Goal: Task Accomplishment & Management: Complete application form

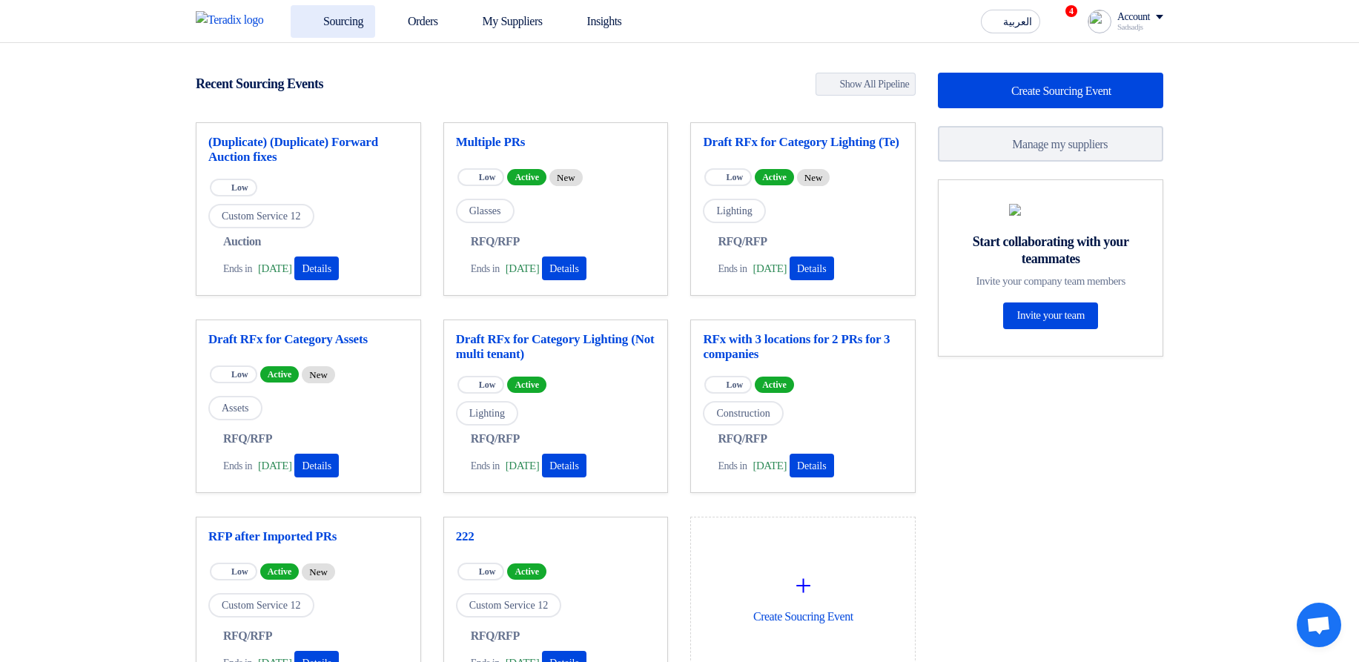
click at [336, 15] on link "Sourcing" at bounding box center [333, 21] width 85 height 33
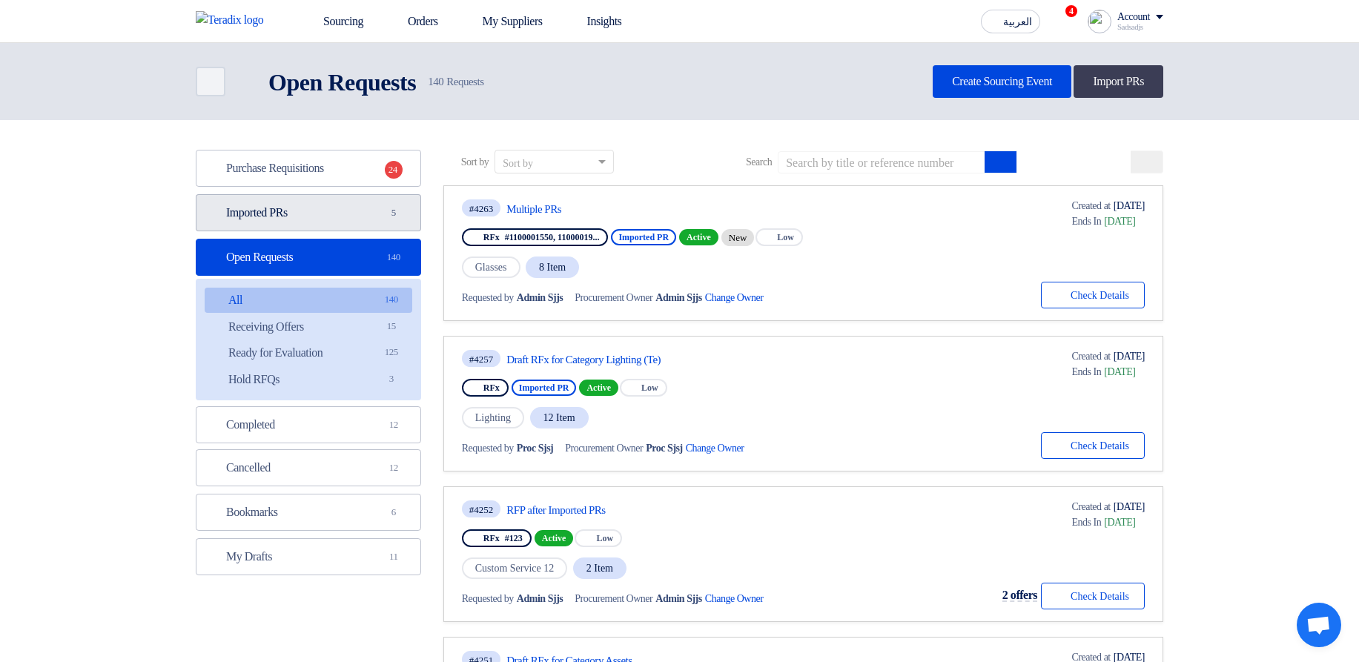
click at [305, 220] on link "Imported PRs Imported PRs 5" at bounding box center [308, 212] width 225 height 37
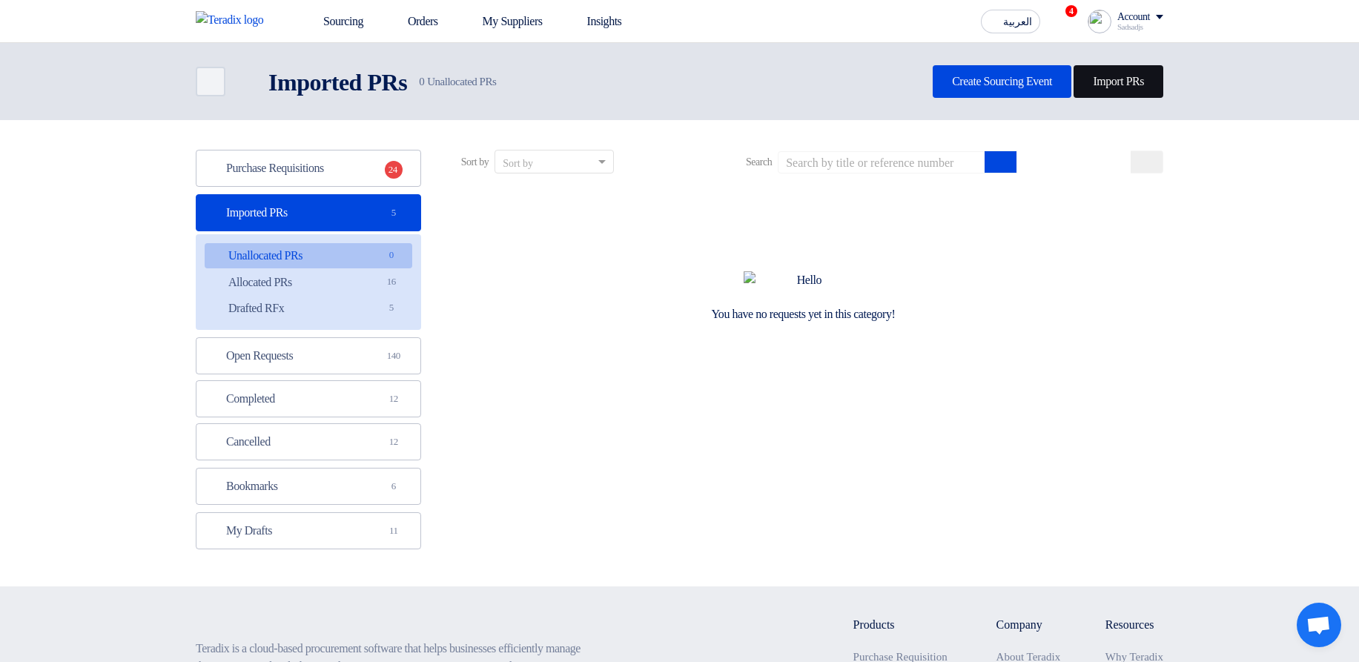
click at [1114, 79] on link "Import PRs" at bounding box center [1119, 81] width 90 height 33
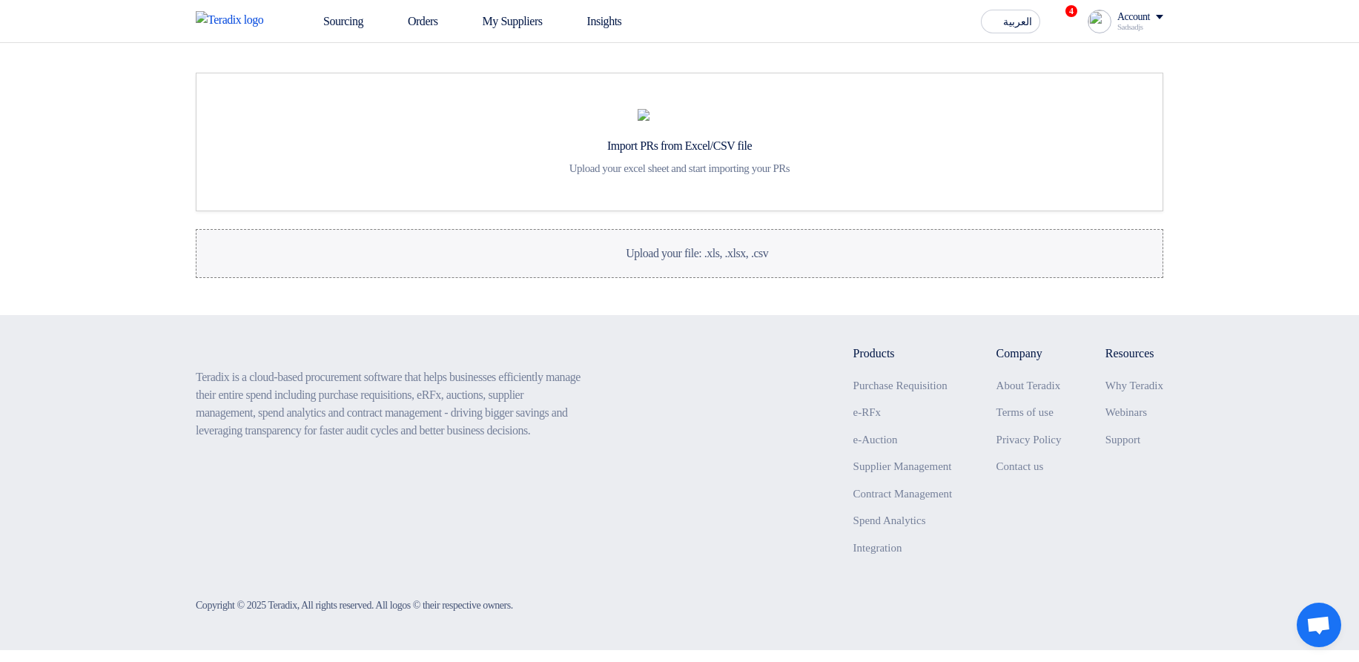
click at [617, 278] on label "Upload your file: .xls, .xlsx, .csv Upload your file: .xls, .xlsx, .csv" at bounding box center [680, 253] width 968 height 49
click at [0, 0] on input "Upload your file: .xls, .xlsx, .csv Upload your file: .xls, .xlsx, .csv" at bounding box center [0, 0] width 0 height 0
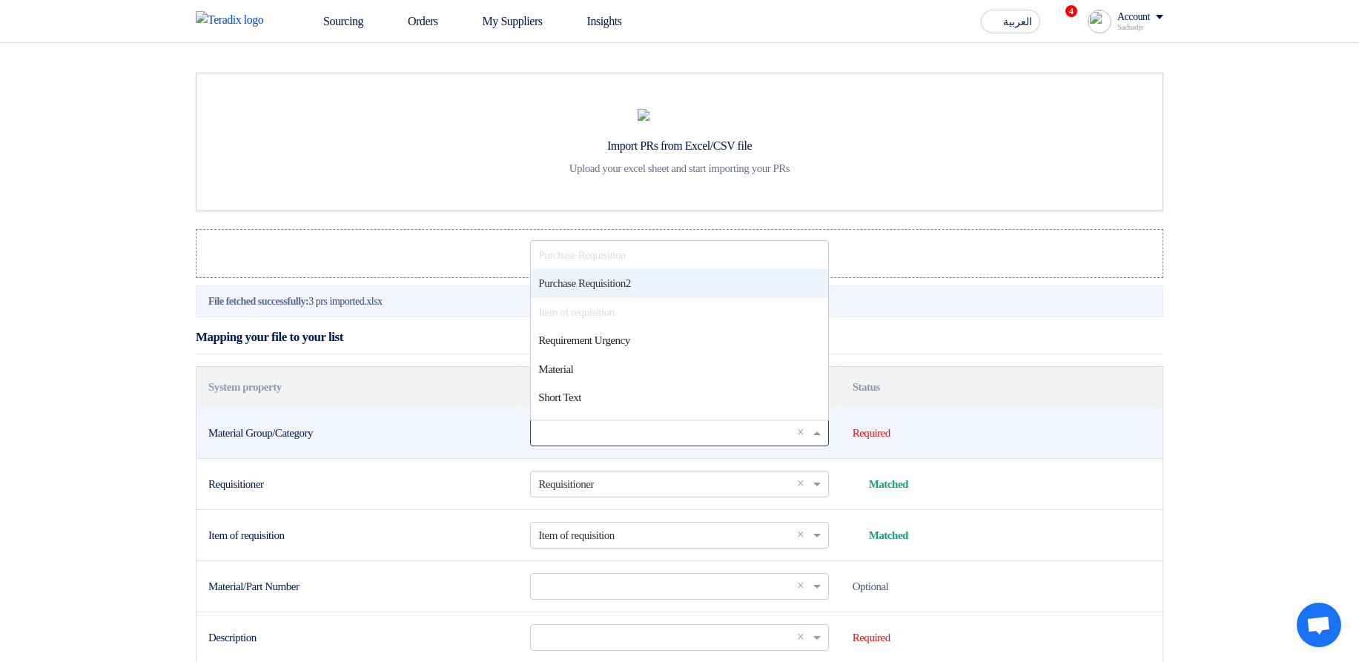
click at [634, 445] on input "text" at bounding box center [671, 432] width 267 height 24
type input "ma"
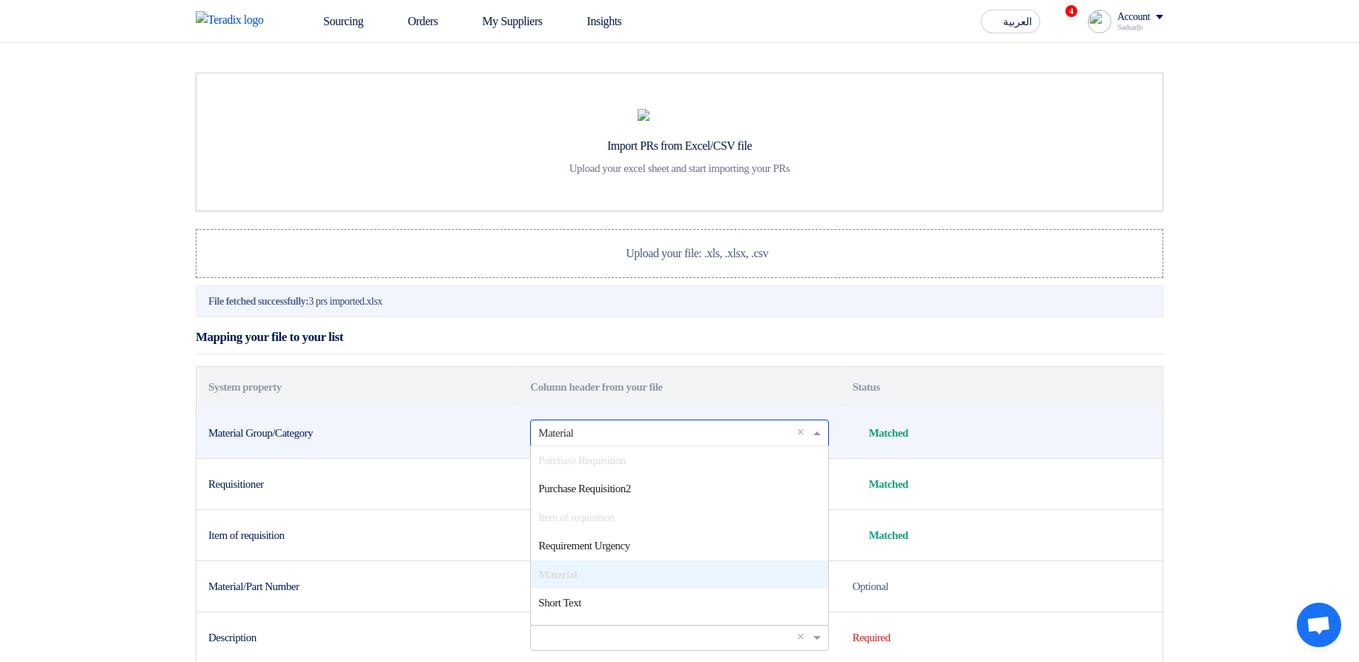
click at [633, 445] on input "text" at bounding box center [671, 432] width 267 height 24
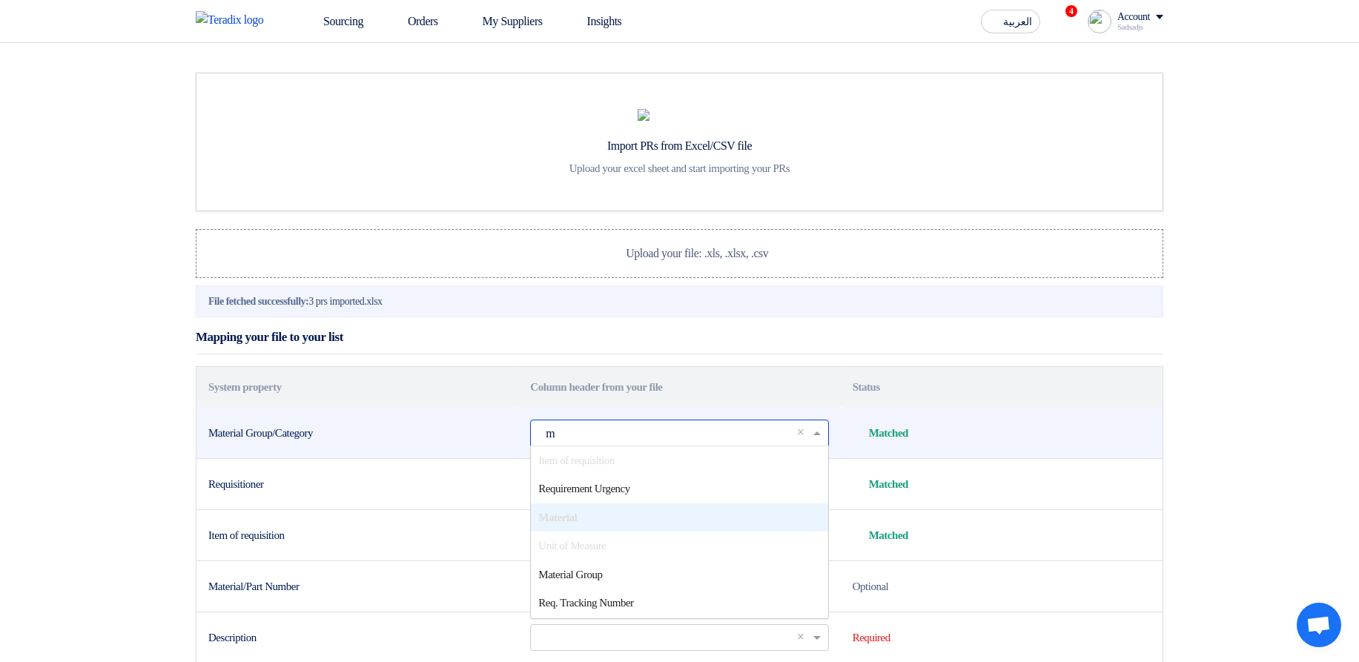
type input "ma"
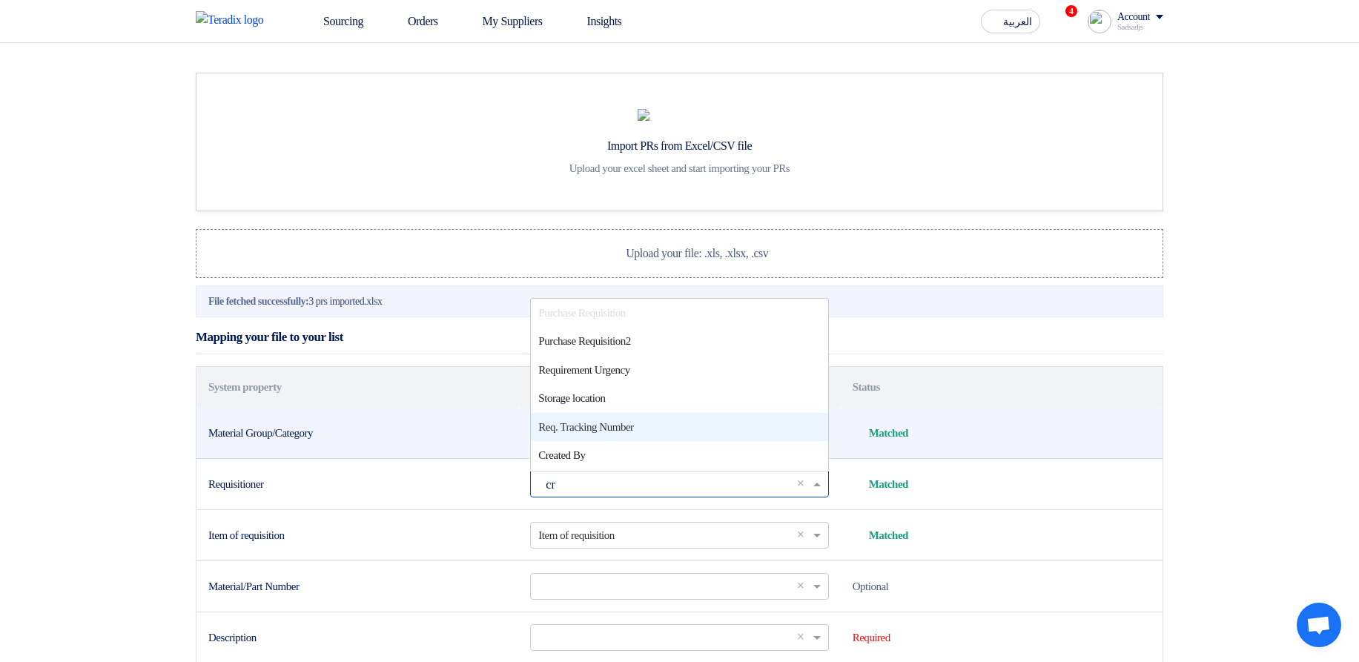
type input "cre"
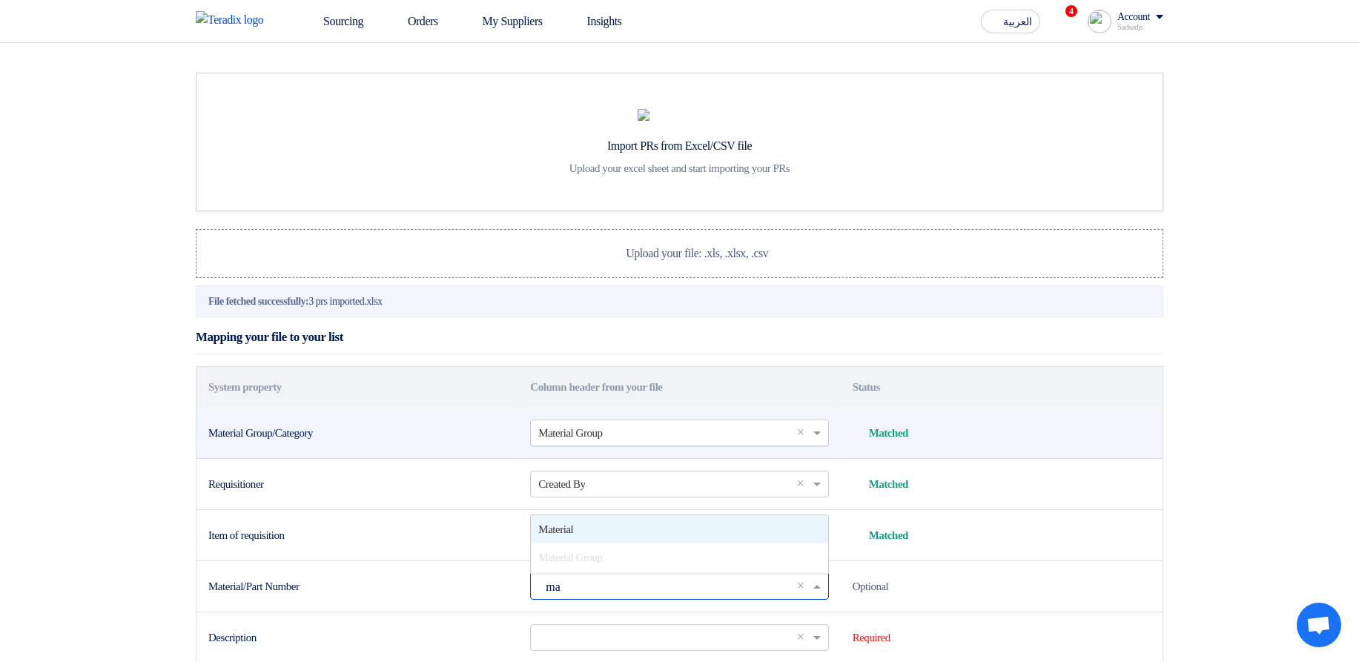
type input "mat"
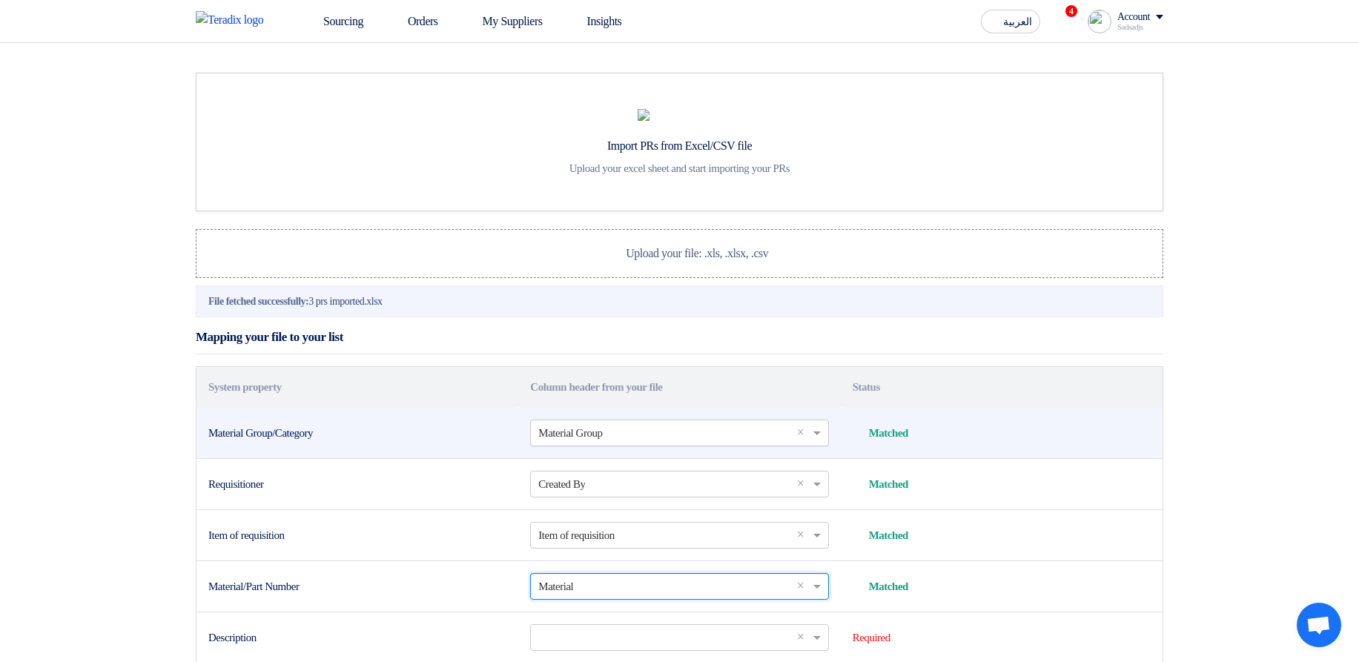
scroll to position [365, 0]
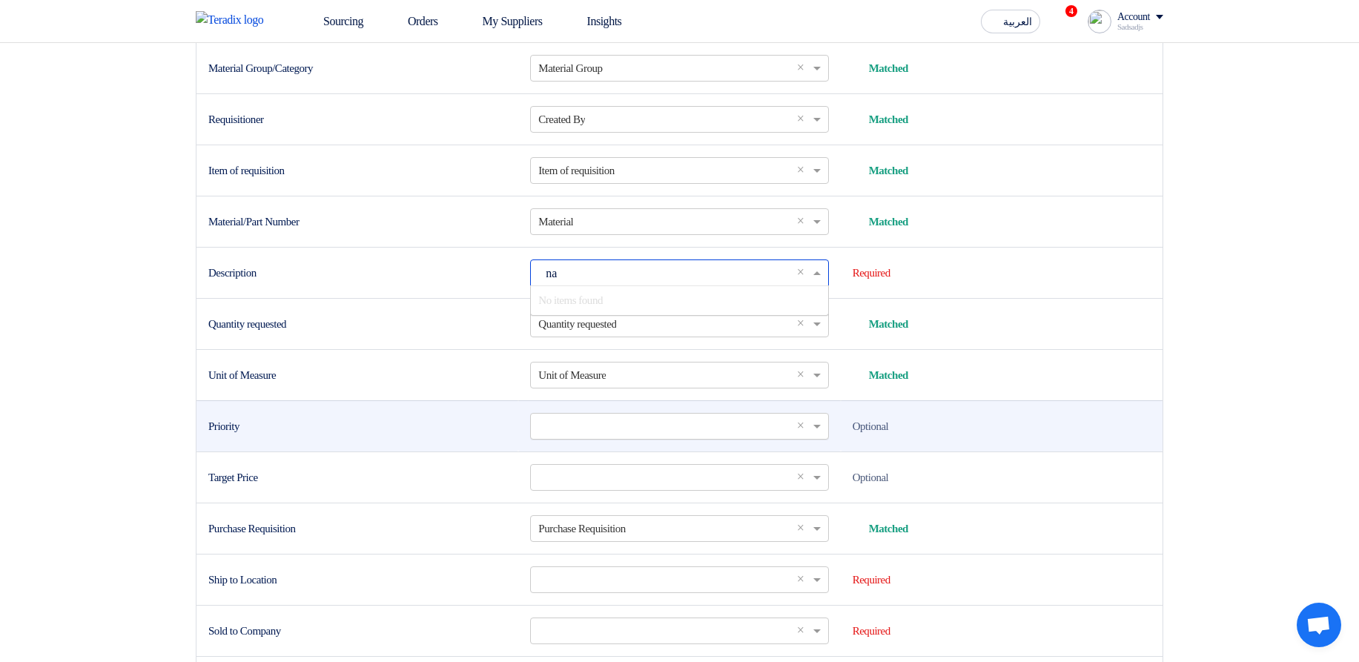
type input "n"
type input "d"
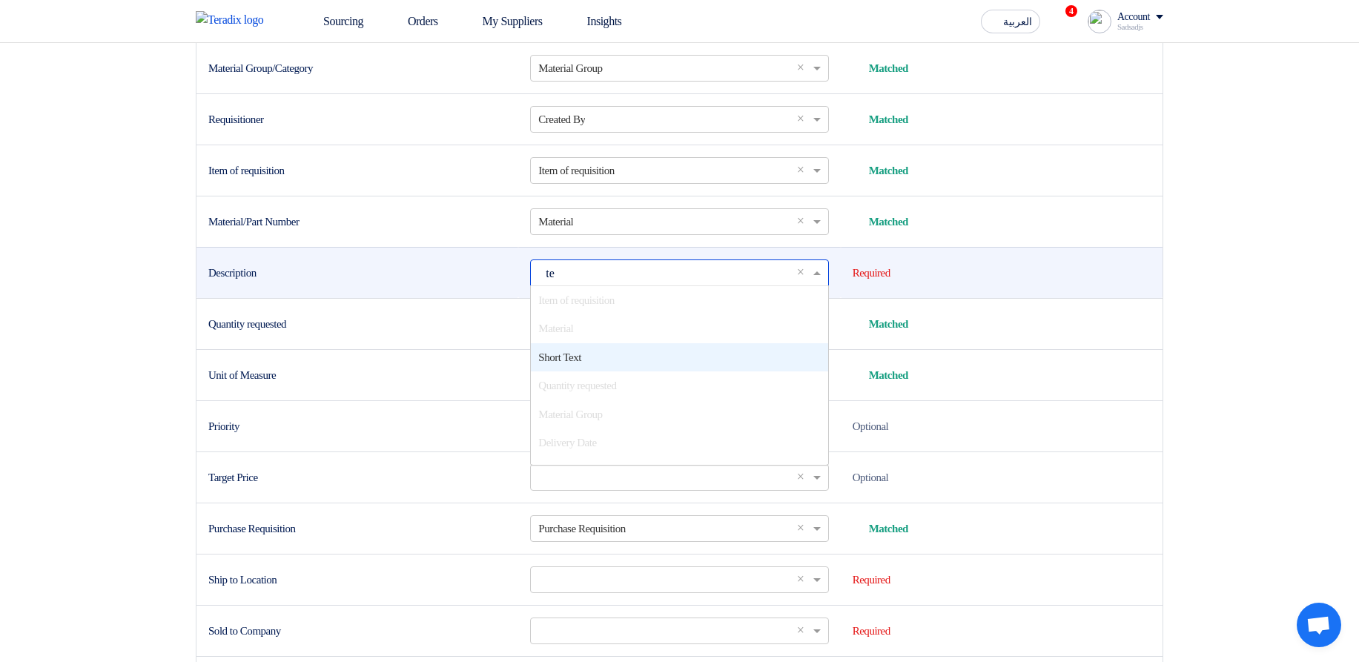
type input "tex"
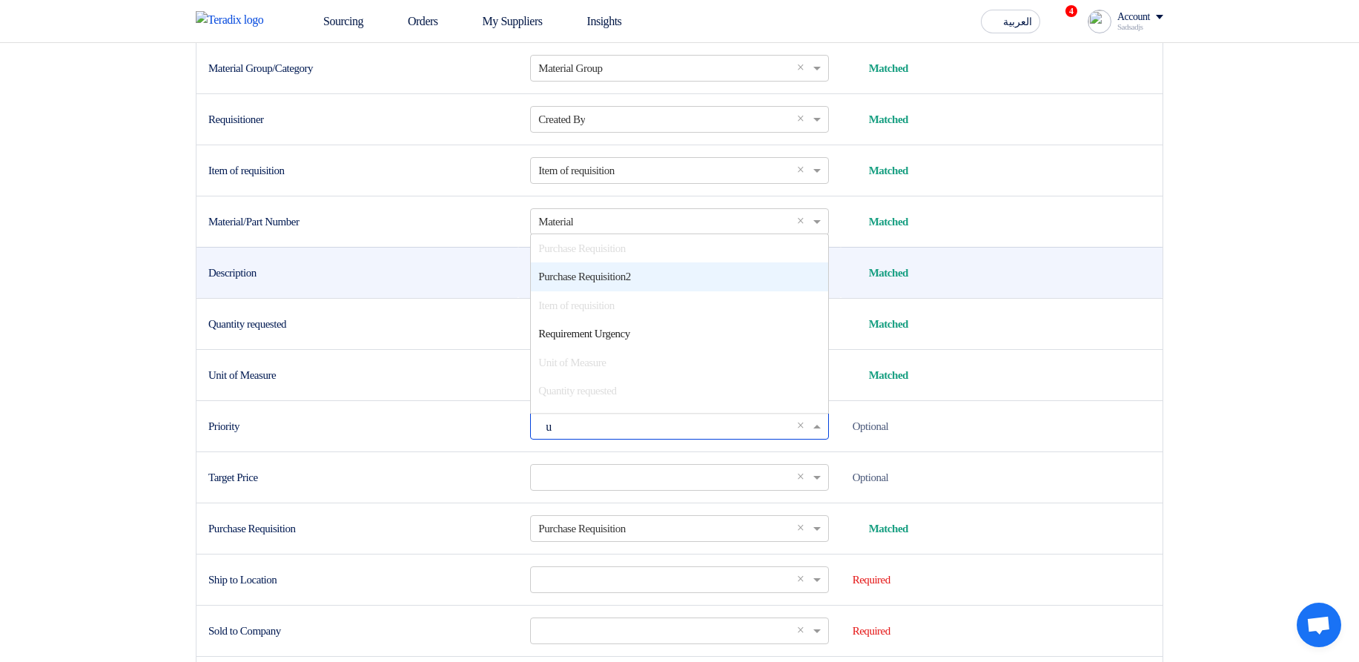
type input "ur"
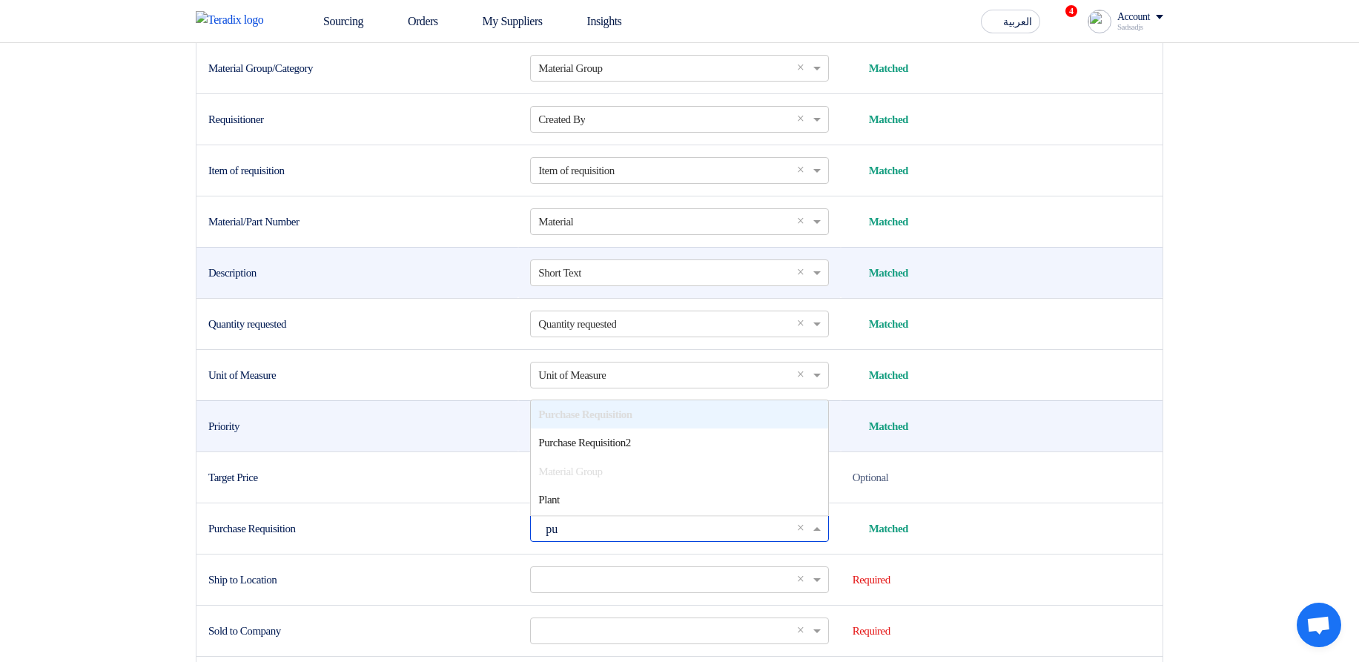
type input "pur"
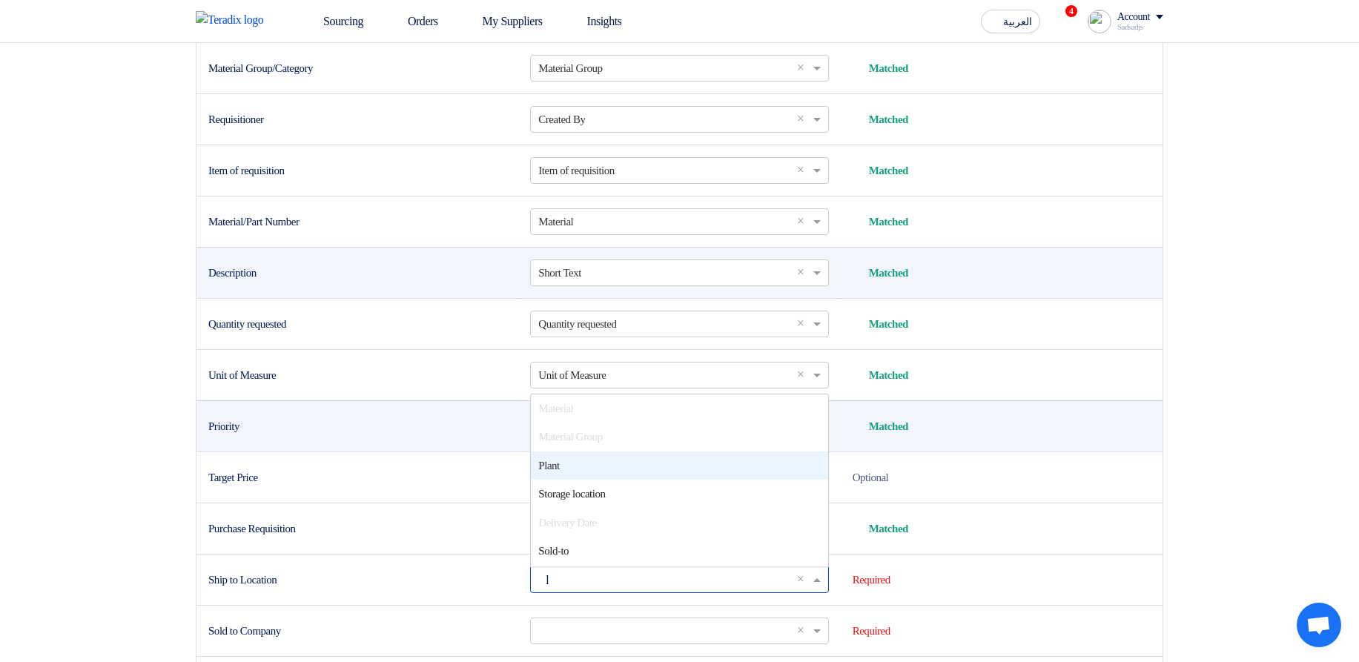
type input "lo"
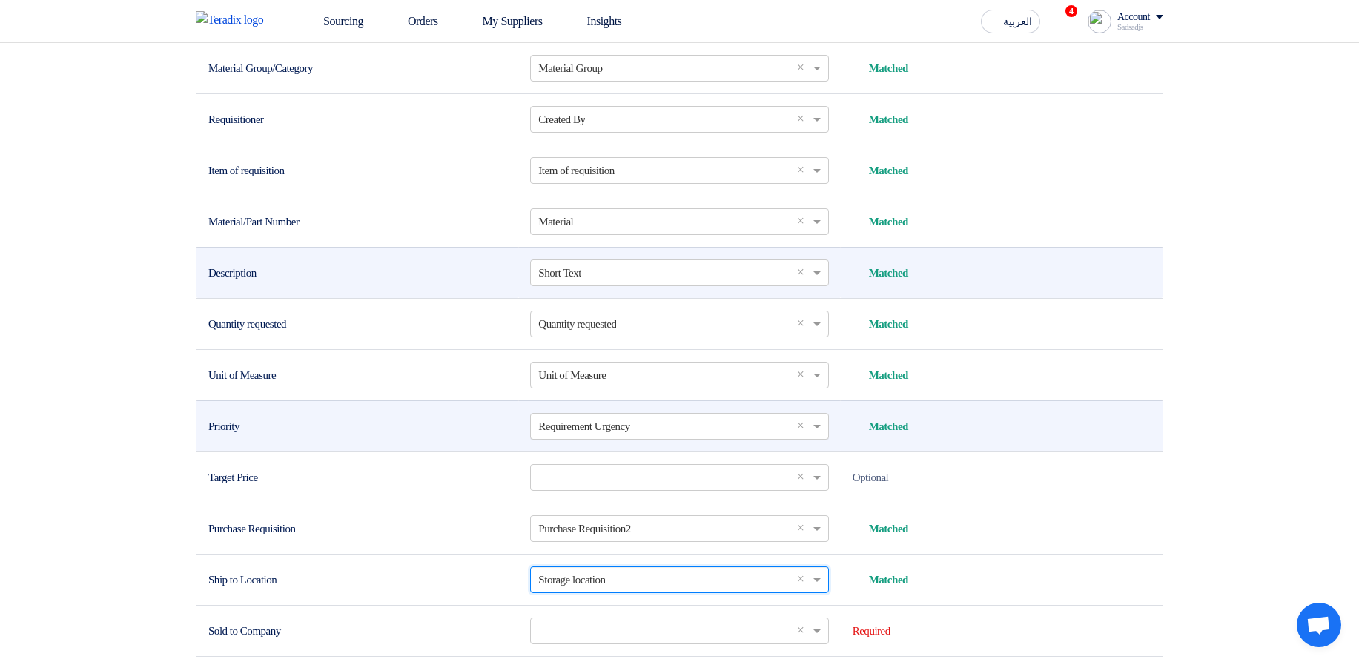
scroll to position [723, 0]
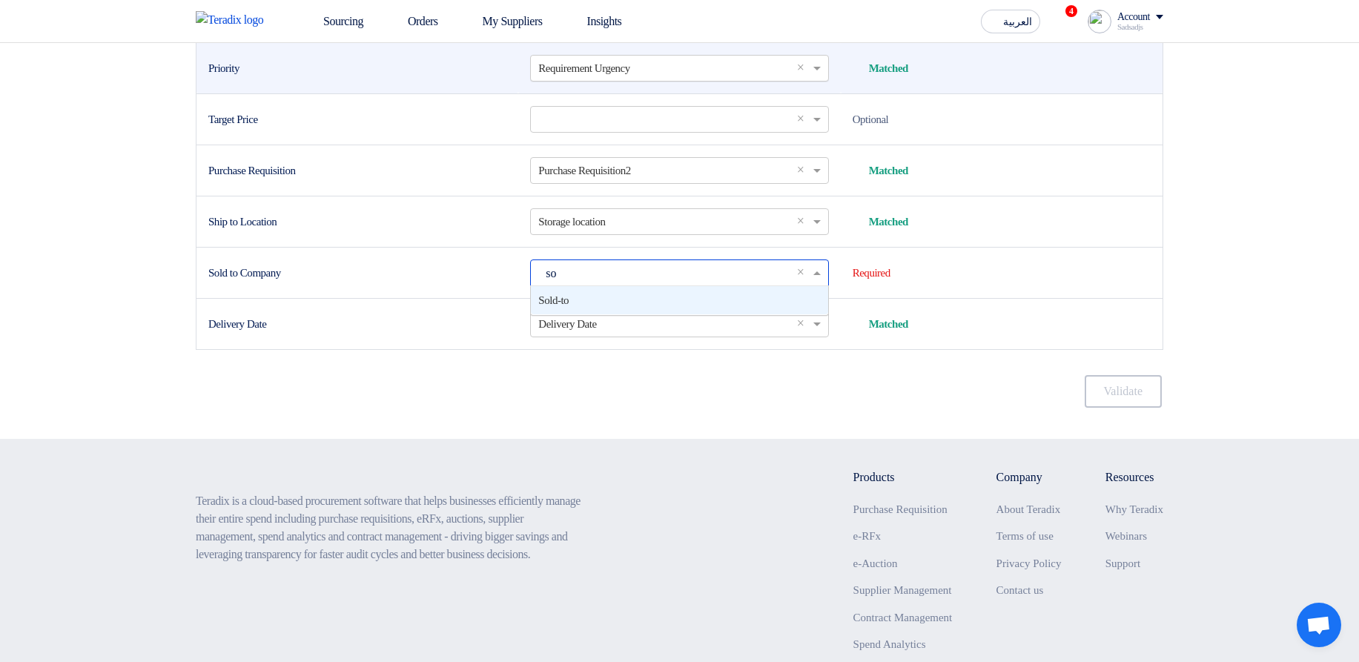
type input "sol"
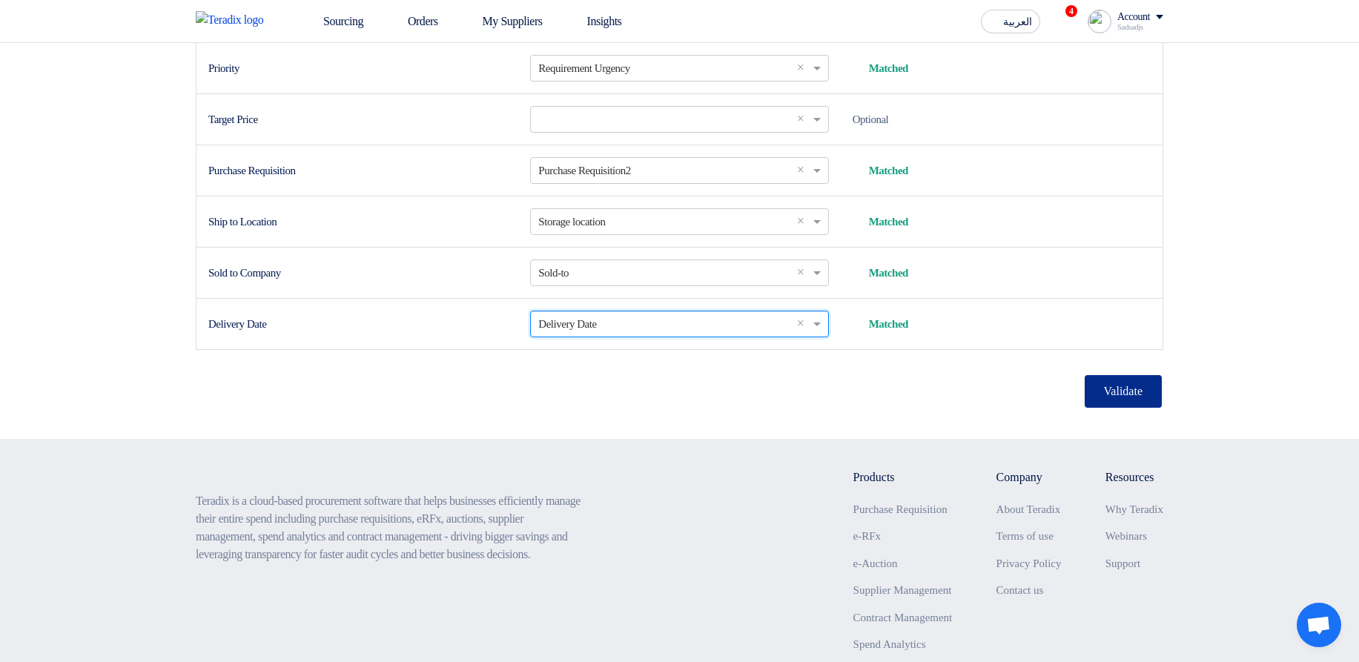
click at [1100, 408] on button "Validate" at bounding box center [1123, 391] width 77 height 33
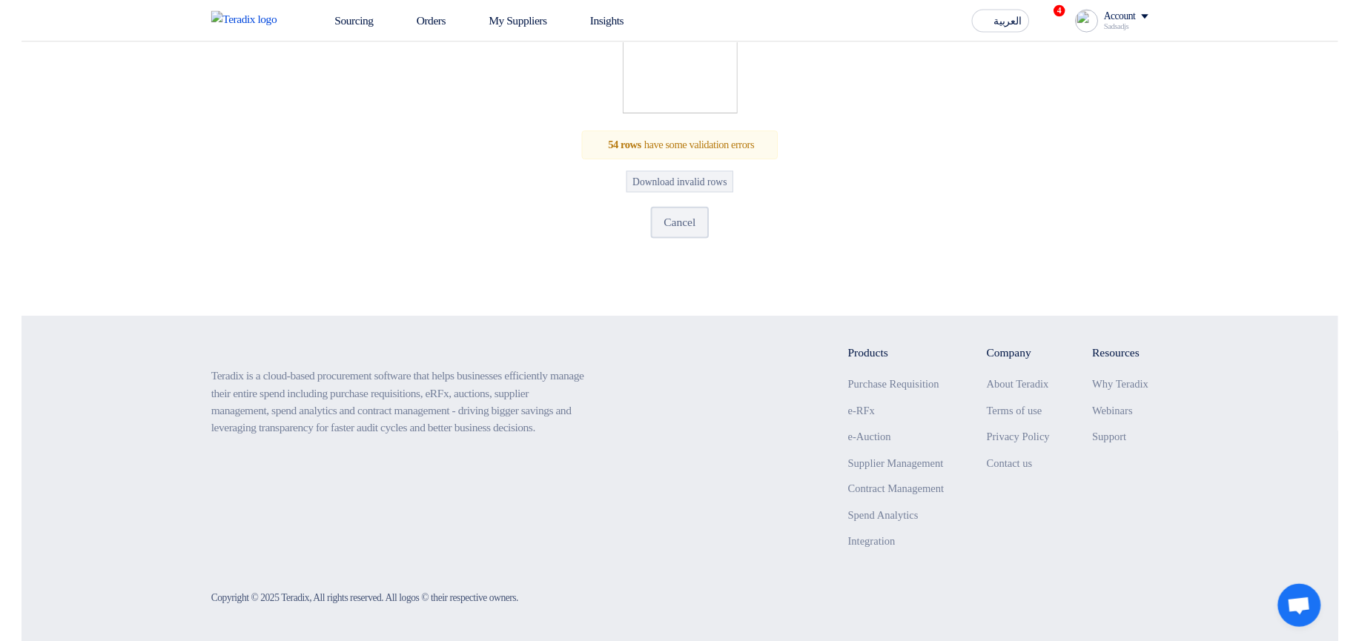
scroll to position [148, 0]
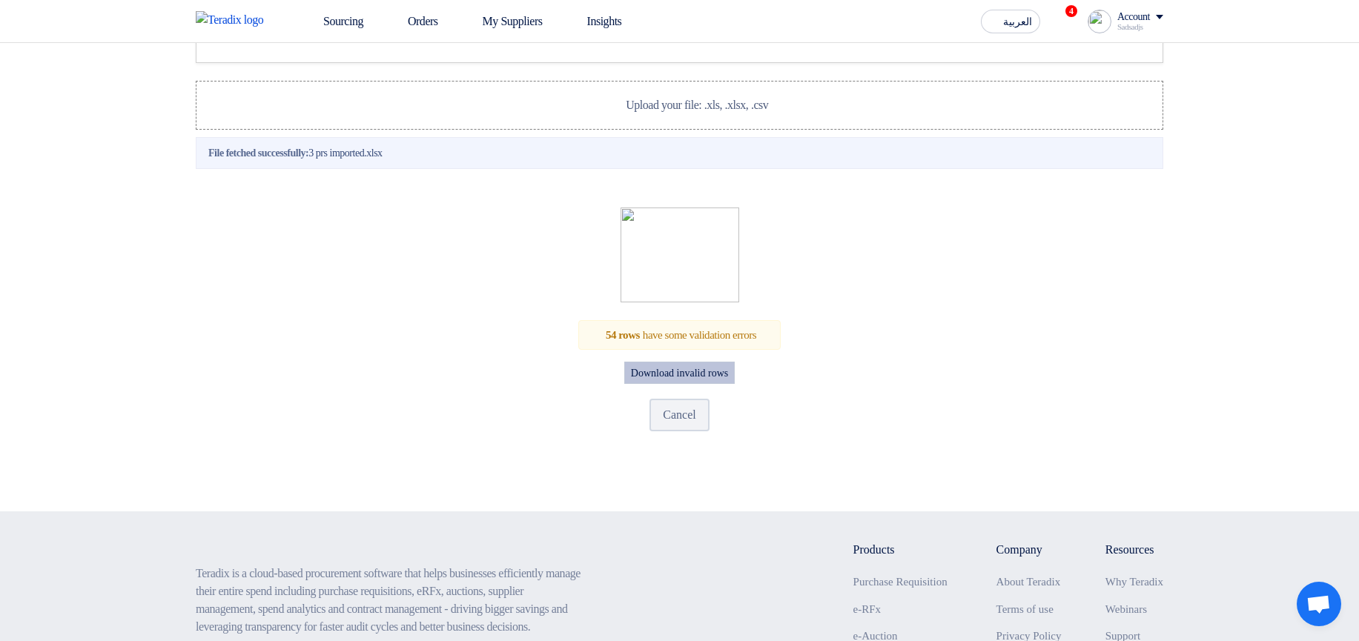
click at [685, 384] on button "Download invalid rows" at bounding box center [679, 373] width 110 height 22
click at [660, 111] on span "Upload your file: .xls, .xlsx, .csv" at bounding box center [697, 105] width 142 height 13
click at [0, 0] on input "Upload your file: .xls, .xlsx, .csv Upload your file: .xls, .xlsx, .csv" at bounding box center [0, 0] width 0 height 0
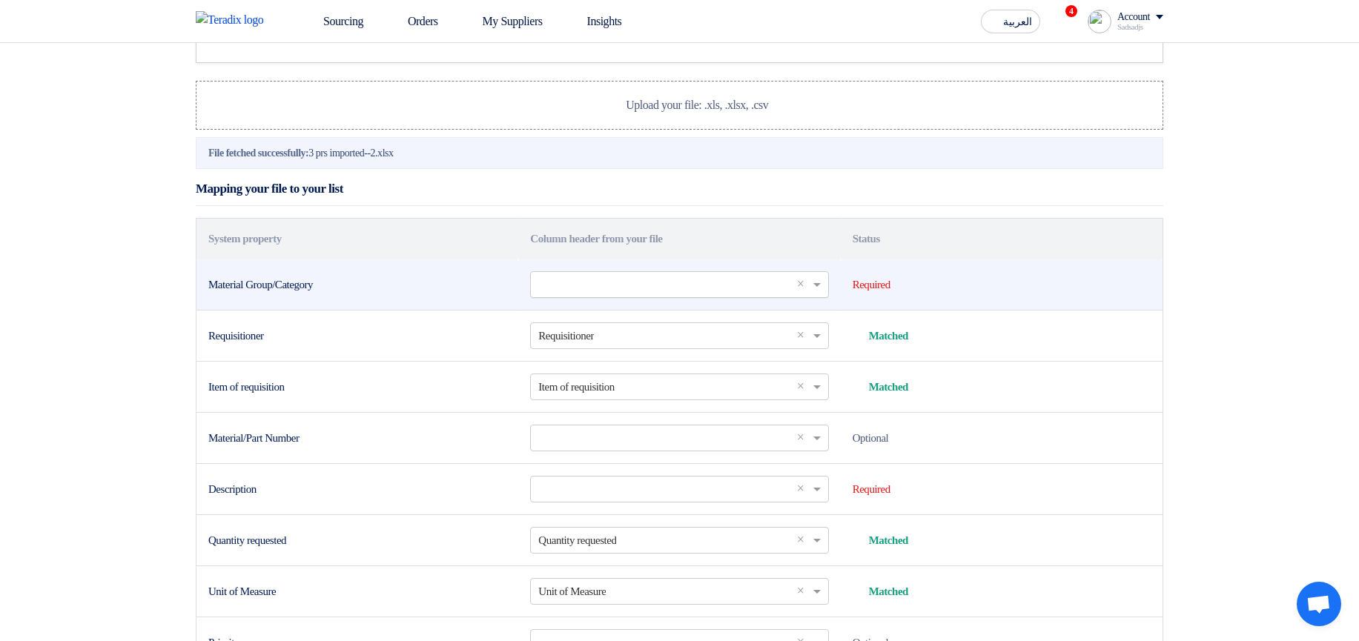
click at [689, 297] on input "text" at bounding box center [671, 284] width 267 height 24
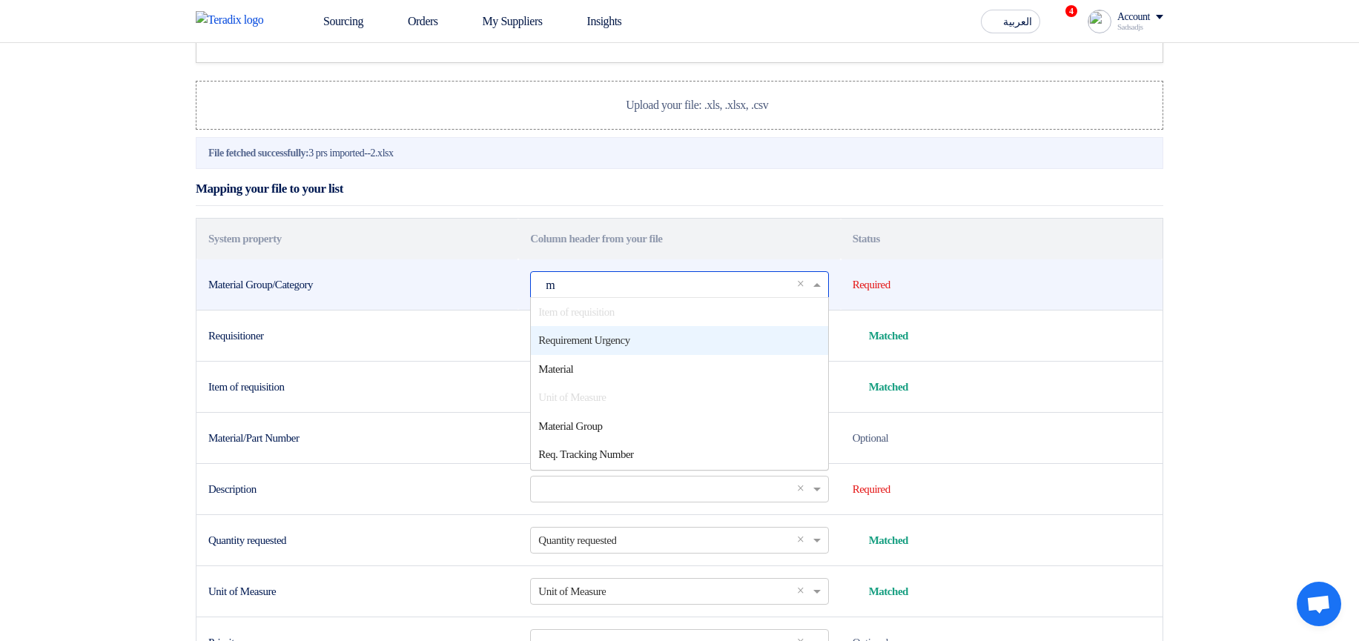
scroll to position [0, 0]
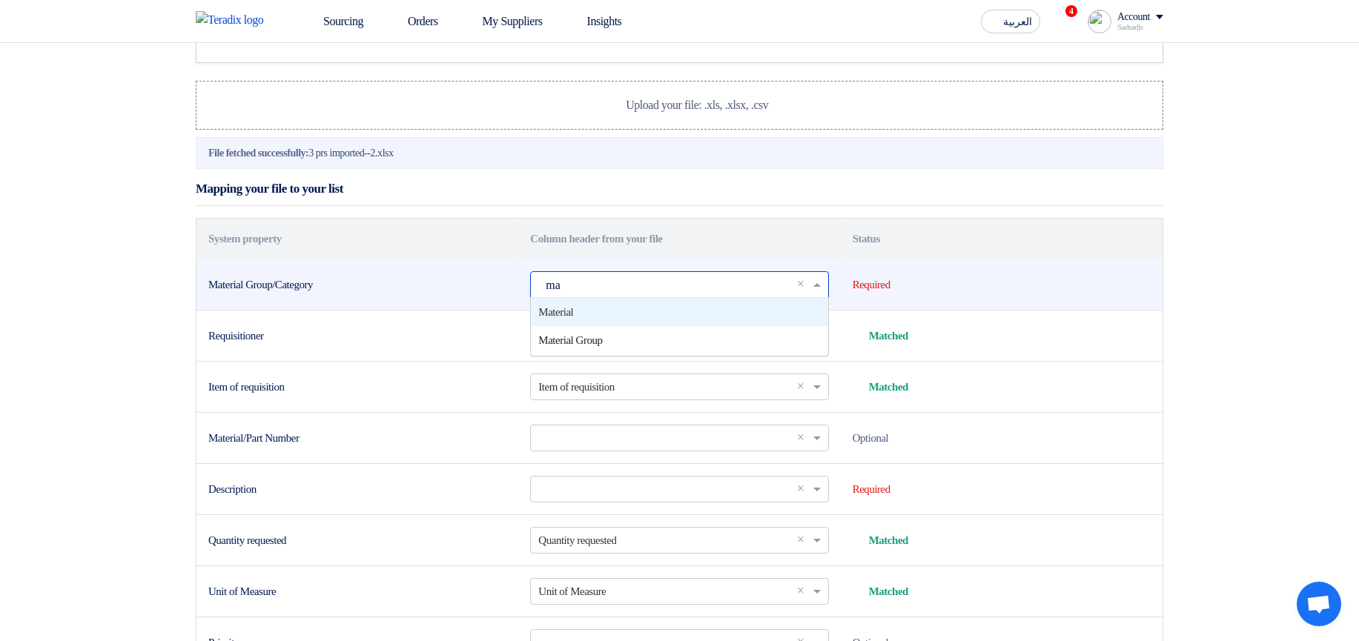
type input "mat"
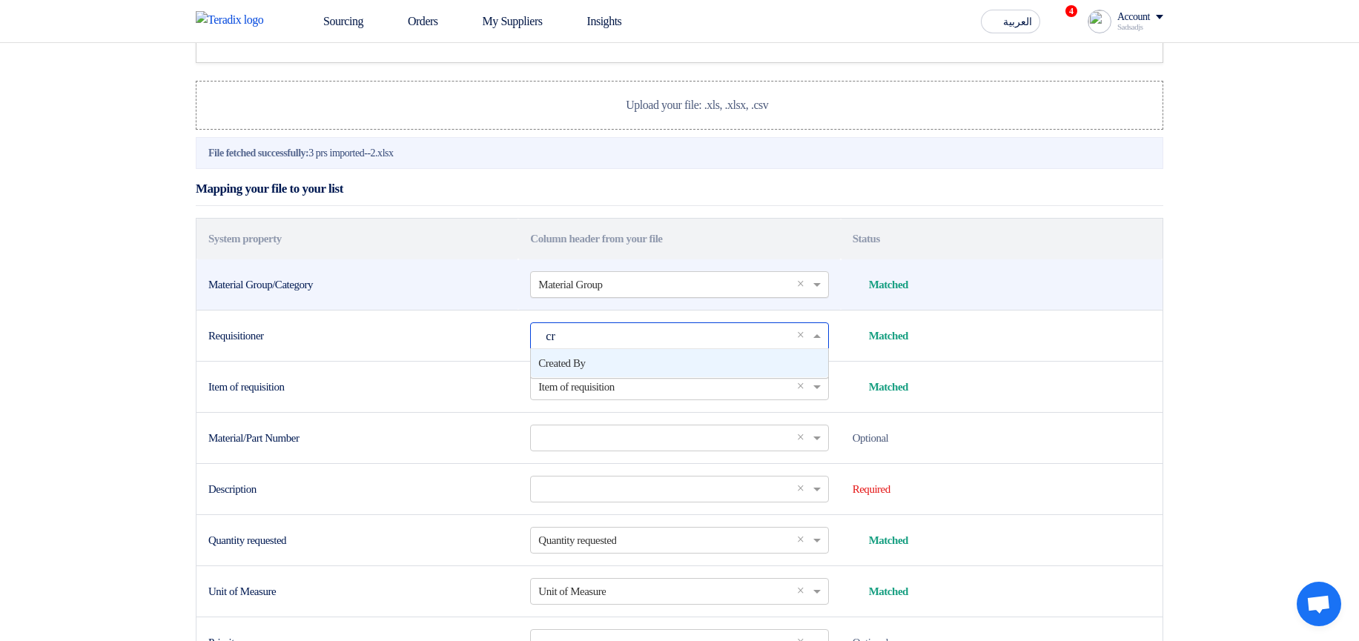
type input "cre"
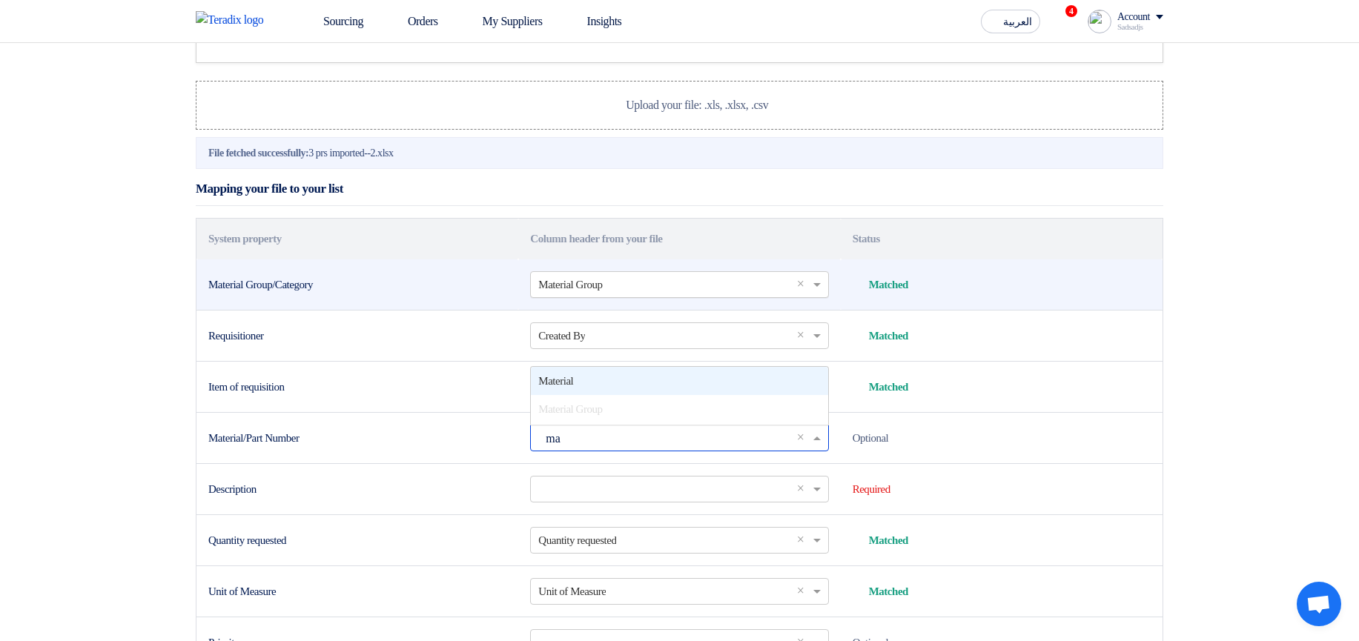
type input "mat"
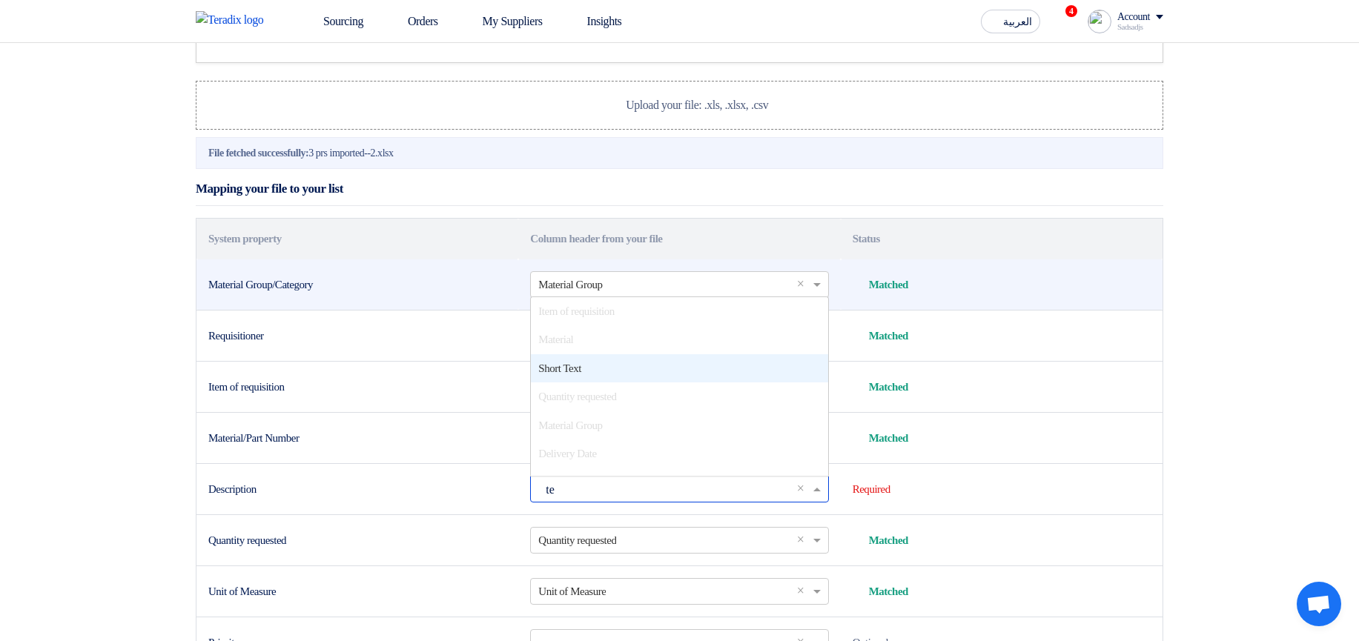
type input "tex"
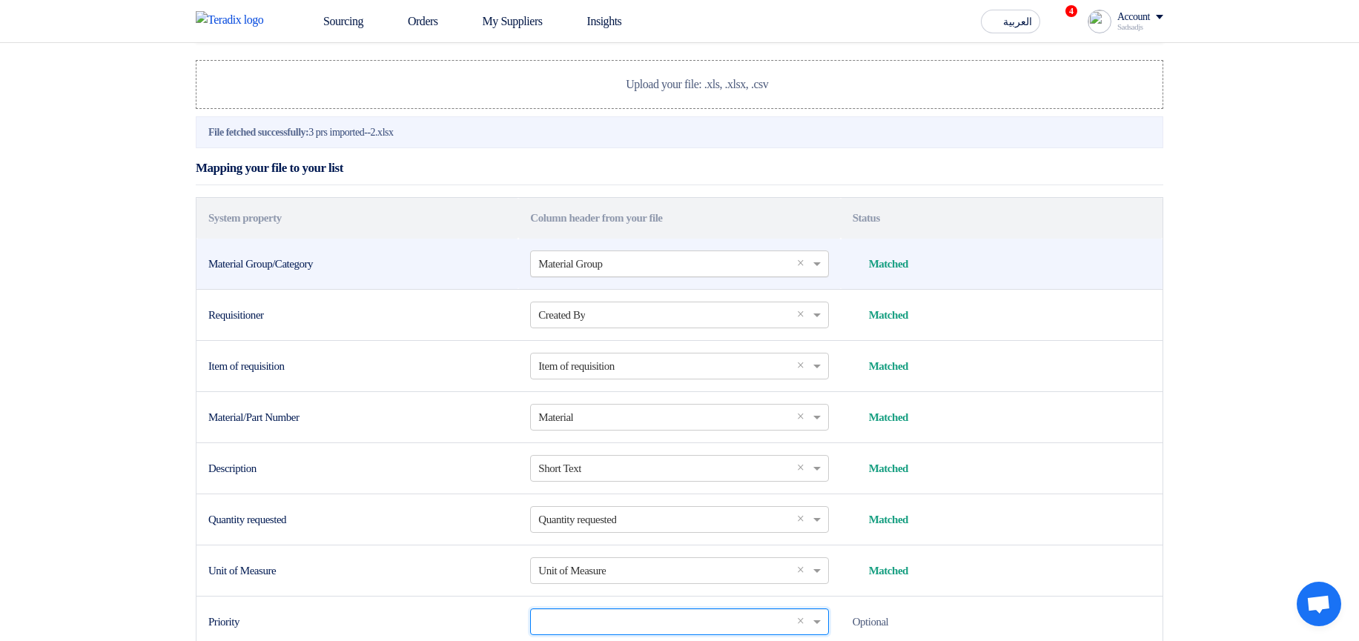
scroll to position [529, 0]
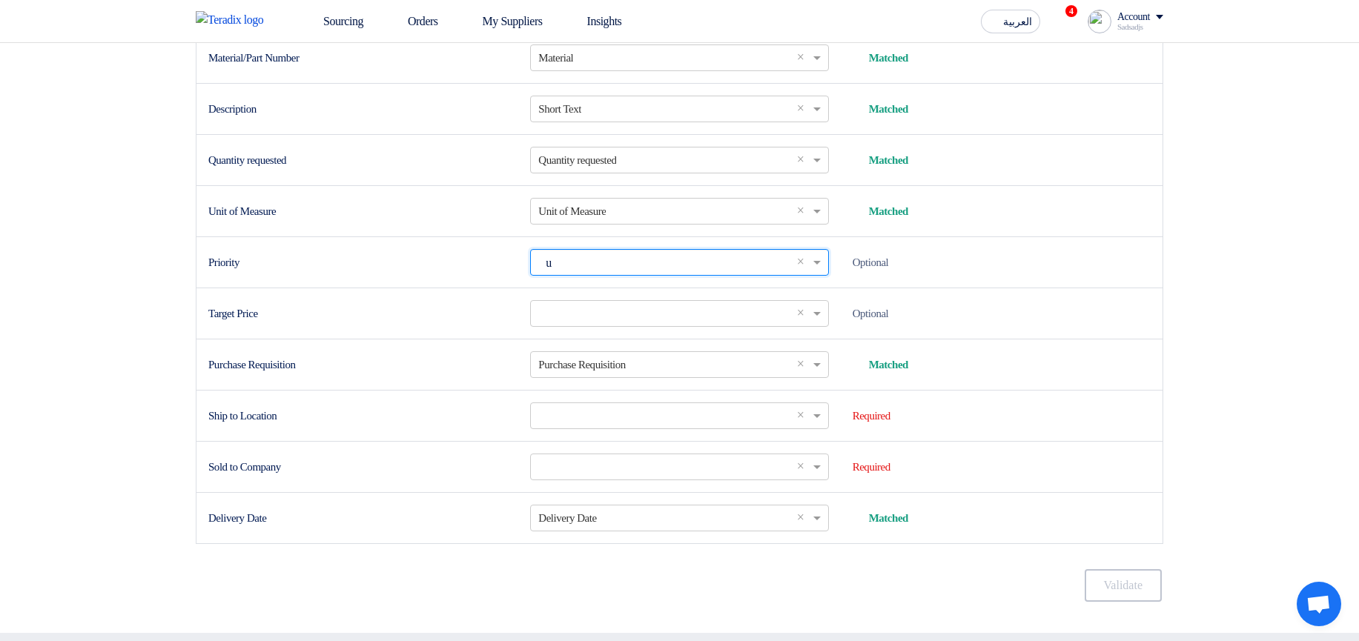
type input "ur"
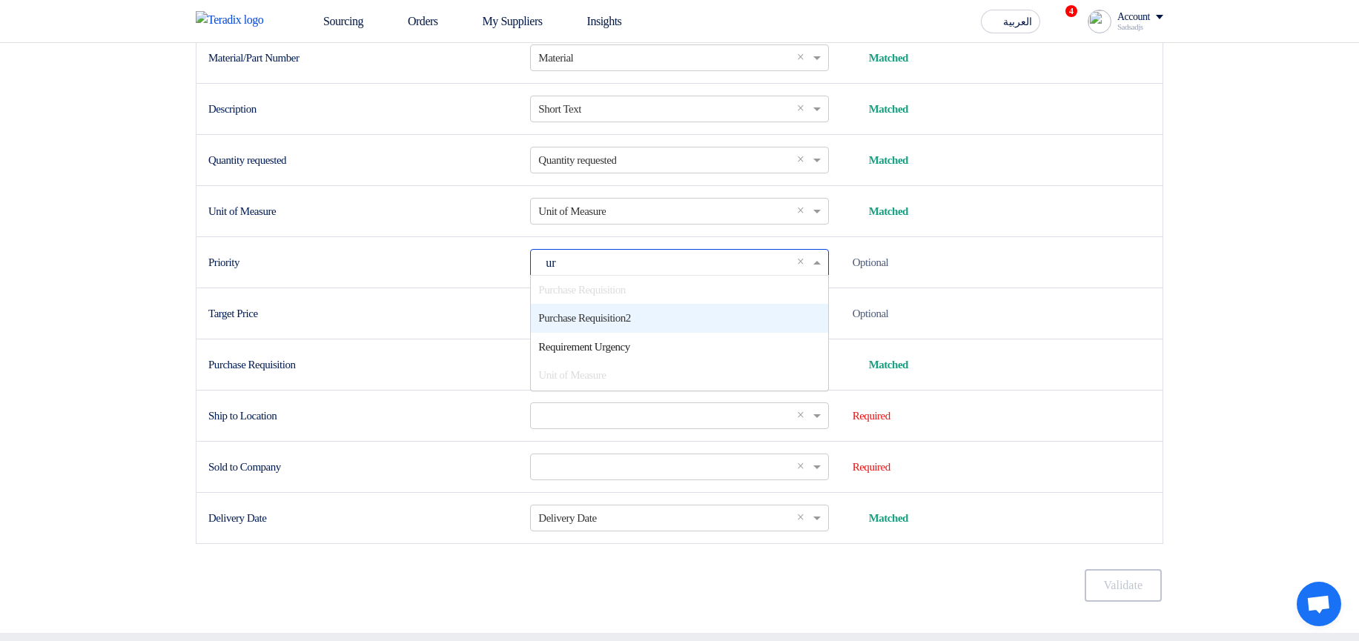
scroll to position [0, 0]
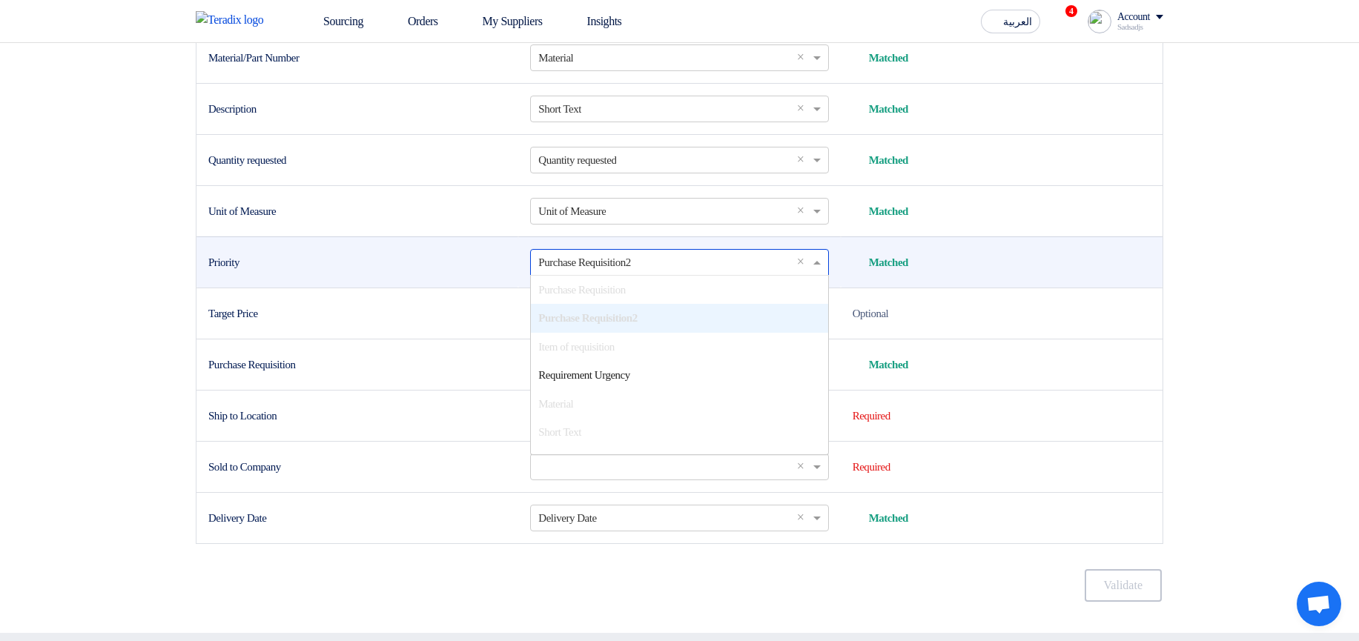
click at [615, 274] on input "text" at bounding box center [671, 262] width 267 height 24
type input "urg"
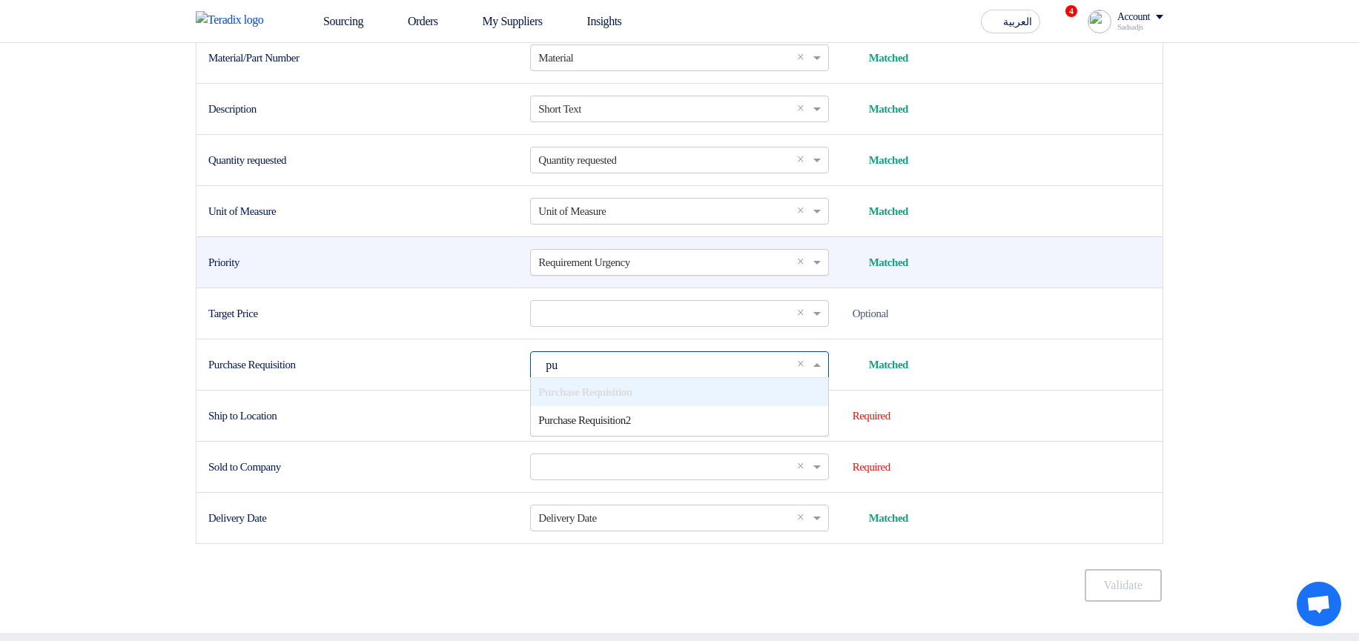
type input "pur"
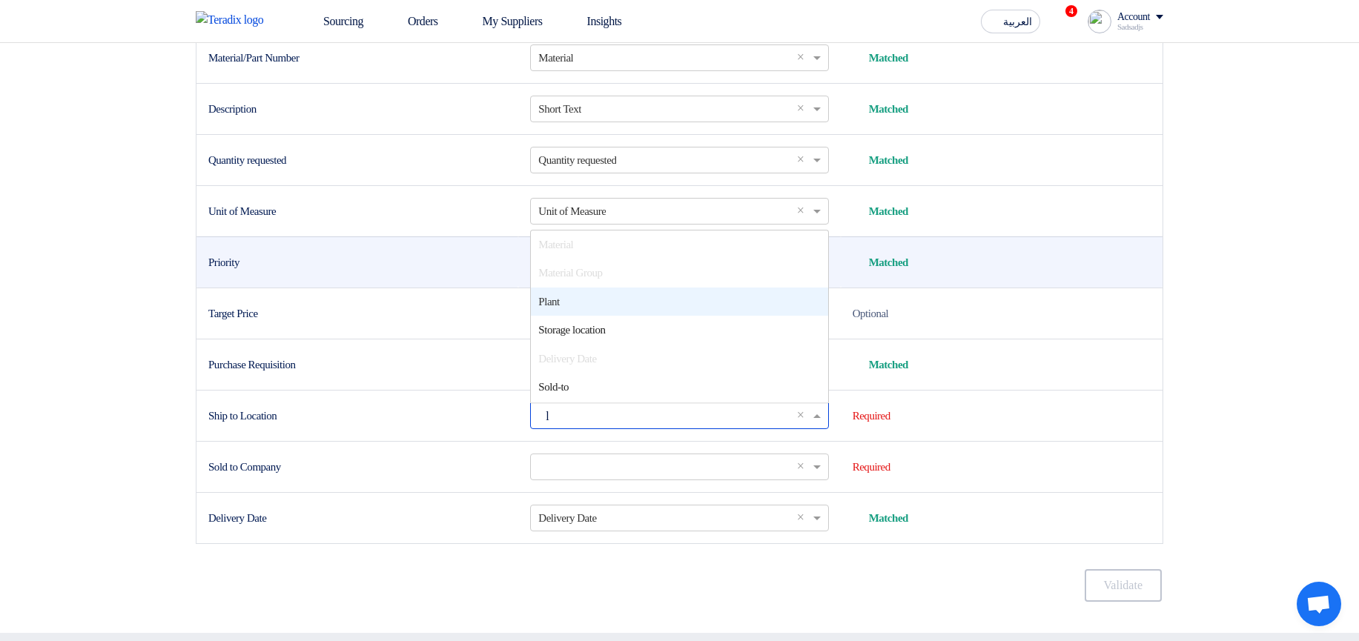
type input "lo"
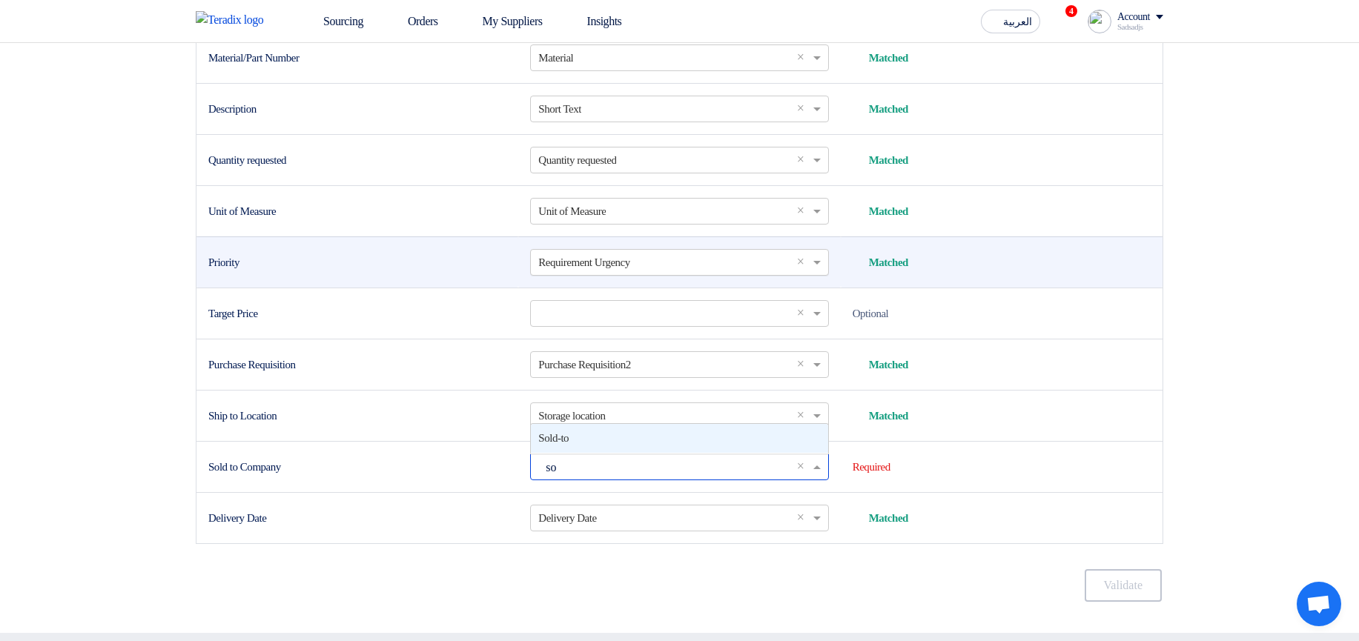
type input "sol"
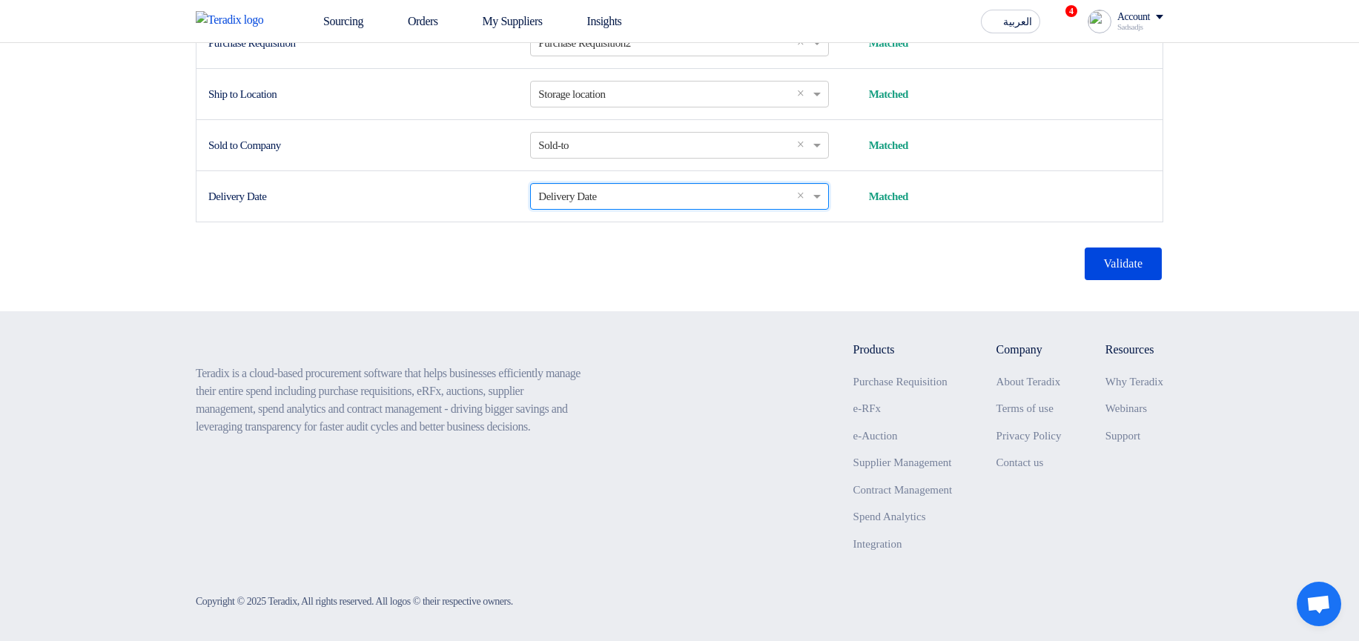
scroll to position [914, 0]
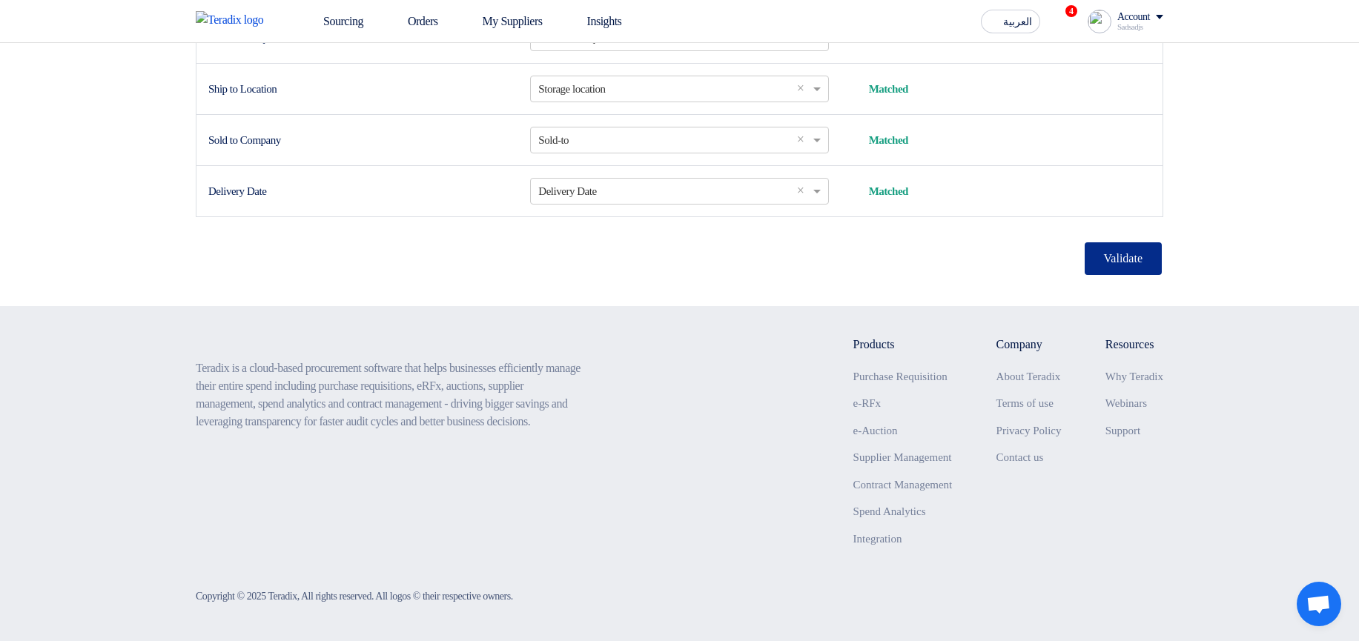
click at [1117, 254] on button "Validate" at bounding box center [1123, 258] width 77 height 33
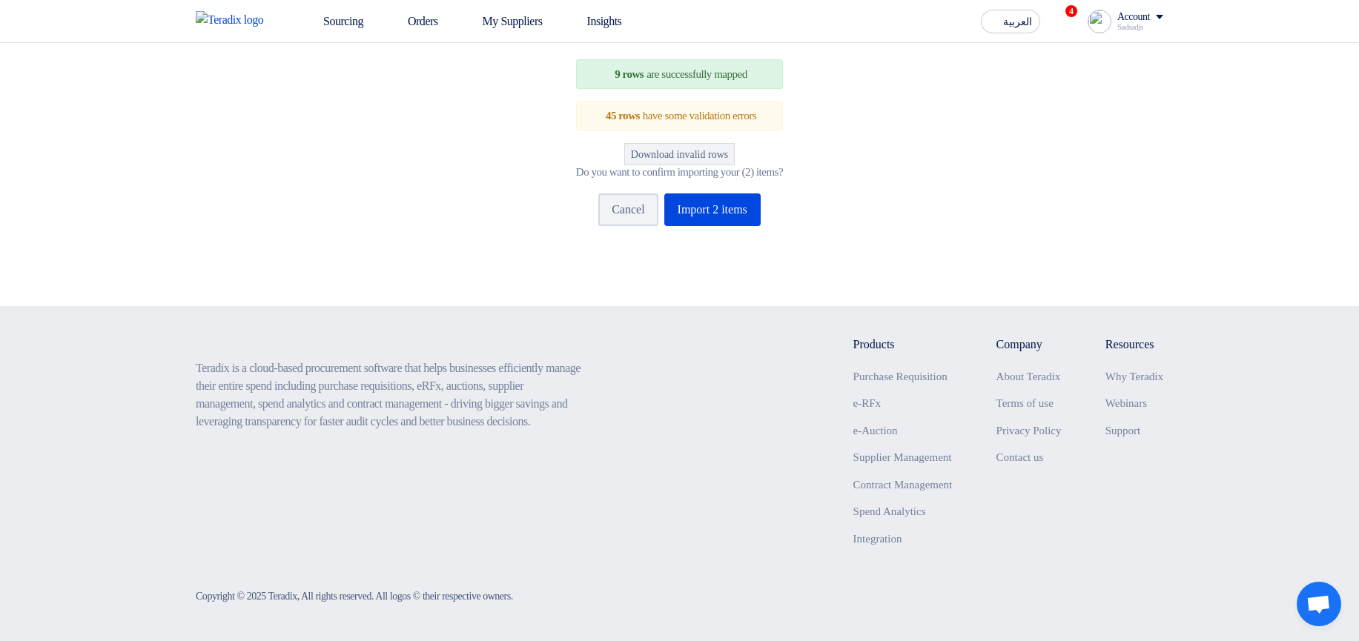
scroll to position [148, 0]
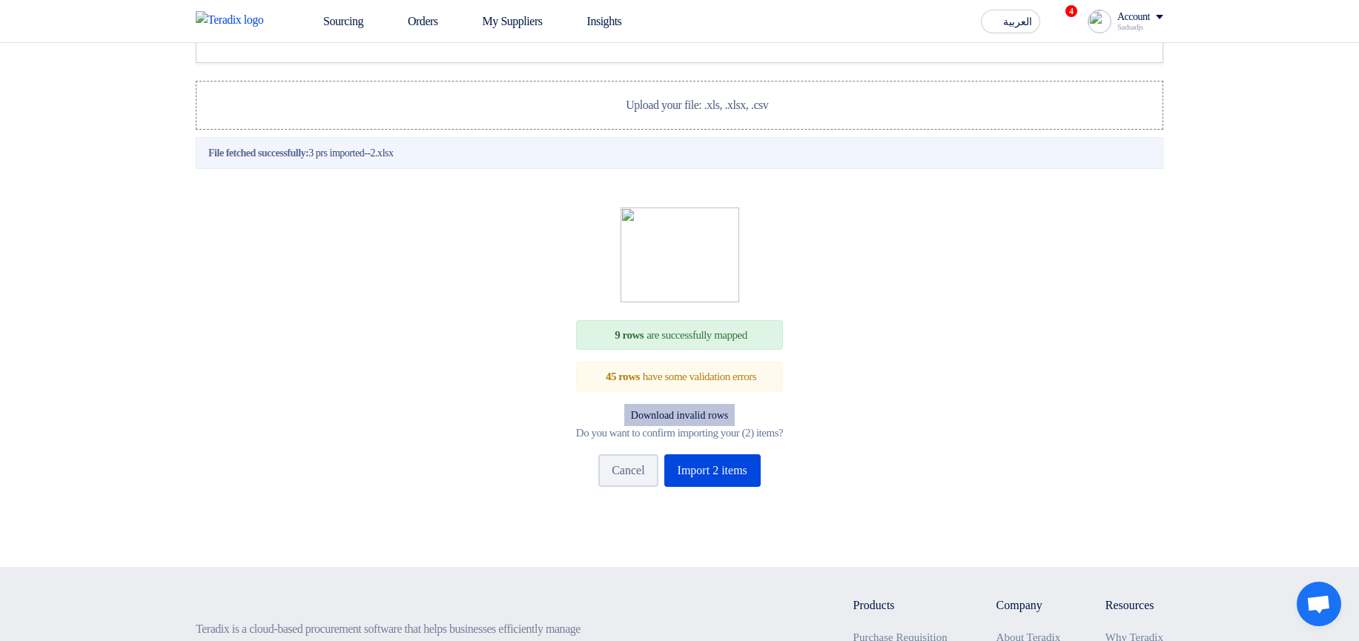
click at [713, 426] on button "Download invalid rows" at bounding box center [679, 415] width 110 height 22
click at [810, 130] on label "Upload your file: .xls, .xlsx, .csv Upload your file: .xls, .xlsx, .csv" at bounding box center [680, 105] width 968 height 49
click at [0, 0] on input "Upload your file: .xls, .xlsx, .csv Upload your file: .xls, .xlsx, .csv" at bounding box center [0, 0] width 0 height 0
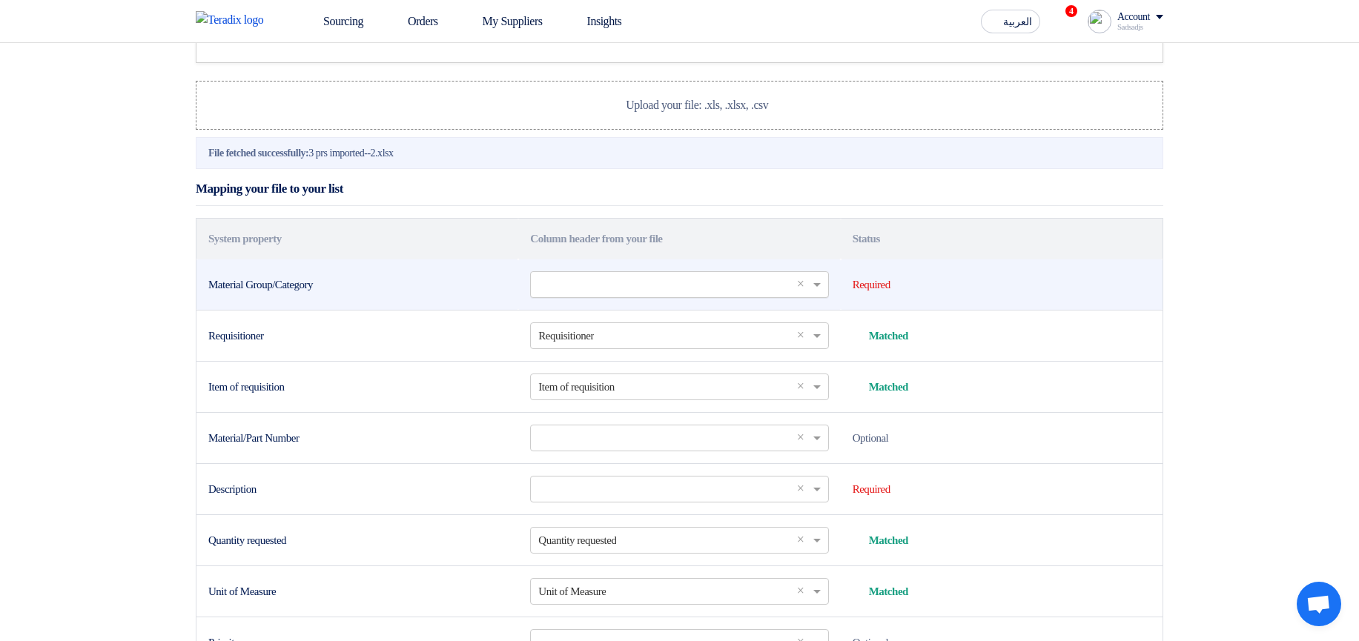
click at [661, 297] on input "text" at bounding box center [671, 284] width 267 height 24
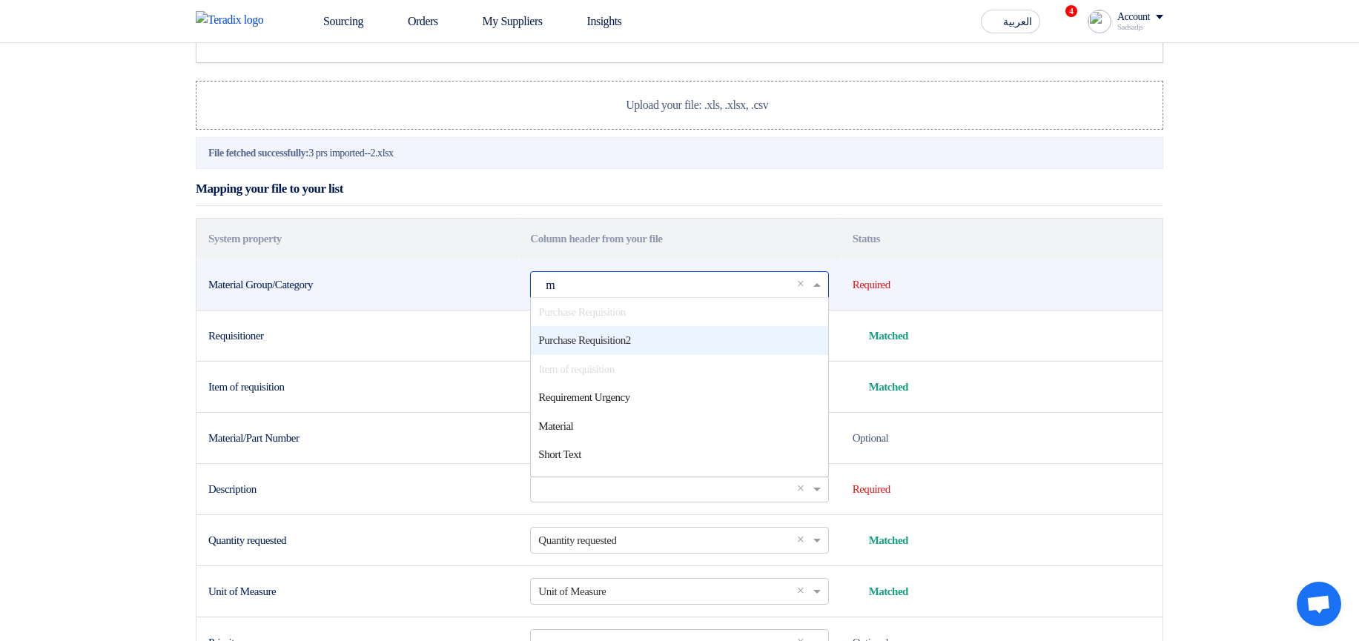
scroll to position [0, 0]
type input "ma"
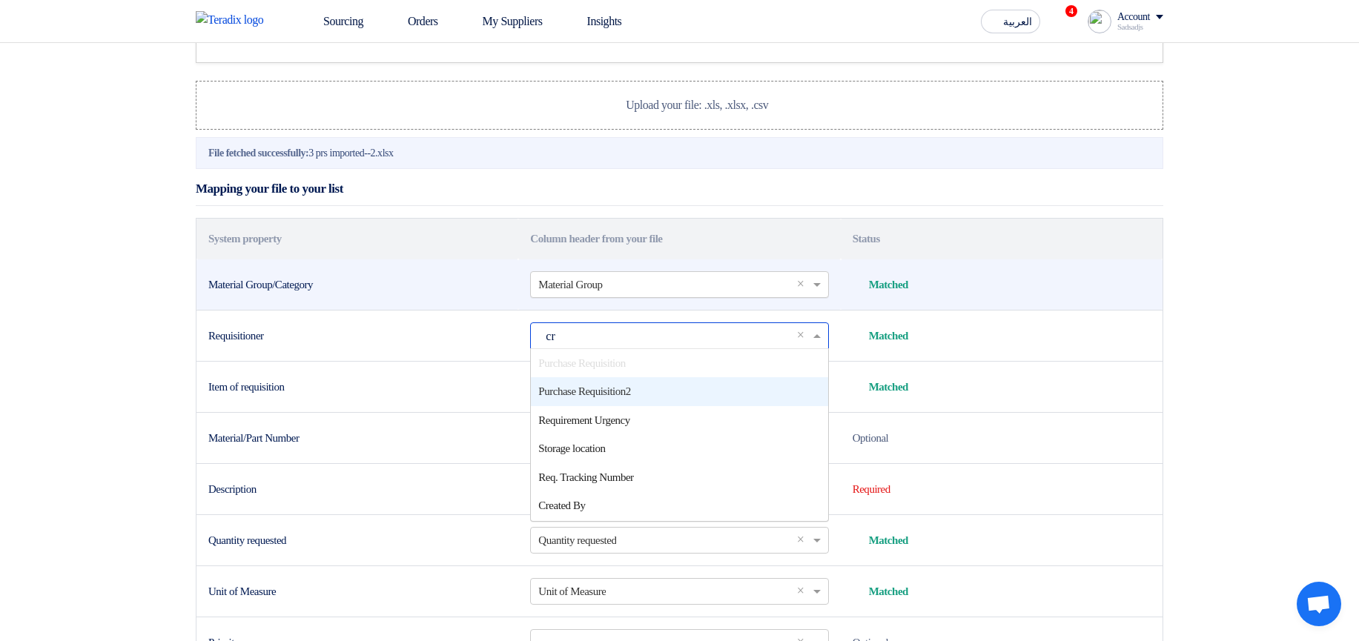
type input "cre"
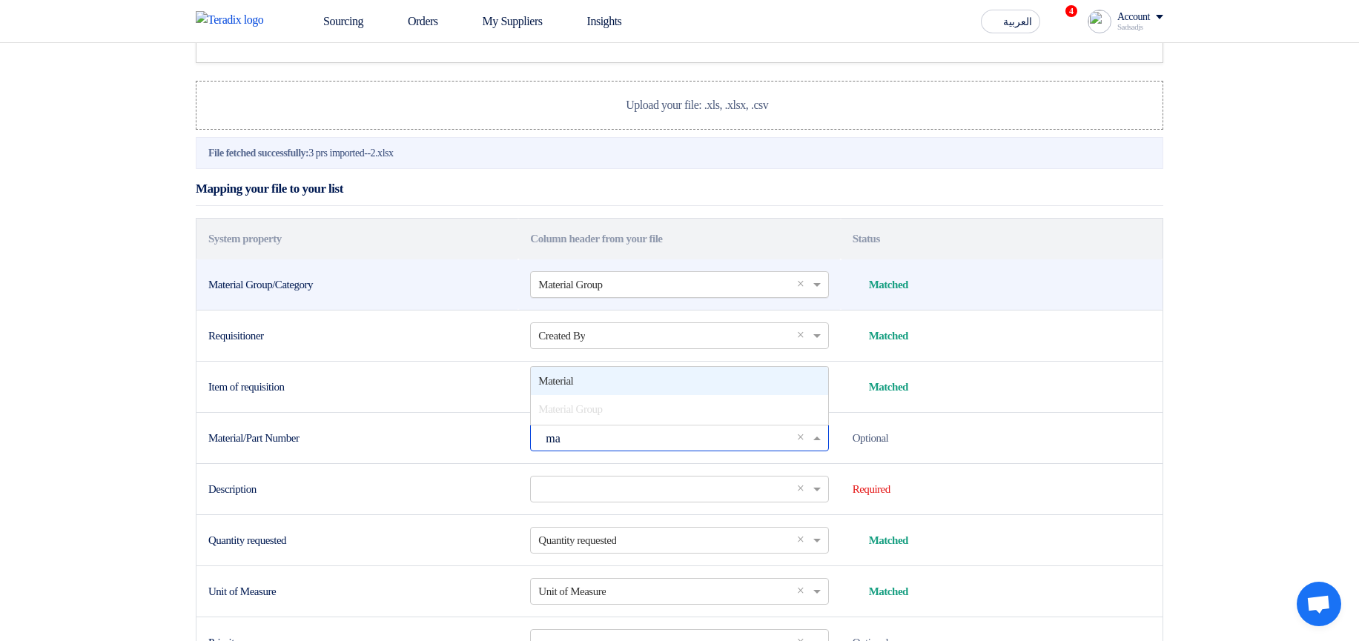
type input "mat"
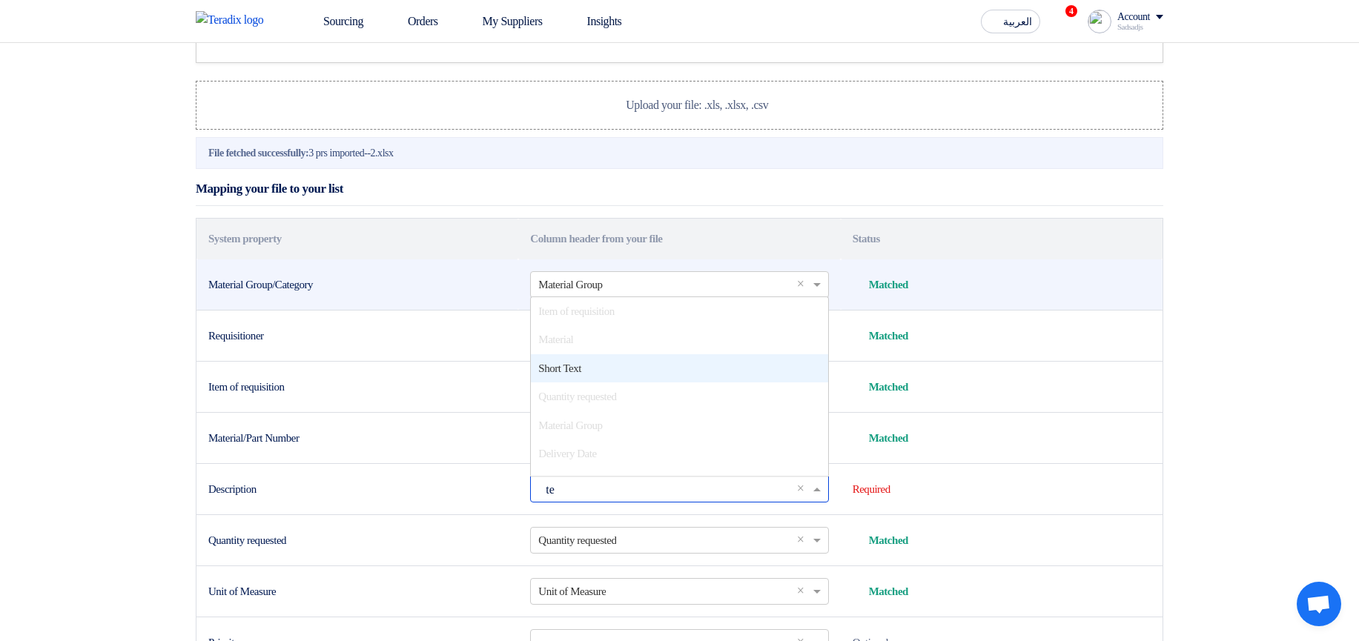
type input "tex"
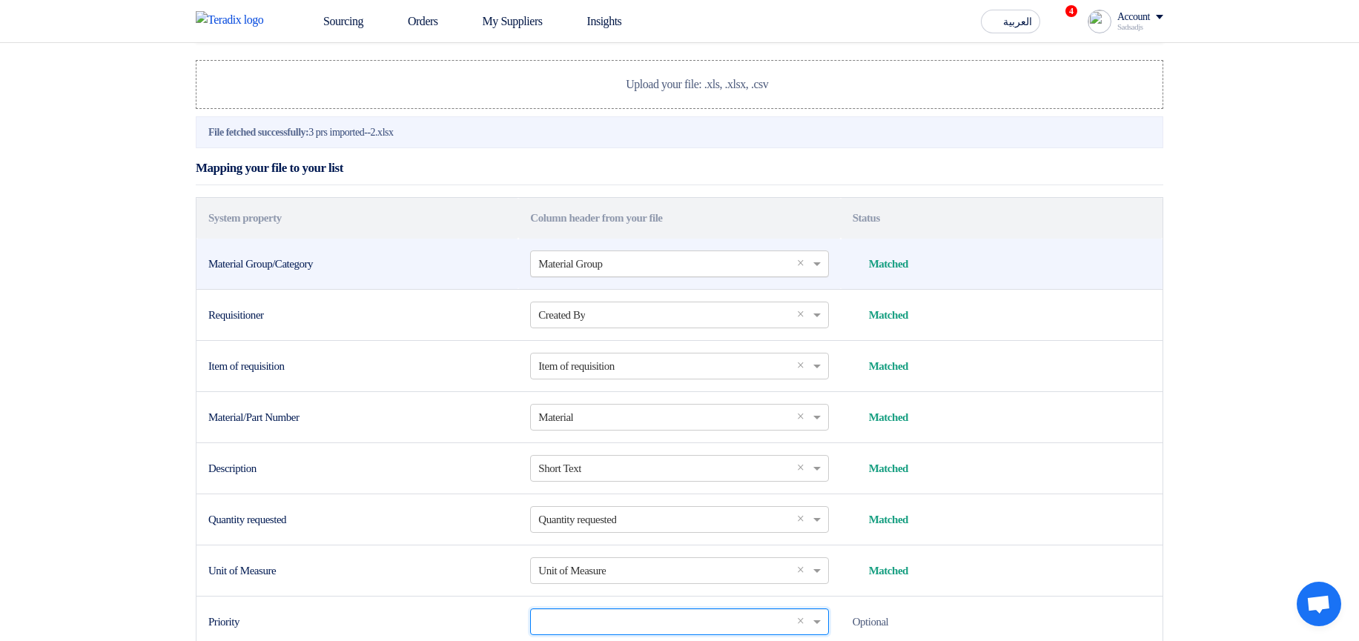
scroll to position [529, 0]
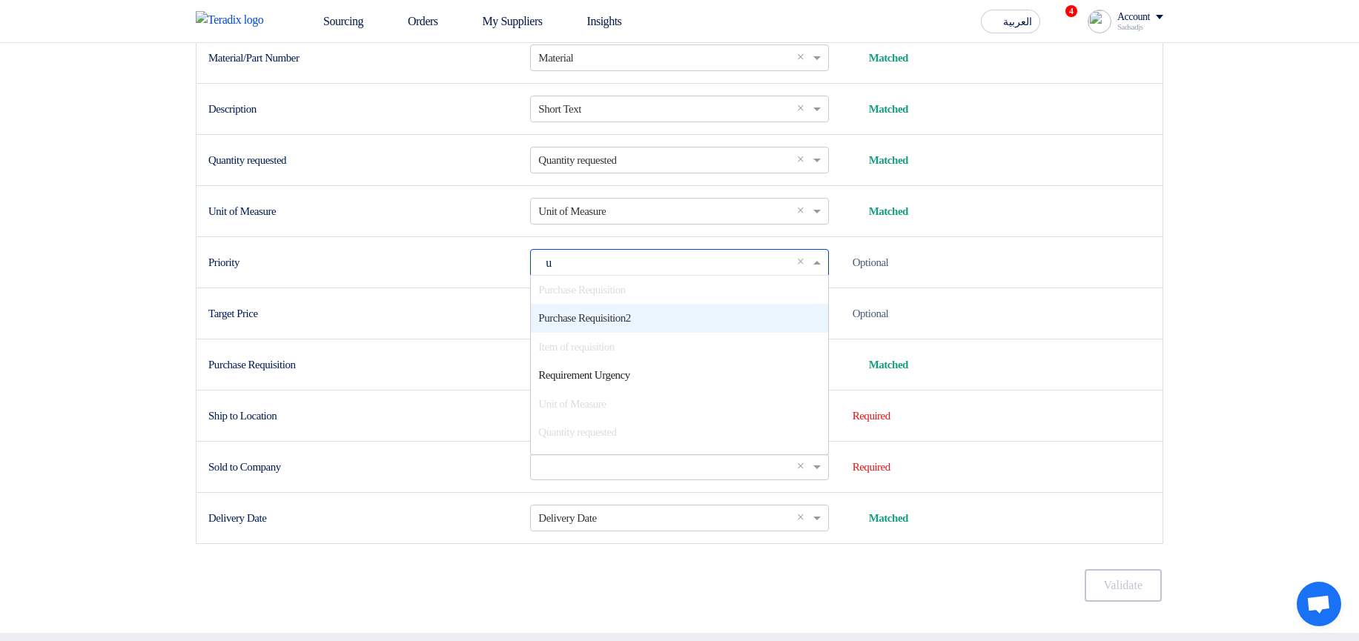
type input "ur"
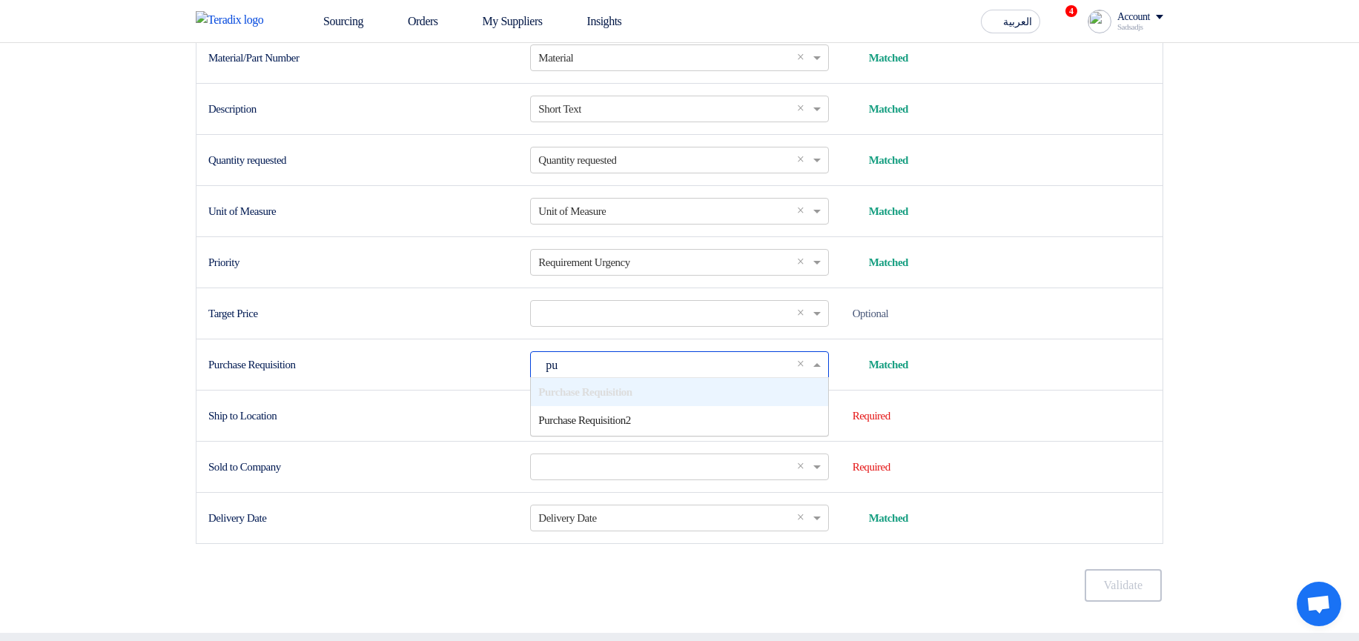
type input "pur"
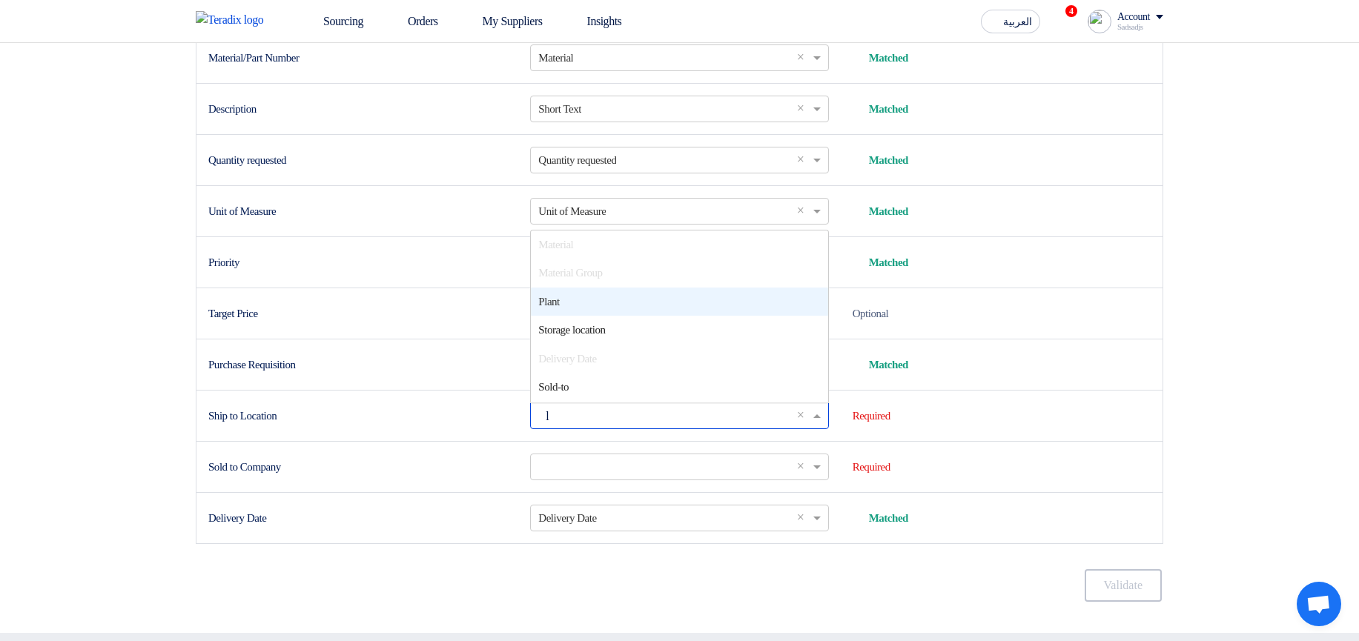
type input "lo"
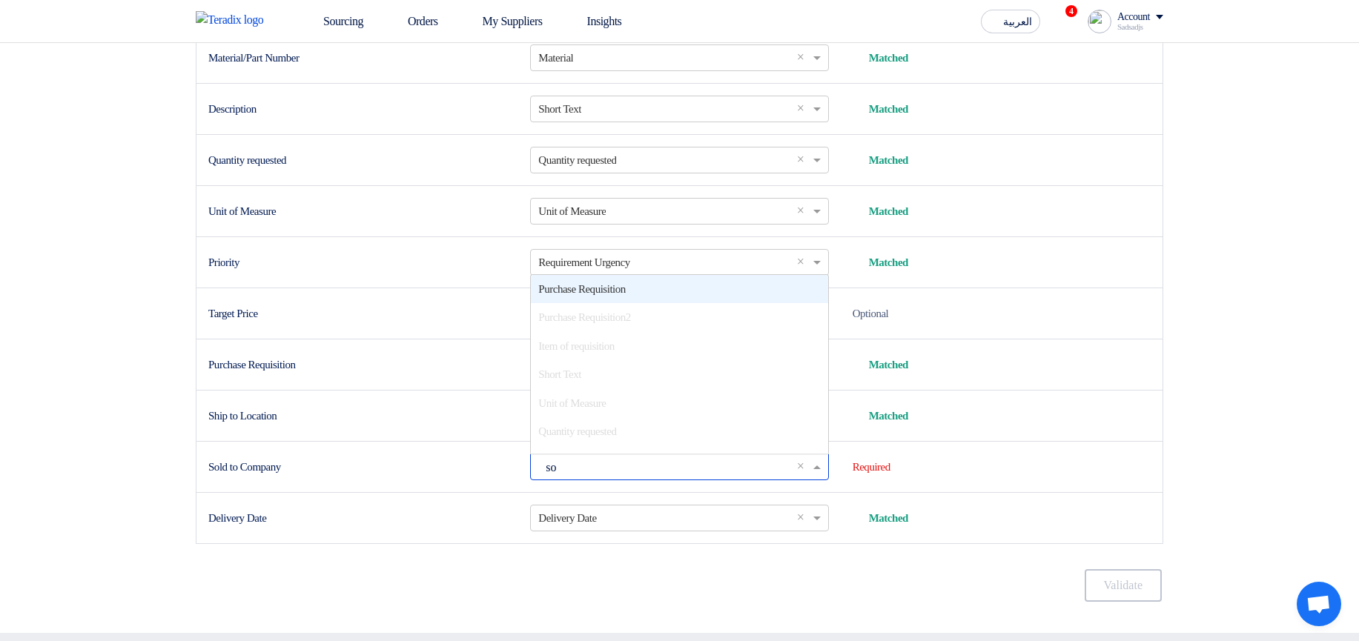
type input "sol"
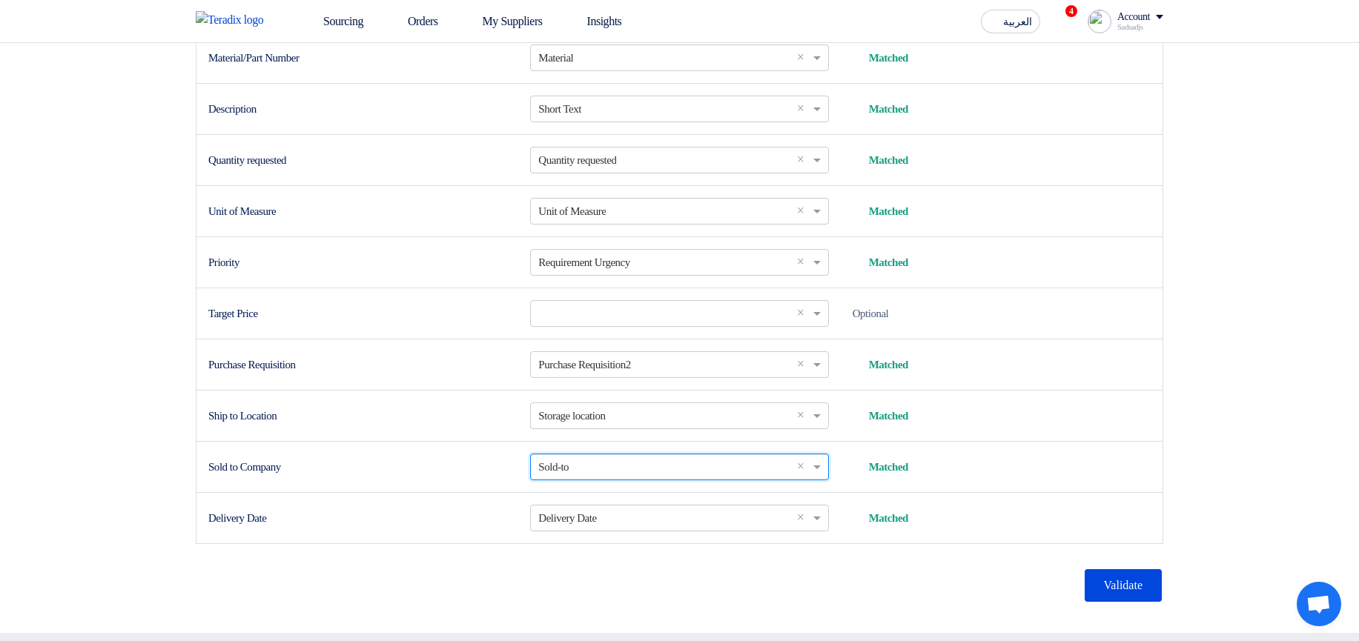
scroll to position [914, 0]
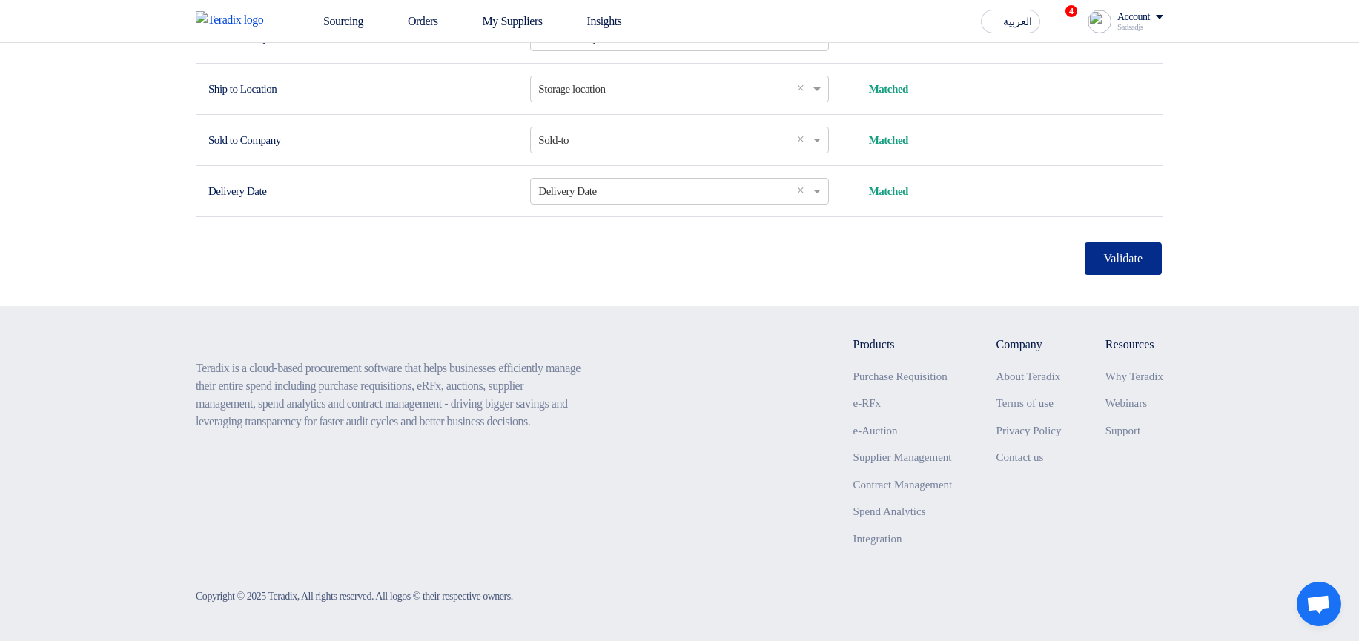
click at [1123, 259] on button "Validate" at bounding box center [1123, 258] width 77 height 33
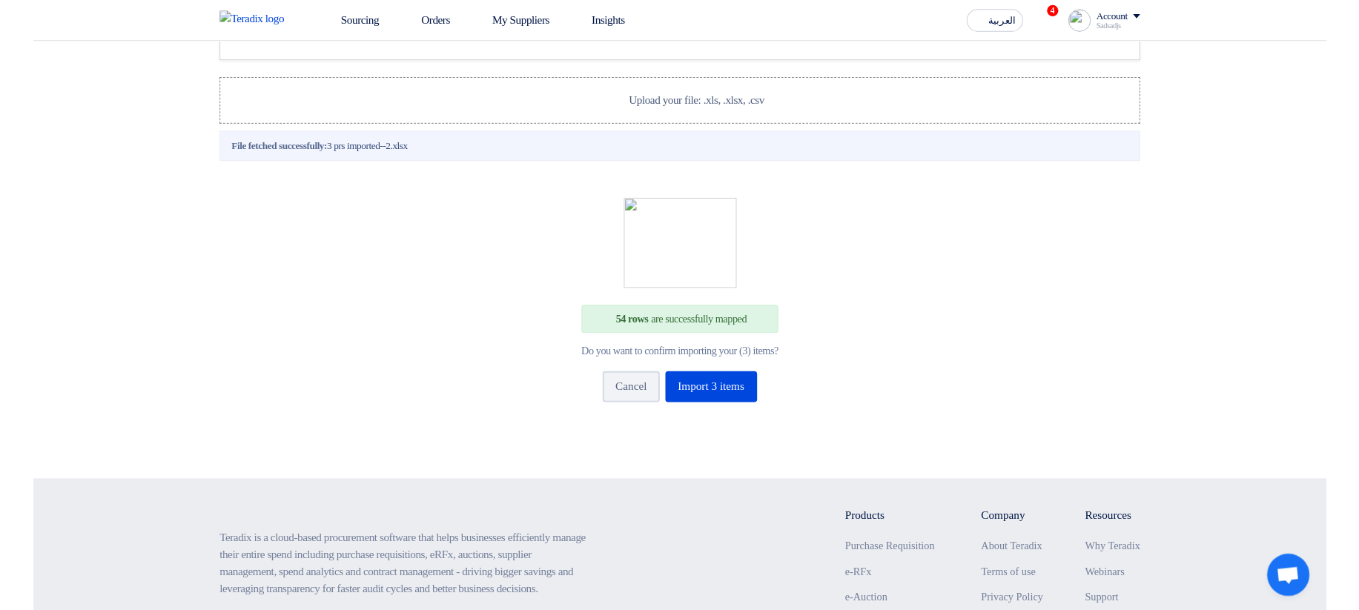
scroll to position [237, 0]
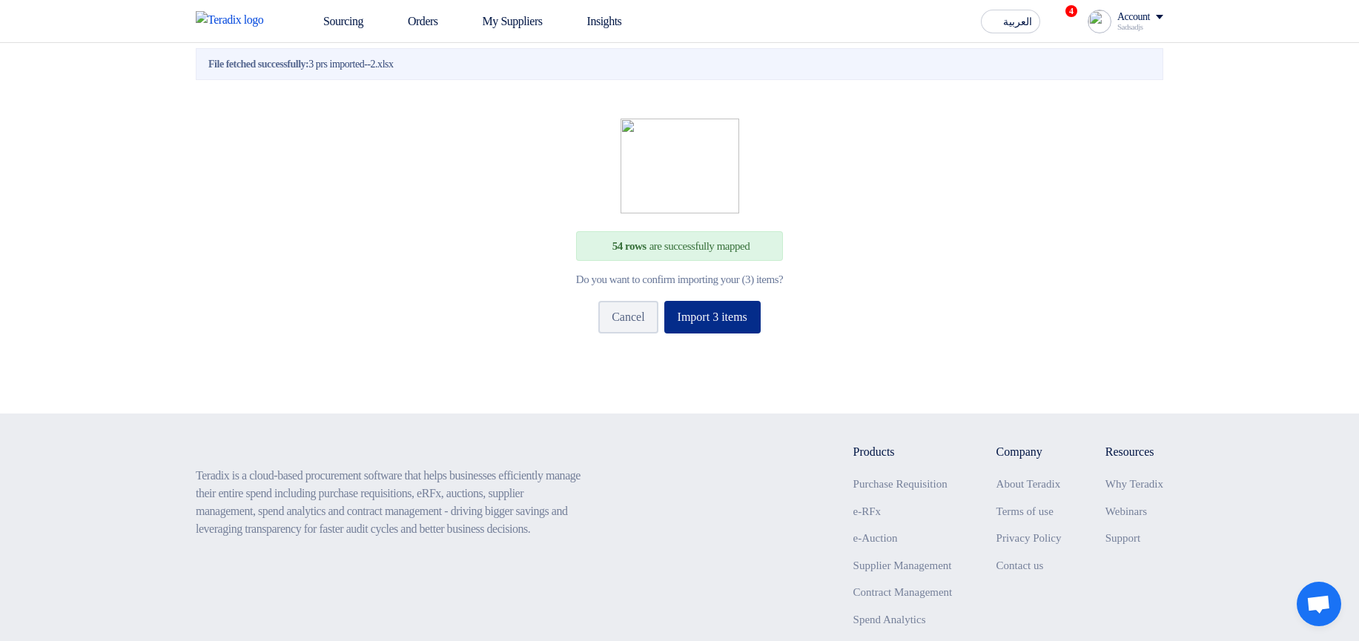
click at [761, 334] on button "Import 3 items" at bounding box center [712, 317] width 96 height 33
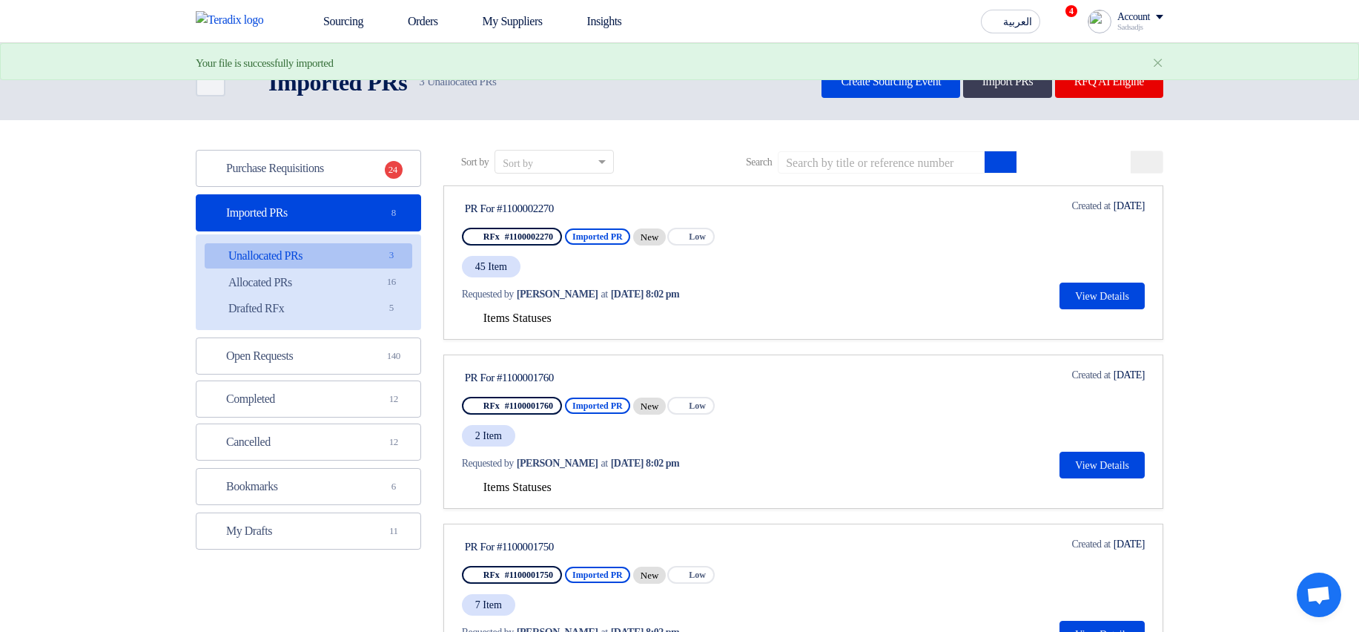
click at [503, 323] on span "Items Statuses" at bounding box center [517, 317] width 68 height 13
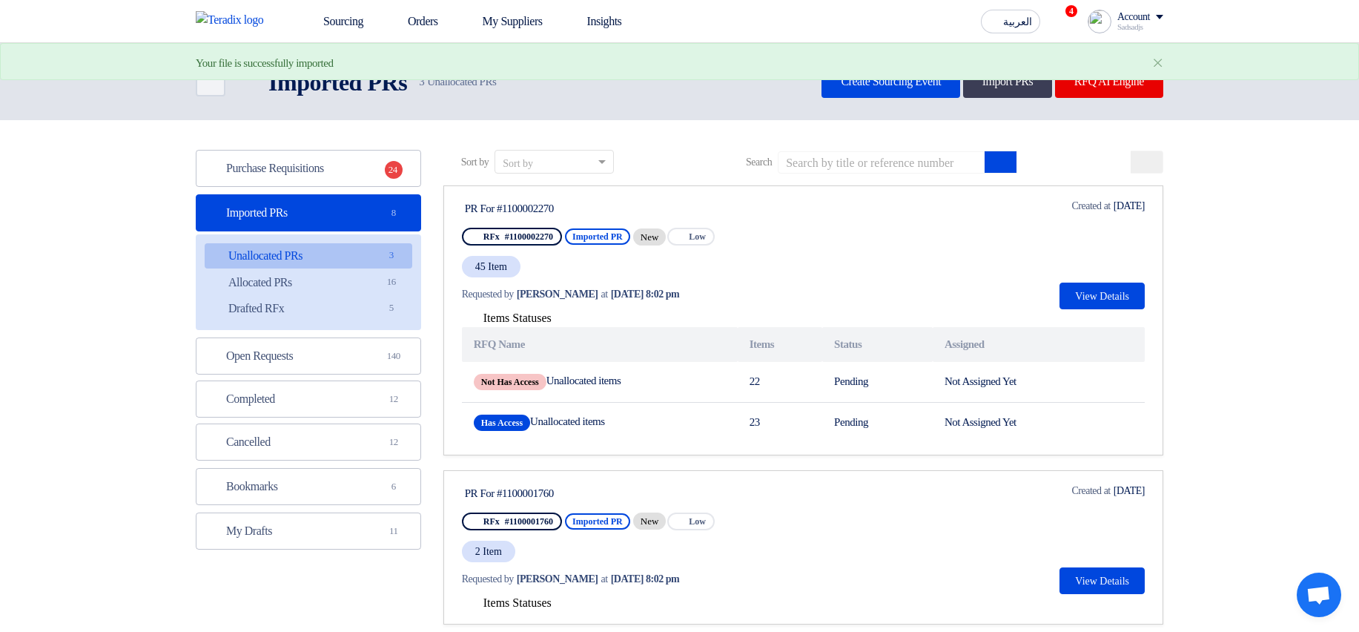
click at [503, 323] on span "Items Statuses" at bounding box center [517, 317] width 68 height 13
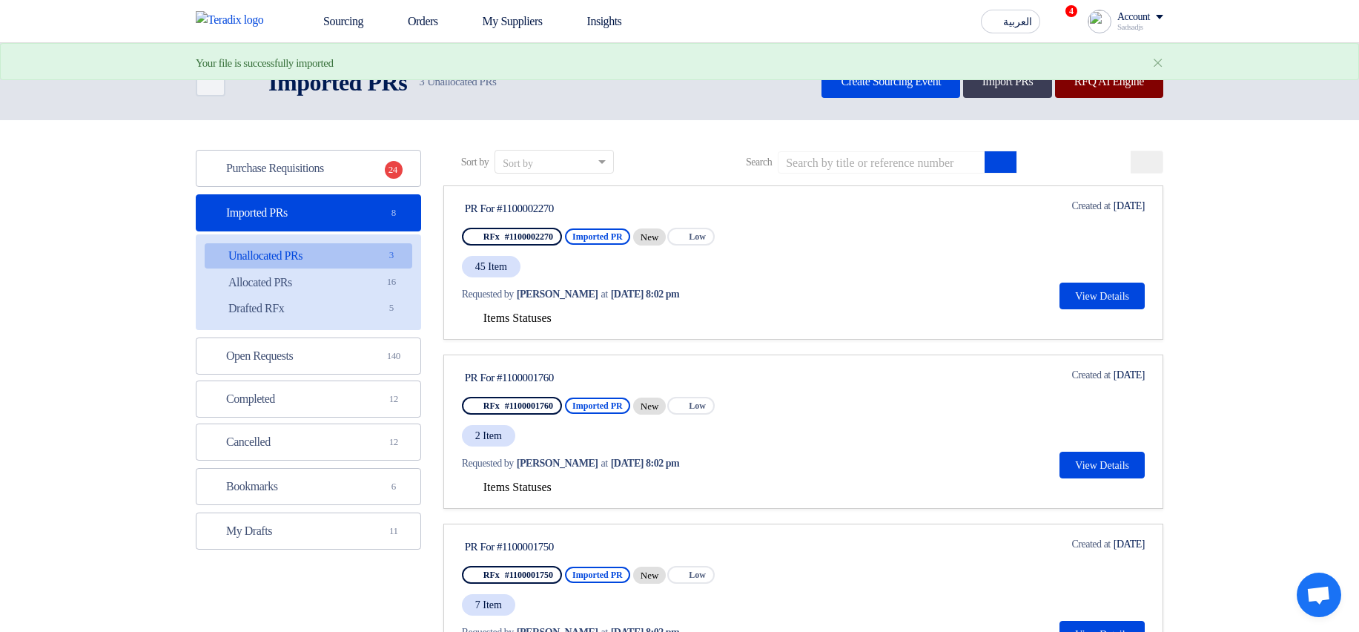
click at [1091, 93] on link "RFQ AI Engine" at bounding box center [1109, 81] width 108 height 33
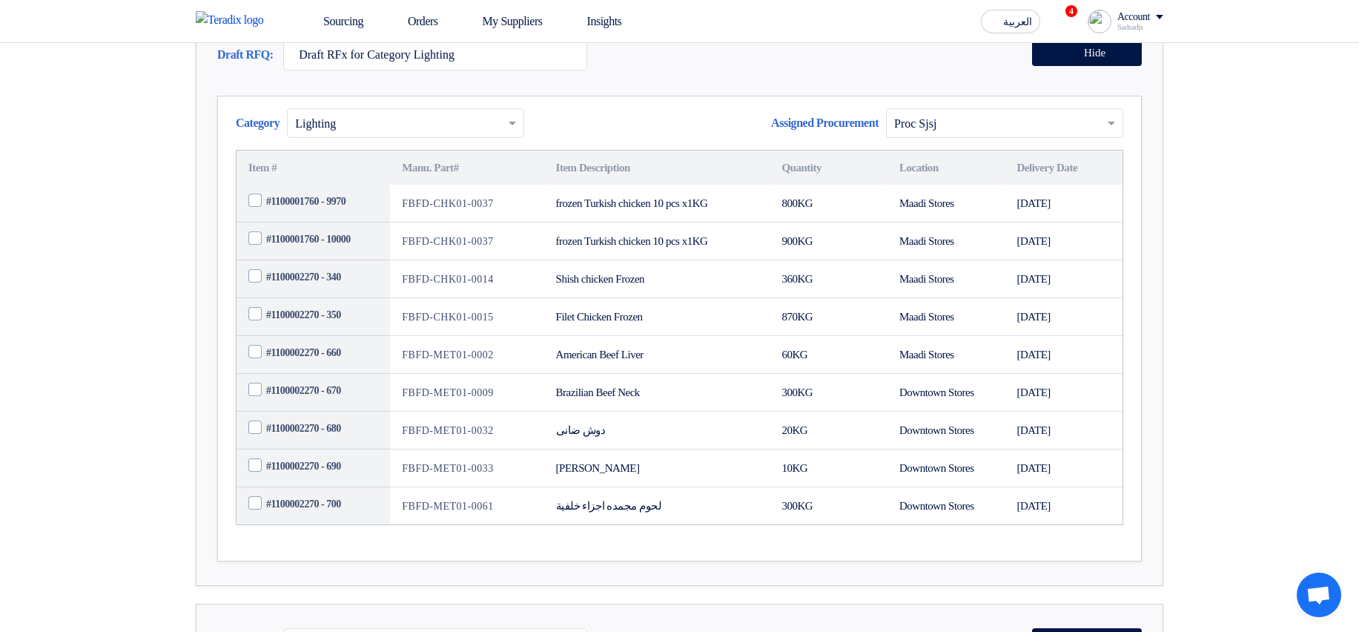
scroll to position [267, 0]
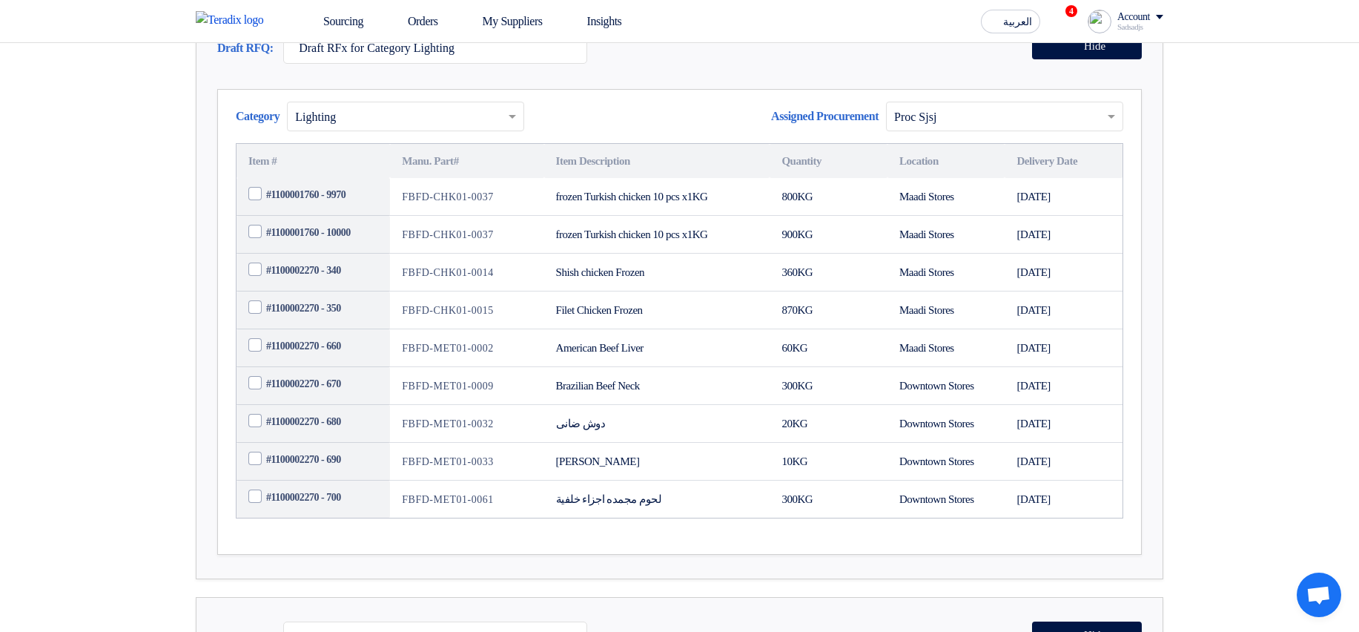
click at [490, 216] on td "FBFD-CHK01-0037" at bounding box center [466, 197] width 153 height 38
copy tr "FBFD-CHK01-0037"
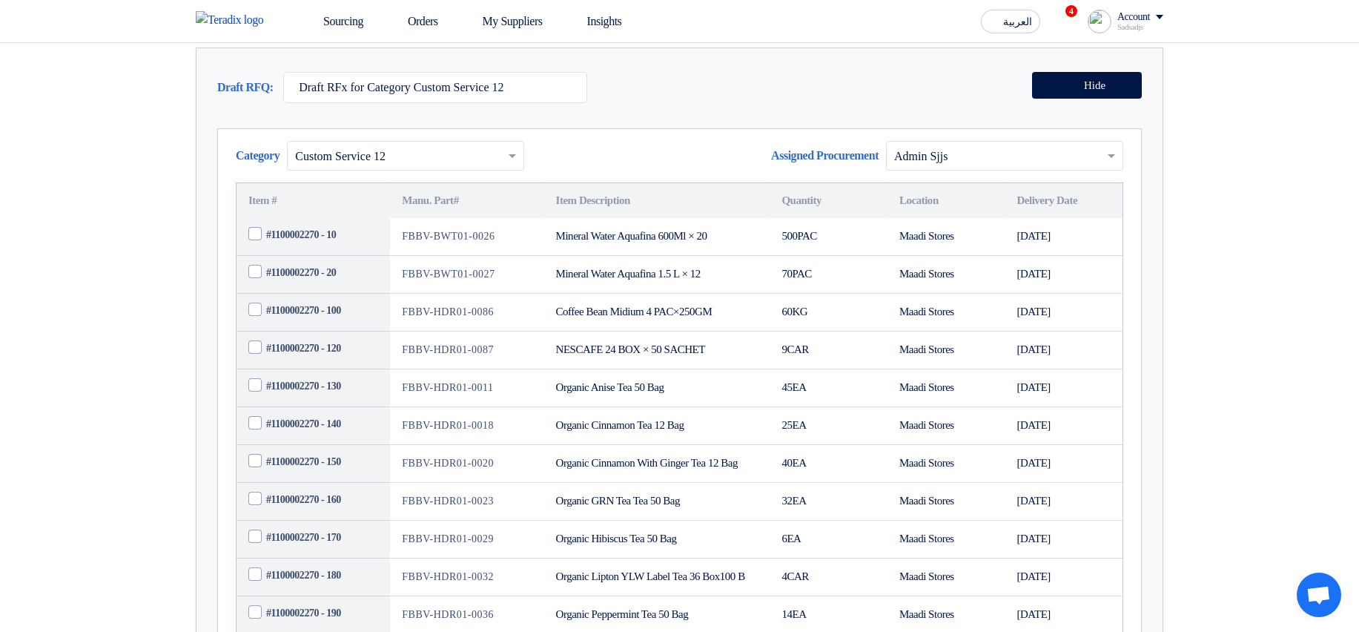
scroll to position [813, 0]
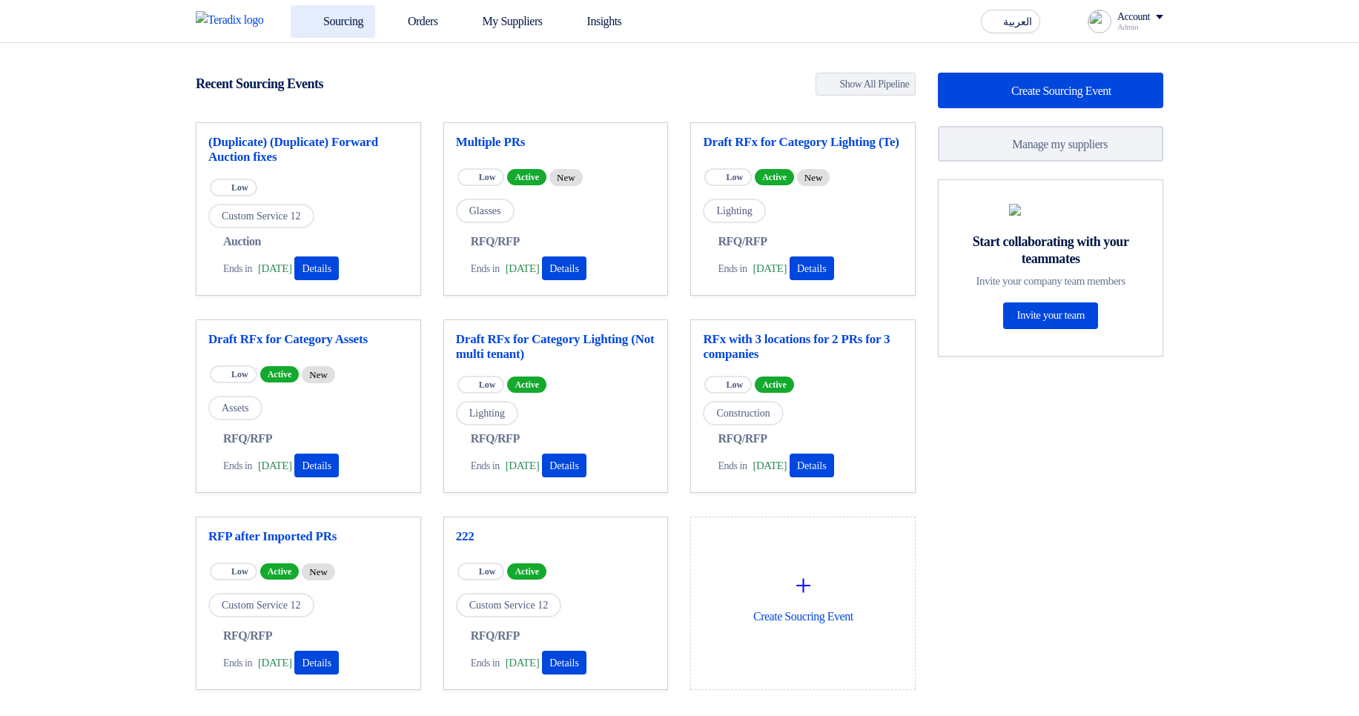
click at [340, 16] on link "Sourcing" at bounding box center [333, 21] width 85 height 33
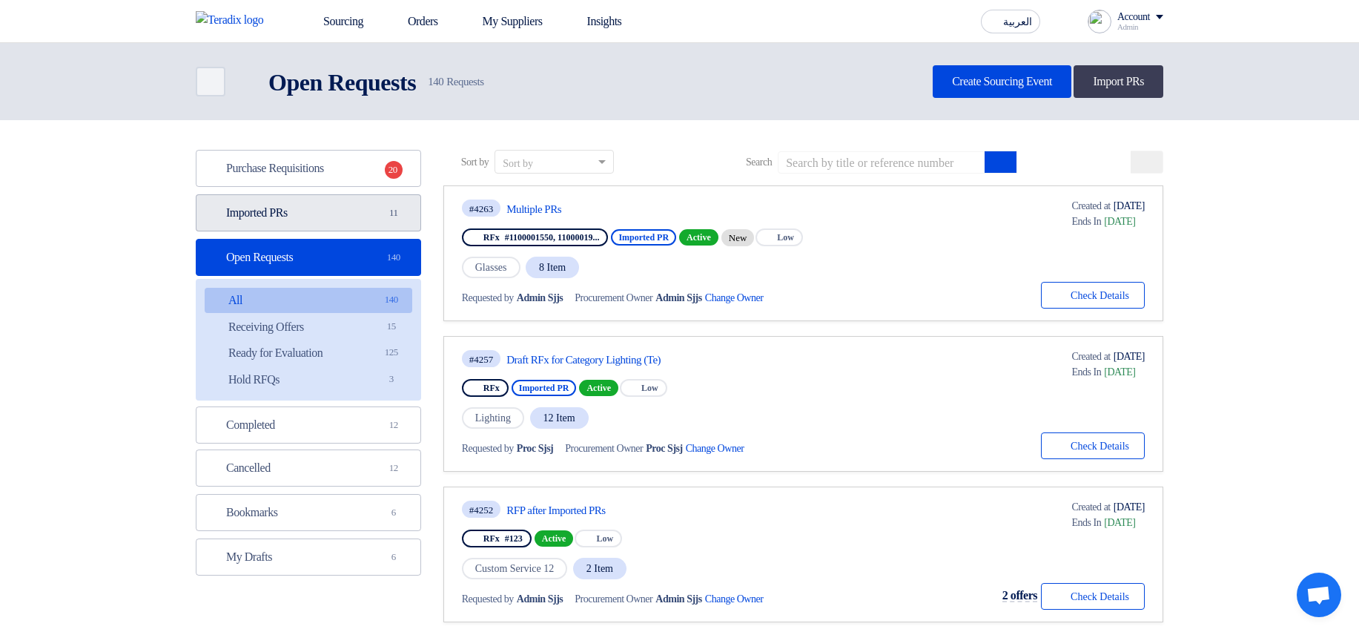
click at [381, 203] on link "Imported PRs Imported PRs 11" at bounding box center [308, 212] width 225 height 37
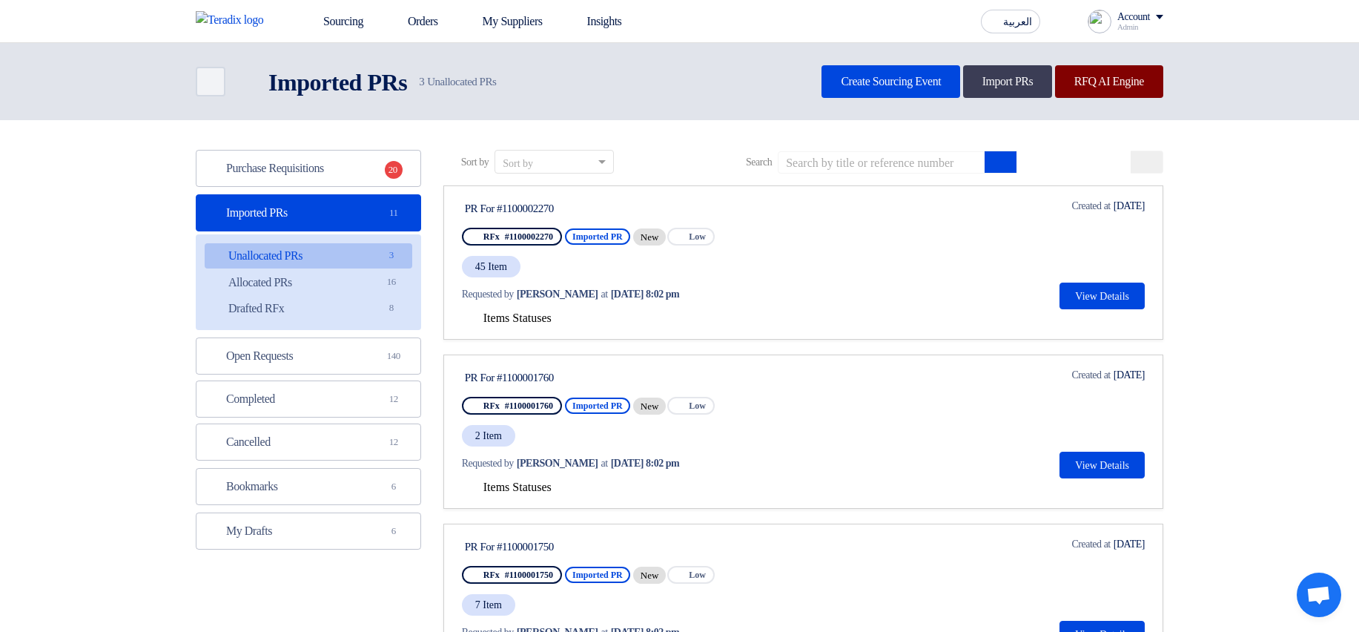
click at [1128, 79] on link "RFQ AI Engine" at bounding box center [1109, 81] width 108 height 33
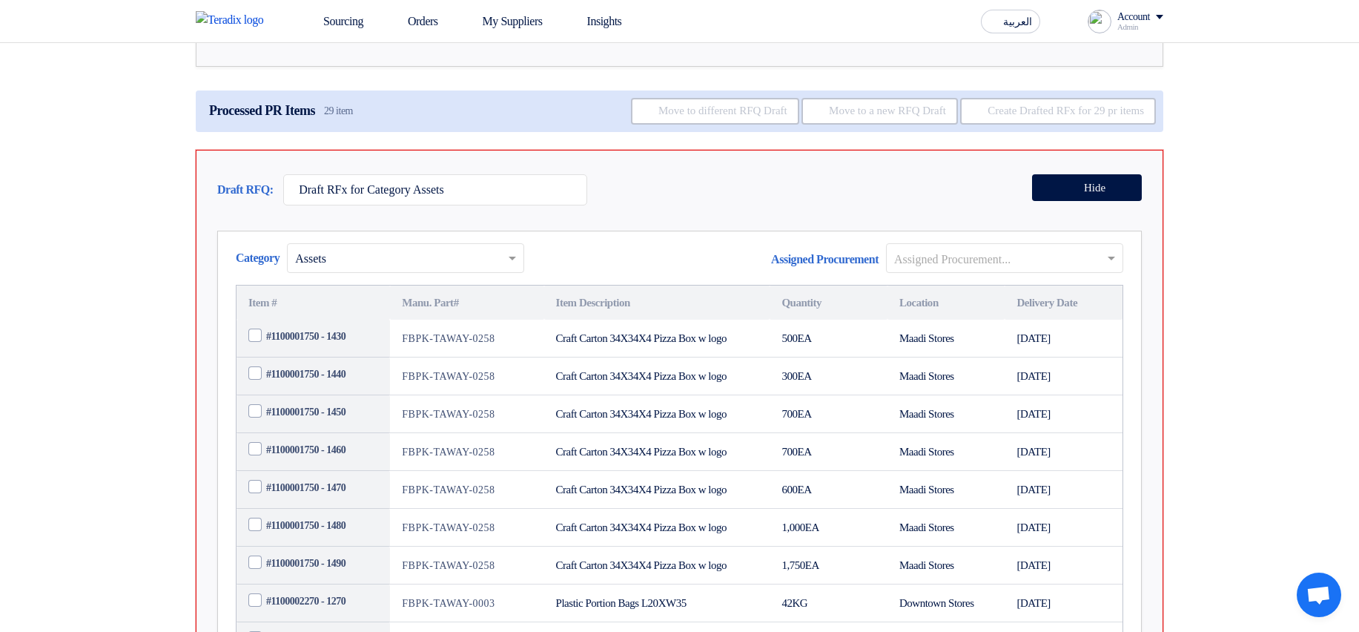
scroll to position [267, 0]
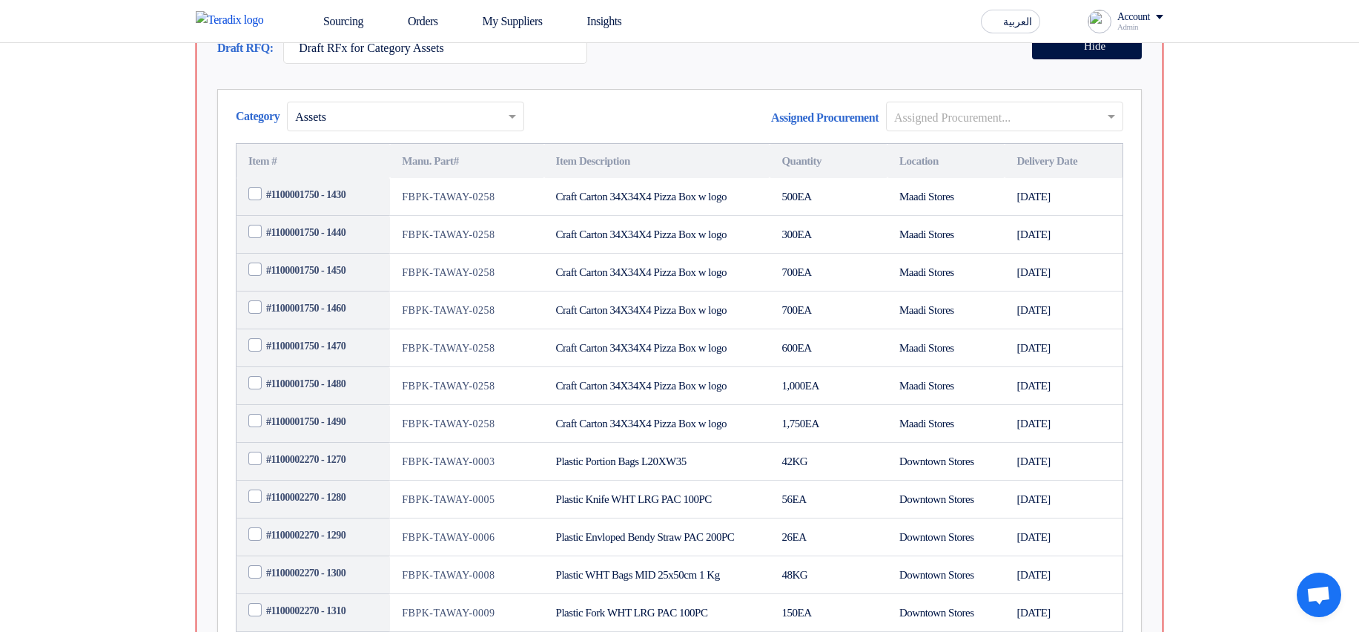
click at [416, 216] on td "FBPK-TAWAY-0258" at bounding box center [466, 197] width 153 height 38
drag, startPoint x: 416, startPoint y: 248, endPoint x: 492, endPoint y: 254, distance: 76.7
click at [492, 216] on td "FBPK-TAWAY-0258" at bounding box center [466, 197] width 153 height 38
copy td "FBPK-TAWAY-0258"
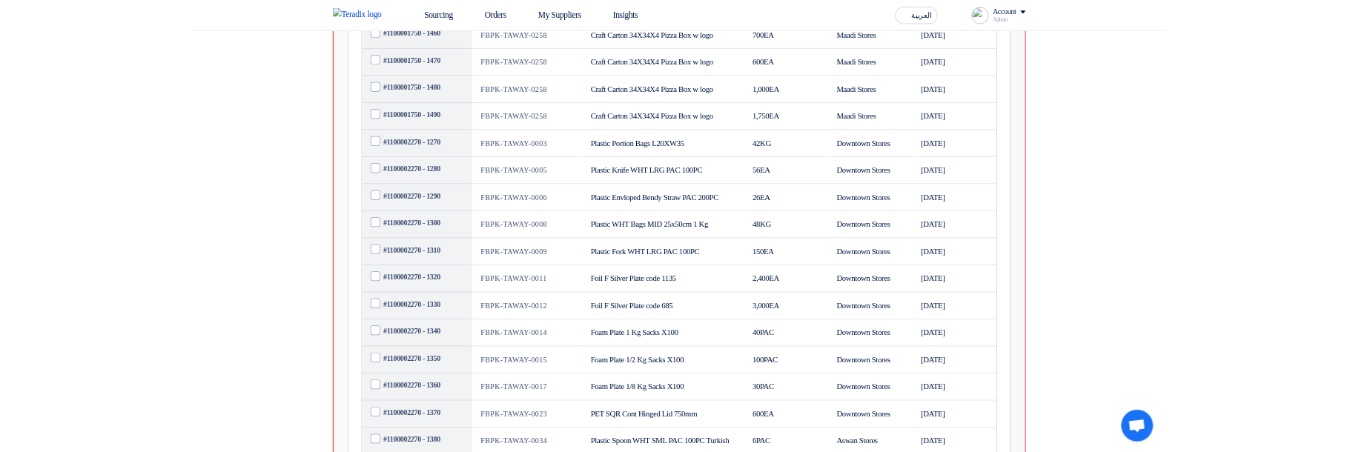
scroll to position [0, 0]
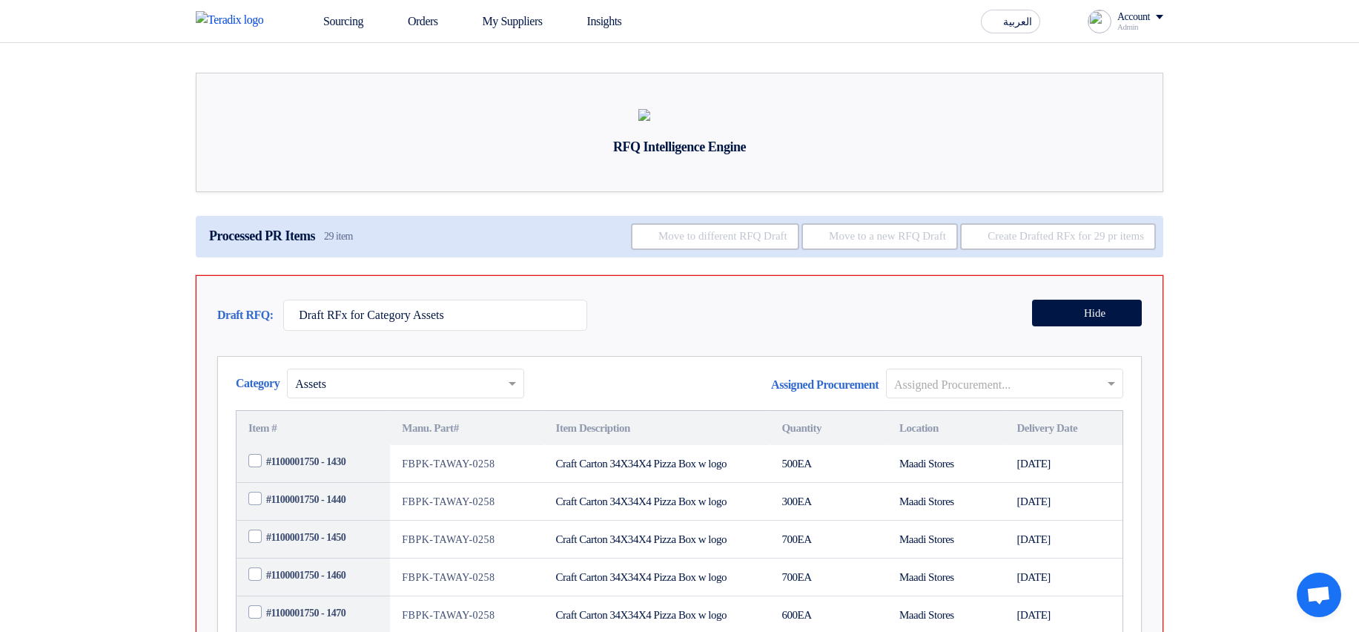
click at [919, 397] on input "text" at bounding box center [997, 384] width 206 height 24
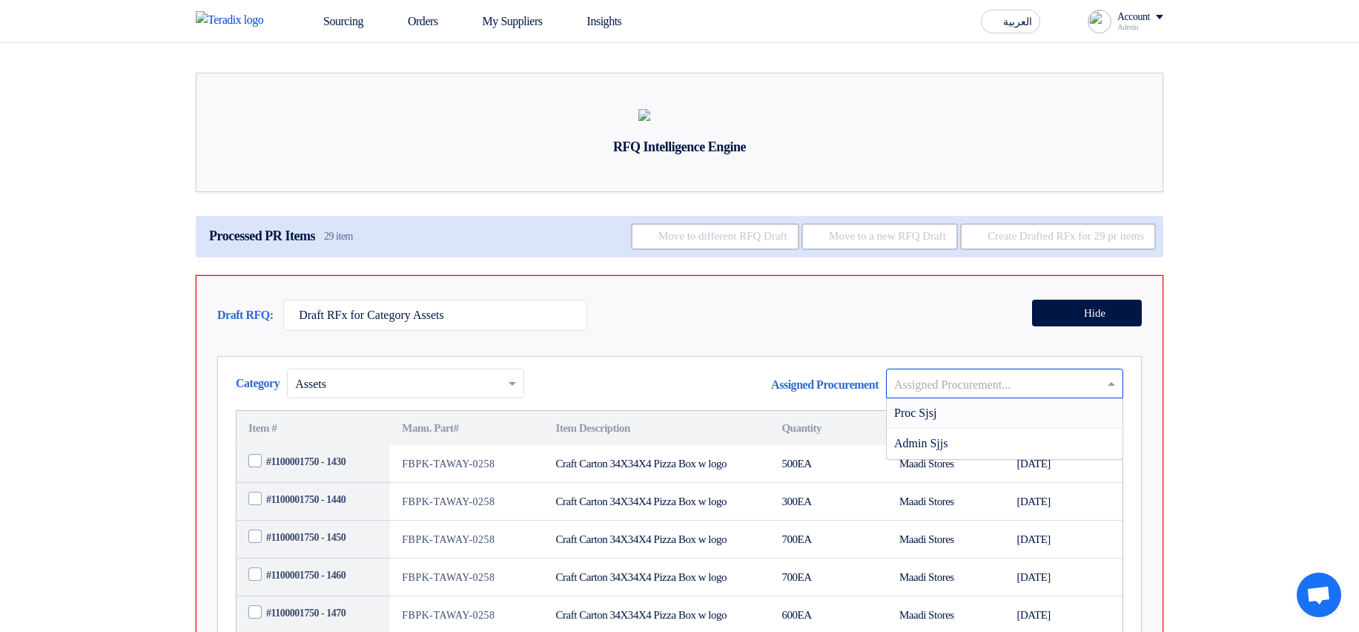
click at [928, 429] on div "Proc Sjsj" at bounding box center [1005, 413] width 236 height 30
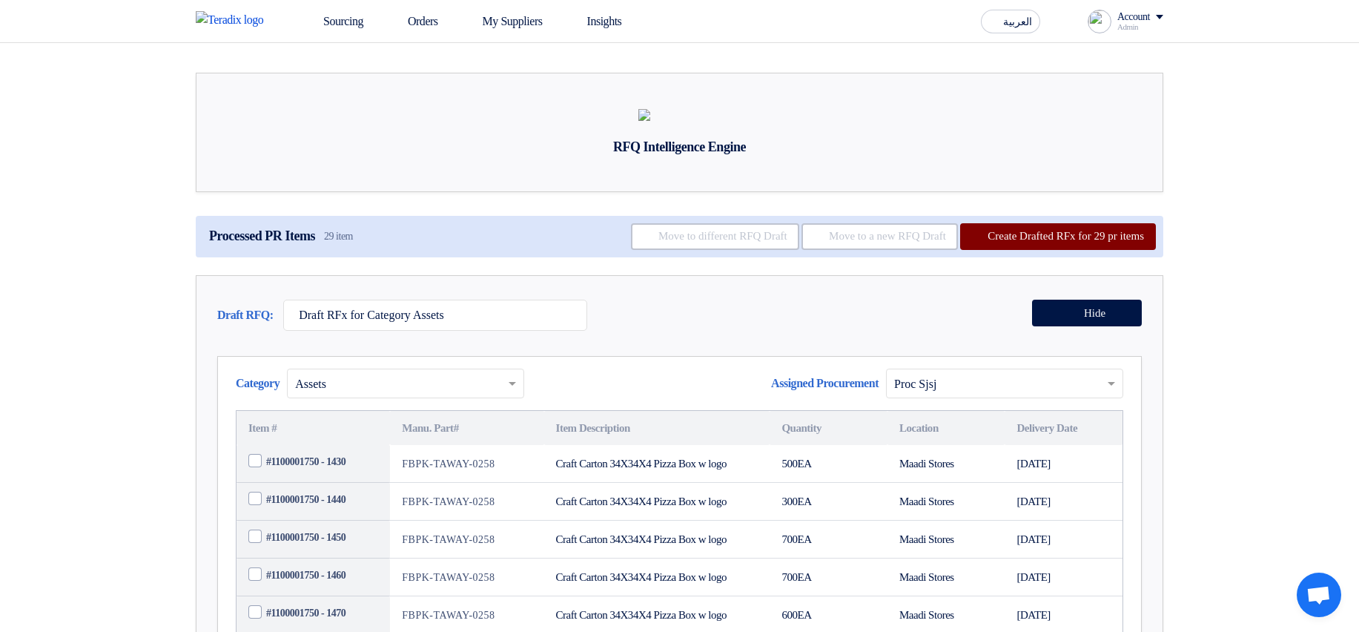
click at [1035, 250] on button "Create Drafted RFx for 29 pr items" at bounding box center [1058, 236] width 196 height 27
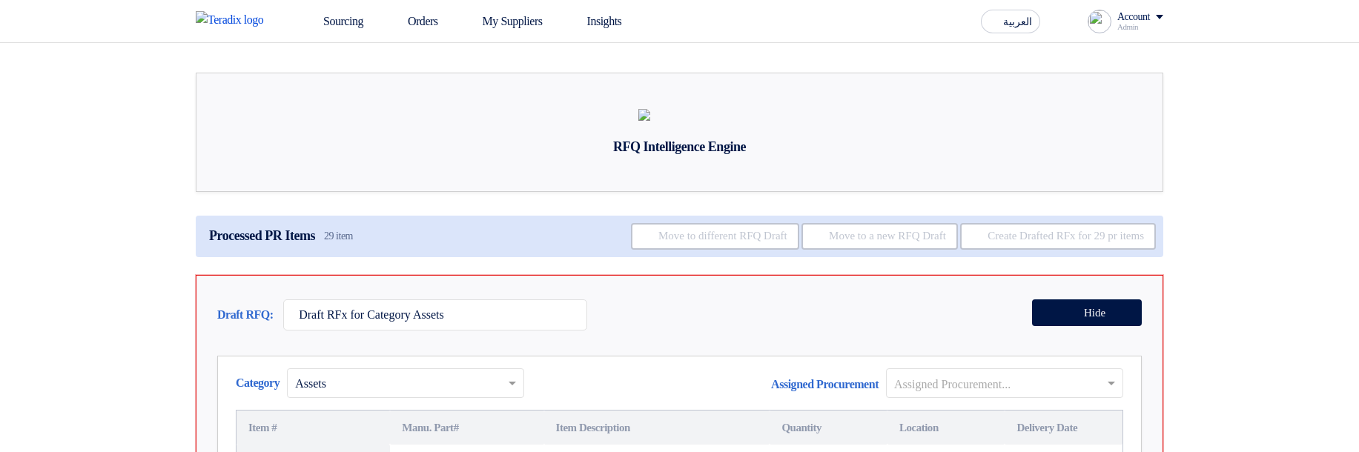
scroll to position [89, 0]
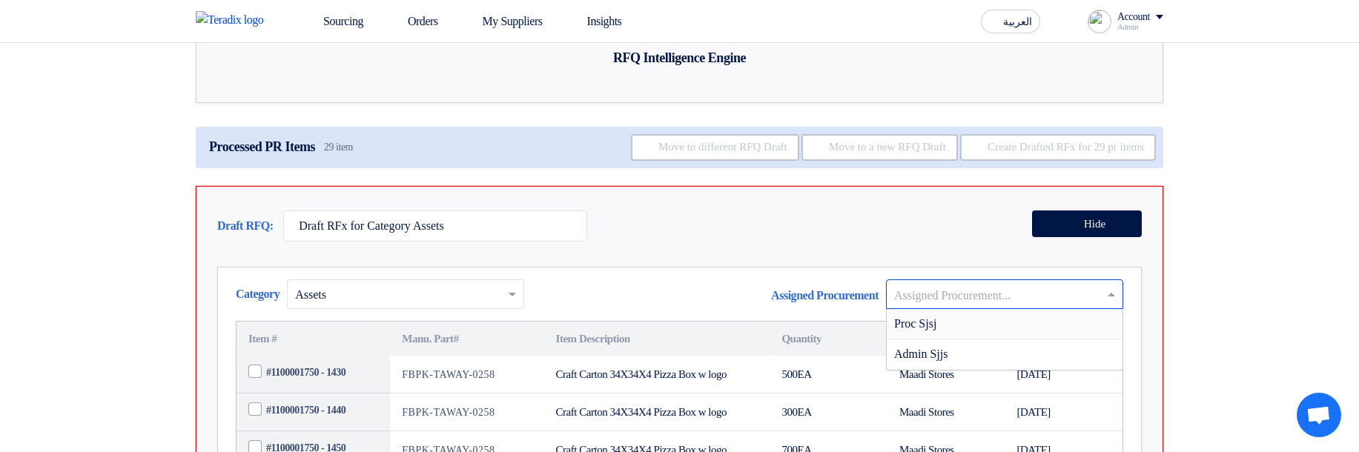
click at [938, 308] on input "text" at bounding box center [997, 295] width 206 height 24
click at [916, 330] on span "Proc Sjsj" at bounding box center [915, 323] width 42 height 13
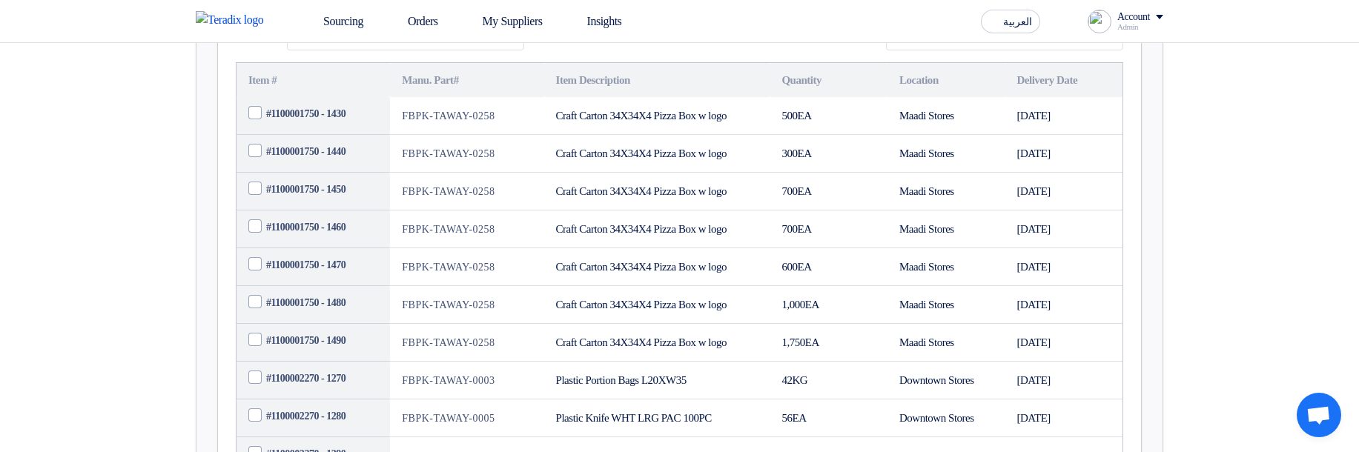
scroll to position [445, 0]
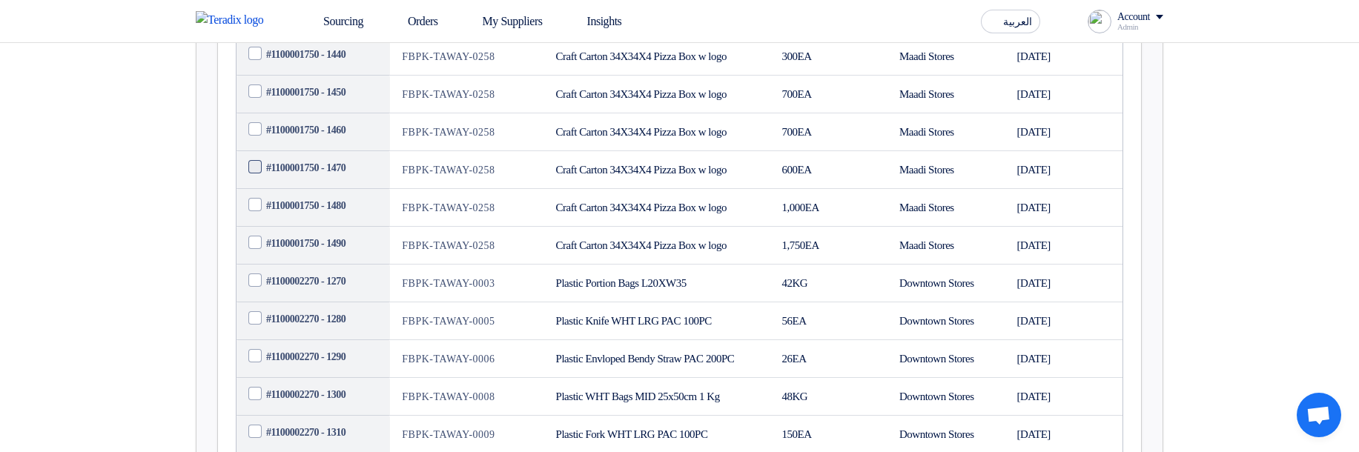
click at [256, 173] on span at bounding box center [254, 166] width 13 height 13
click at [266, 180] on input "#1100001750 - 1470" at bounding box center [331, 168] width 130 height 24
checkbox input "true"
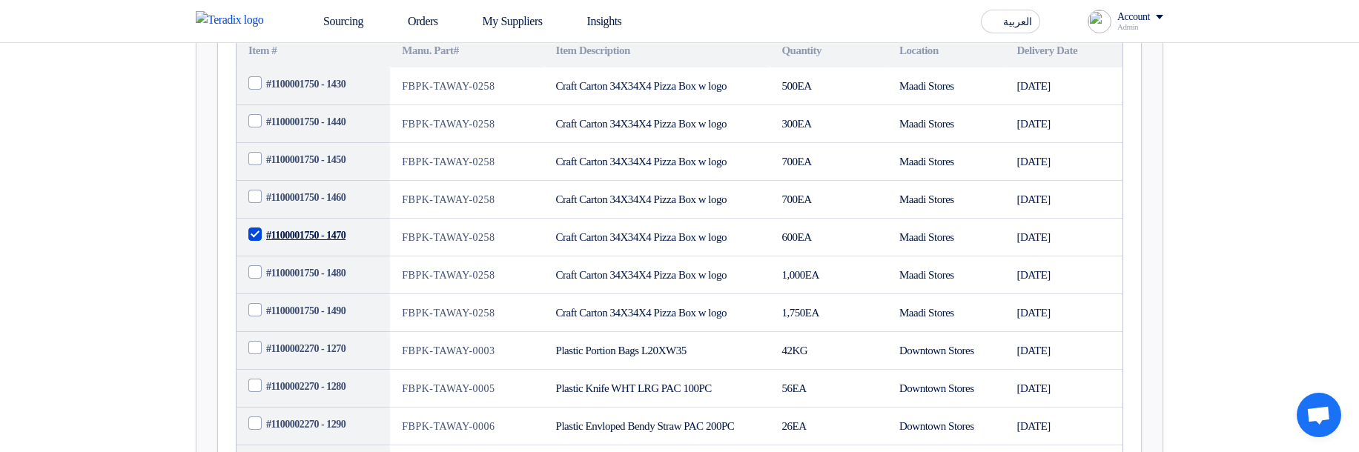
scroll to position [534, 0]
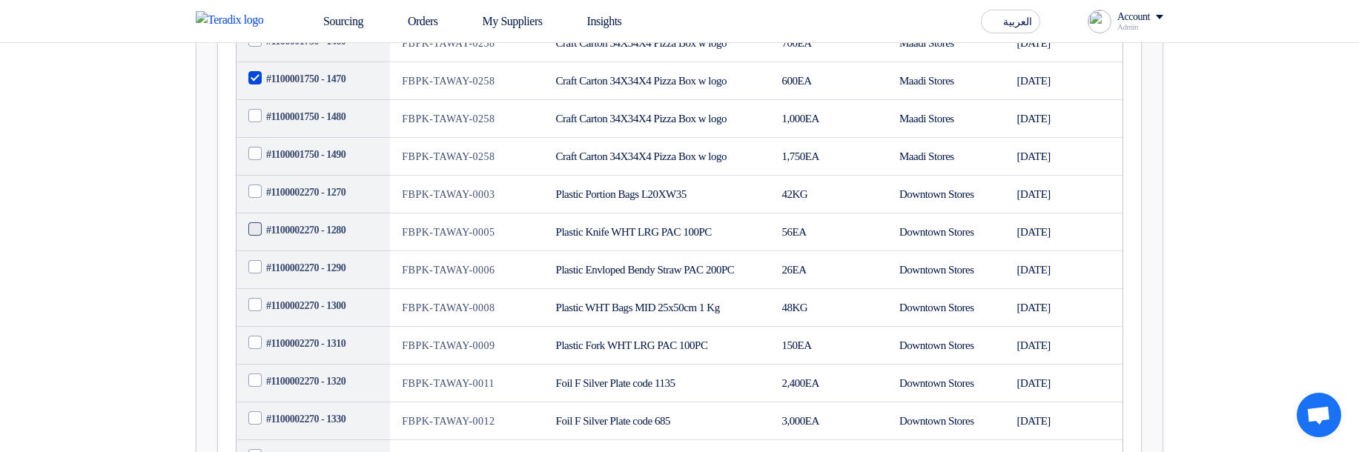
click at [258, 236] on span at bounding box center [254, 228] width 13 height 13
click at [266, 242] on input "#1100002270 - 1280" at bounding box center [331, 231] width 130 height 24
checkbox input "true"
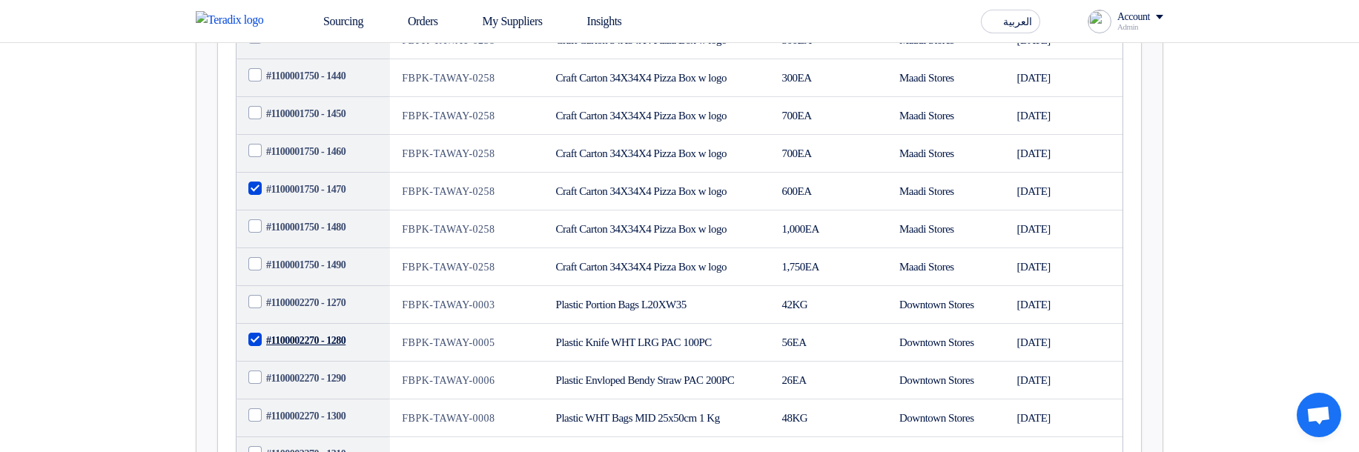
scroll to position [178, 0]
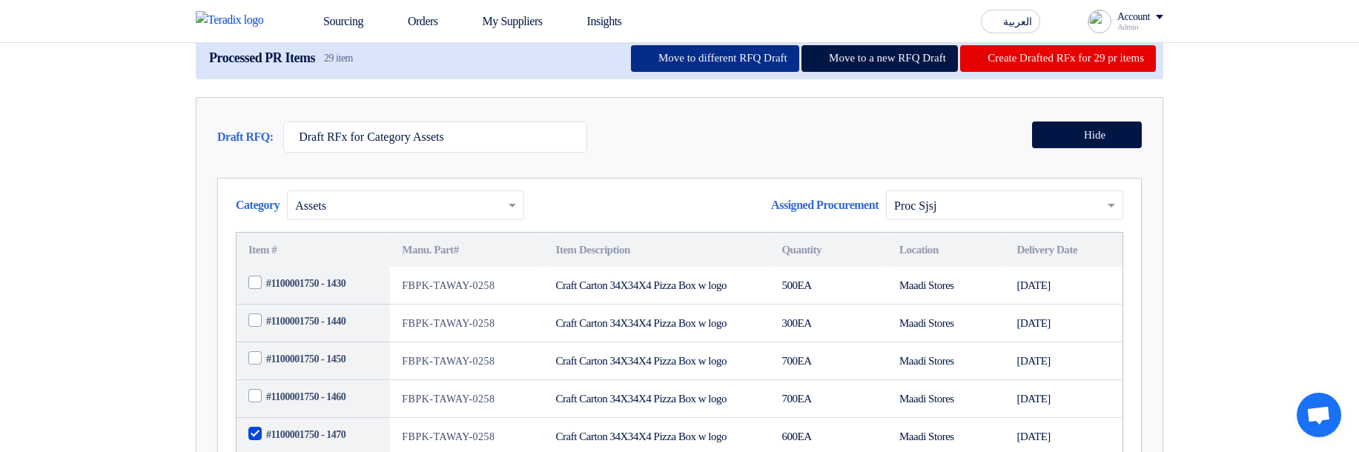
click at [725, 72] on button "Move to different RFQ Draft" at bounding box center [715, 58] width 168 height 27
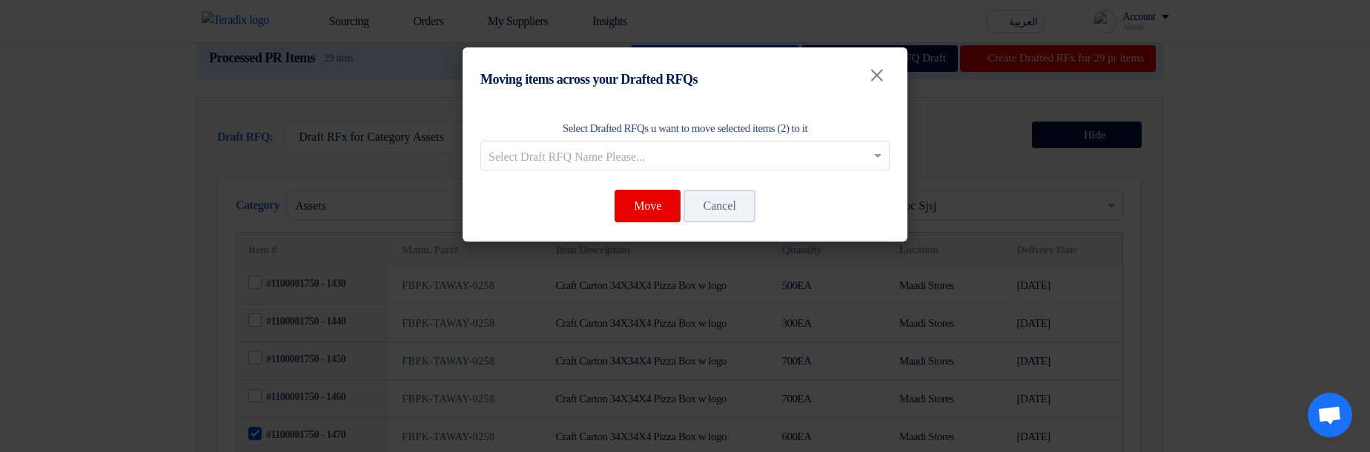
click at [647, 155] on input "text" at bounding box center [678, 157] width 378 height 24
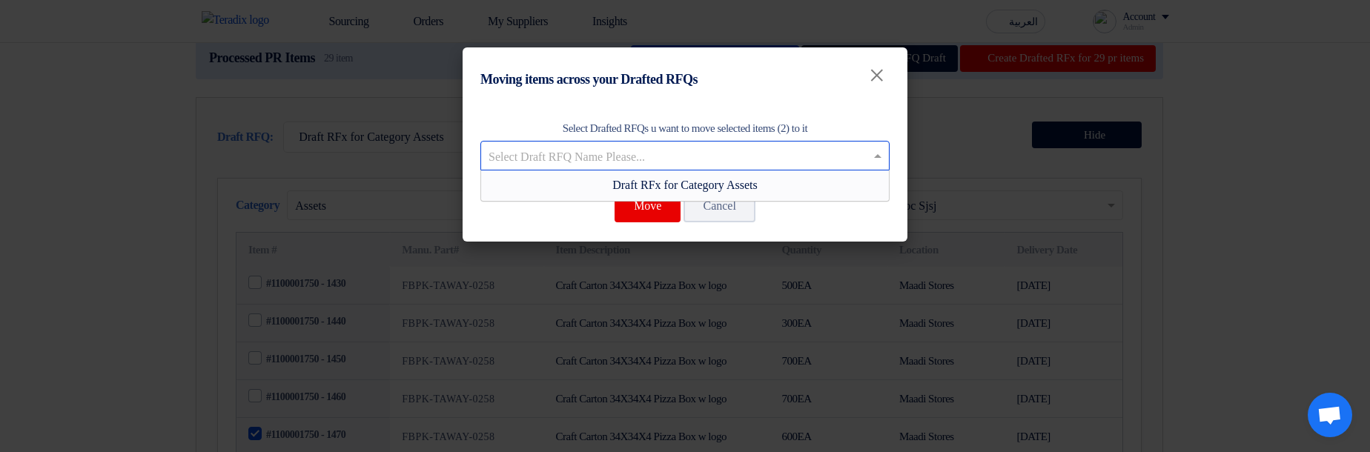
click at [652, 182] on span "Draft RFx for Category Assets" at bounding box center [684, 185] width 145 height 13
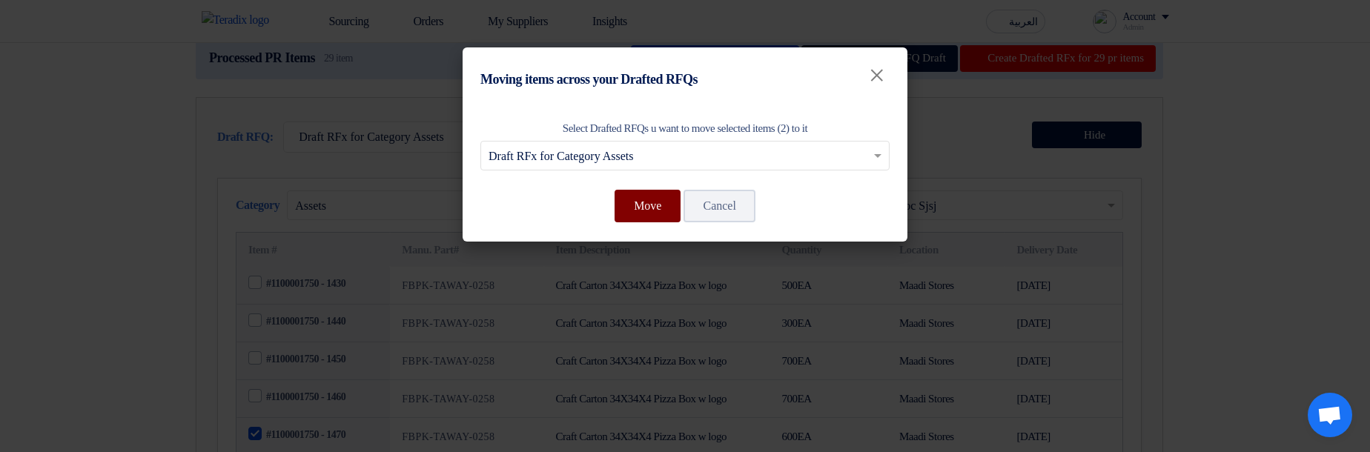
click at [653, 214] on button "Move" at bounding box center [648, 206] width 66 height 33
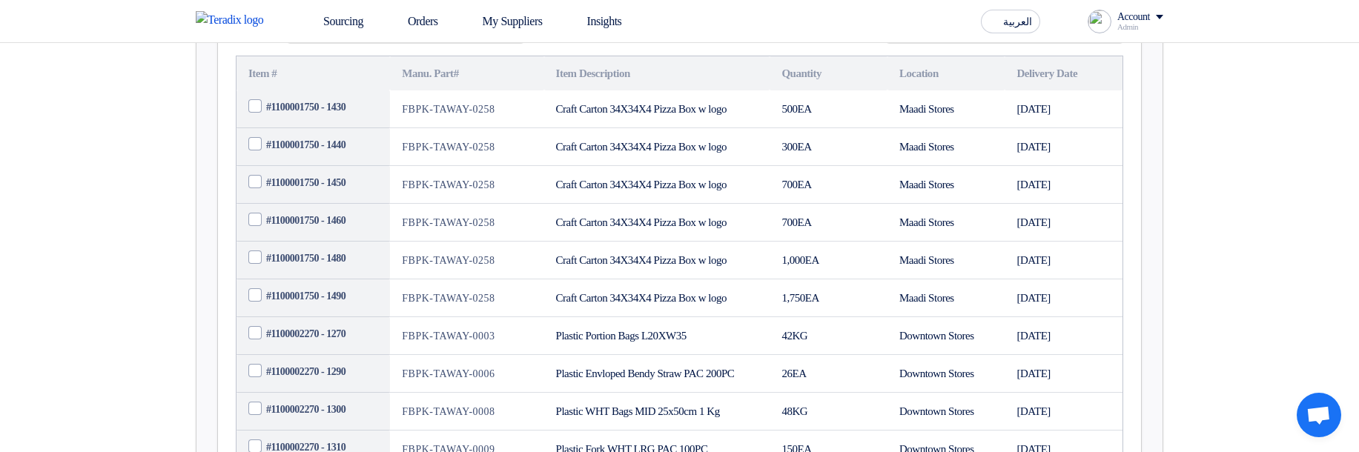
scroll to position [356, 0]
click at [260, 225] on span at bounding box center [254, 217] width 13 height 13
click at [266, 231] on input "#1100001750 - 1460" at bounding box center [331, 220] width 130 height 24
checkbox input "true"
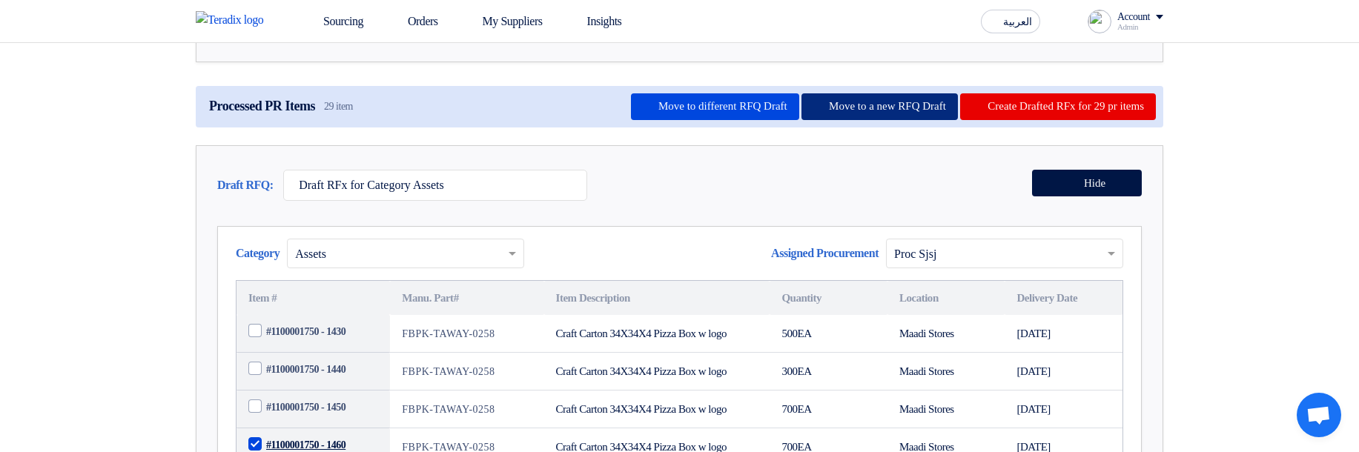
scroll to position [89, 0]
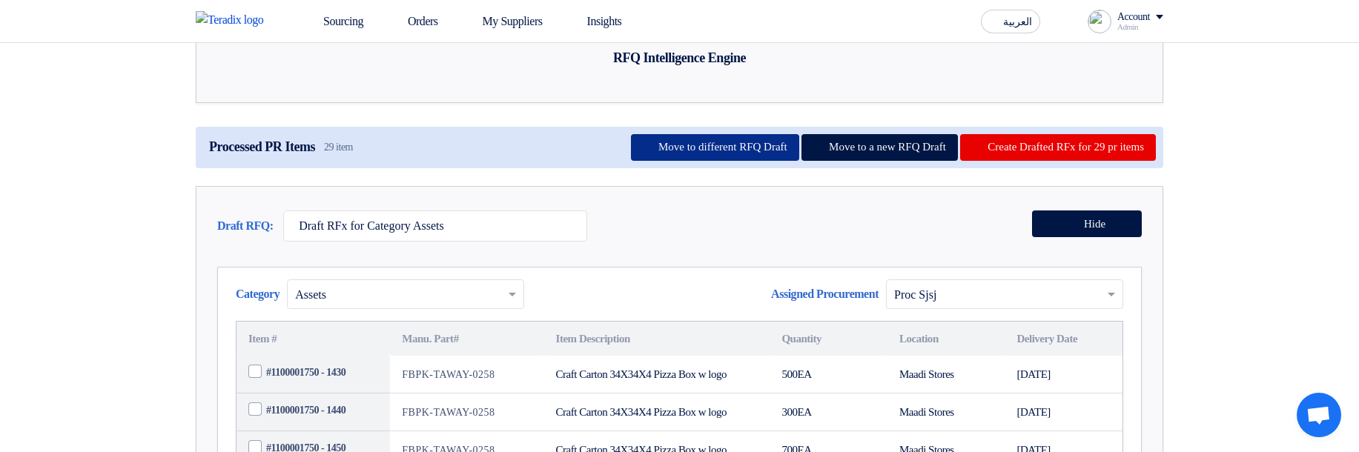
click at [718, 161] on button "Move to different RFQ Draft" at bounding box center [715, 147] width 168 height 27
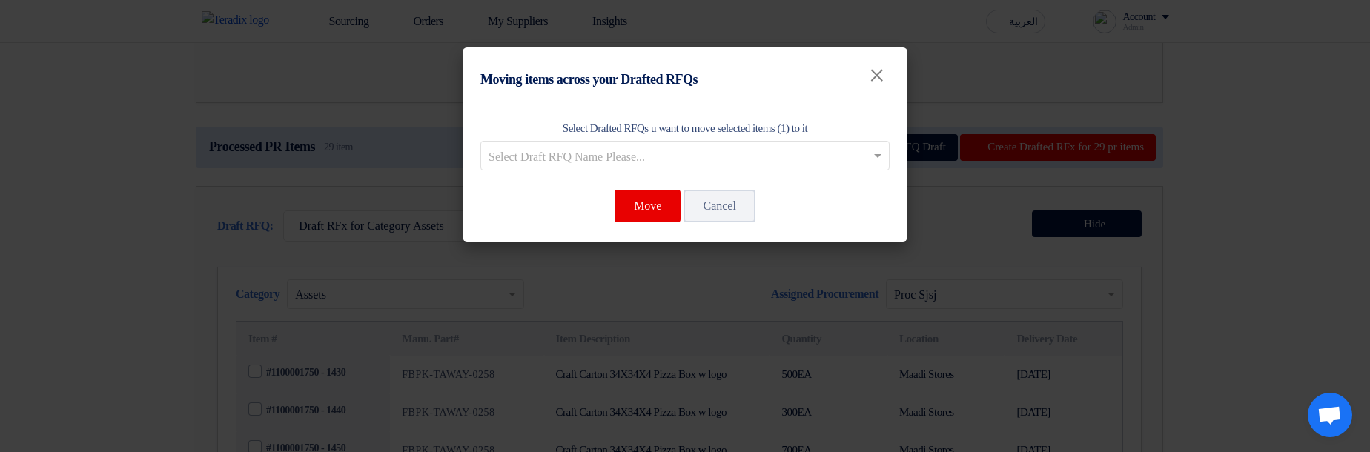
click at [645, 159] on input "text" at bounding box center [678, 157] width 378 height 24
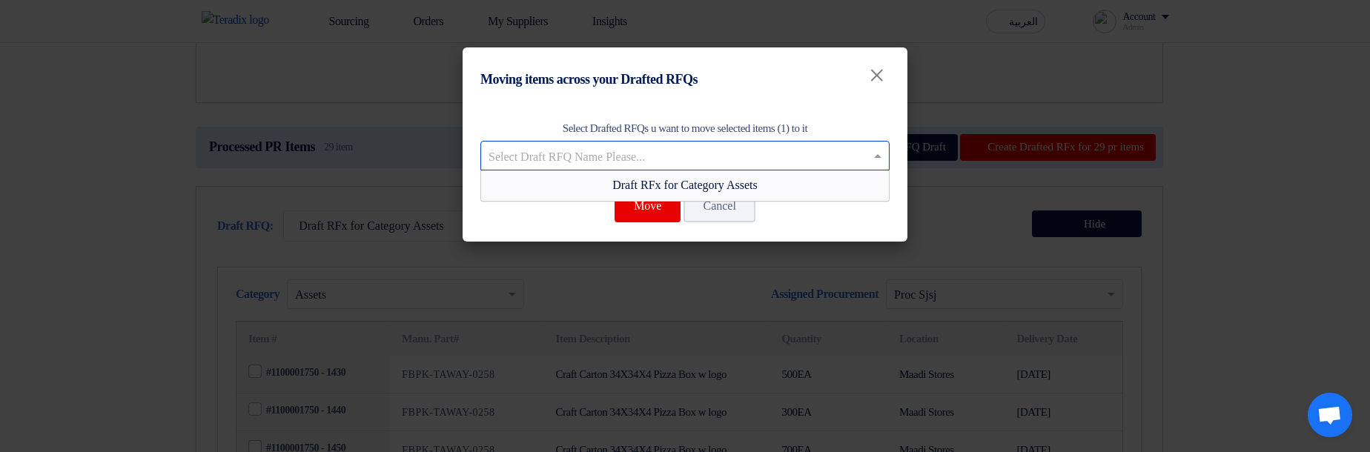
click at [645, 188] on span "Draft RFx for Category Assets" at bounding box center [684, 185] width 145 height 13
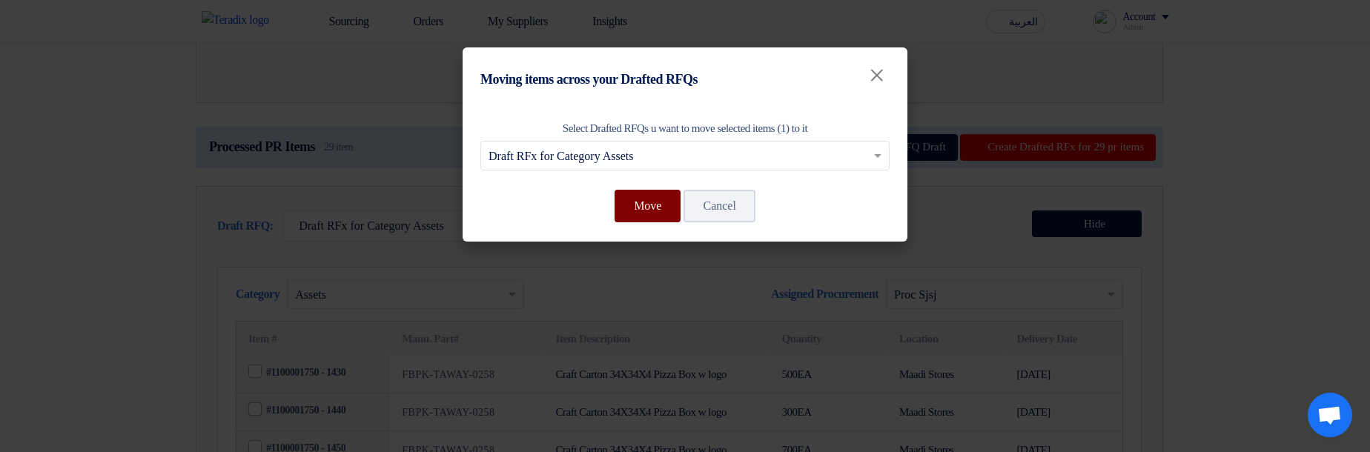
click at [615, 210] on button "Move" at bounding box center [648, 206] width 66 height 33
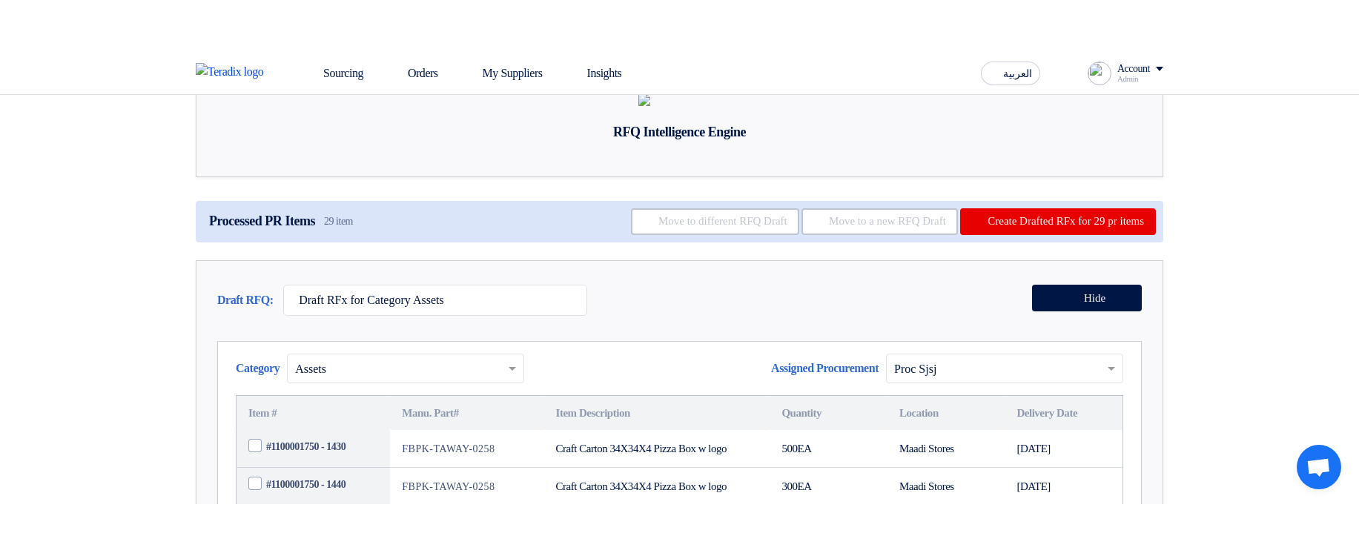
scroll to position [178, 0]
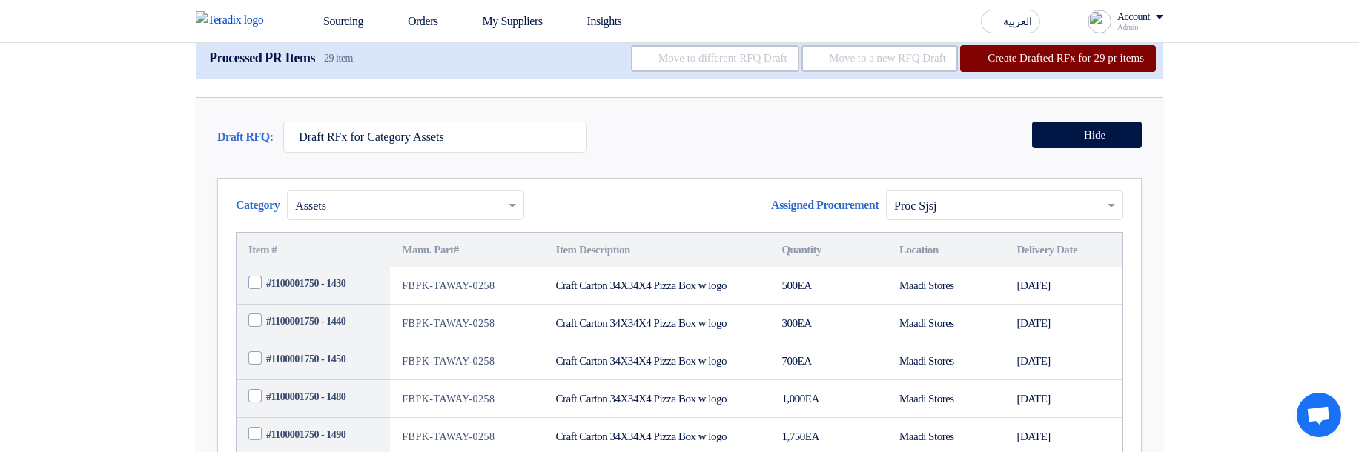
click at [1033, 72] on button "Create Drafted RFx for 29 pr items" at bounding box center [1058, 58] width 196 height 27
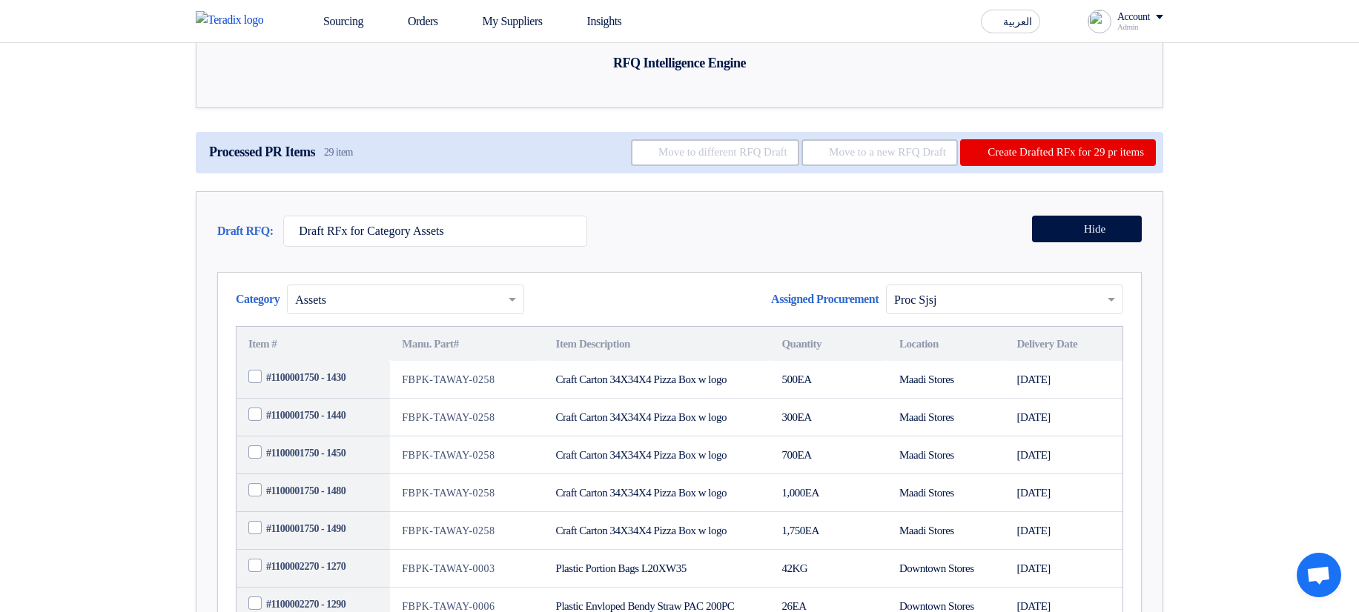
scroll to position [89, 0]
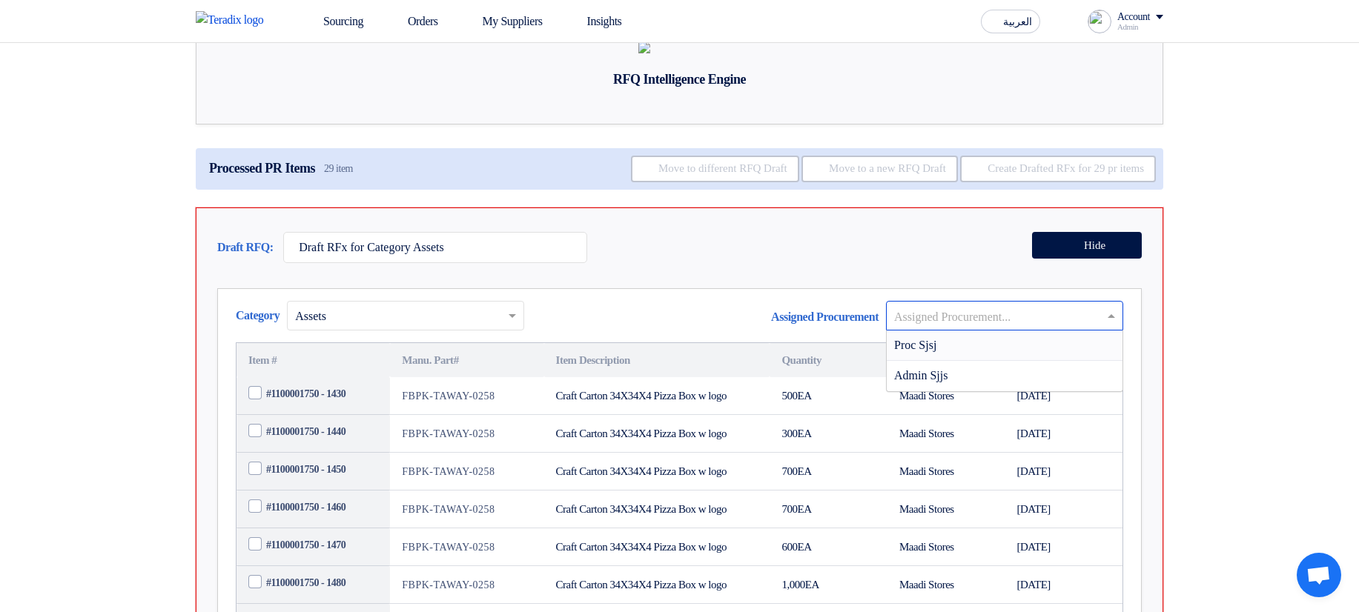
click at [968, 329] on input "text" at bounding box center [997, 317] width 206 height 24
click at [956, 361] on div "Proc Sjsj" at bounding box center [1005, 346] width 236 height 30
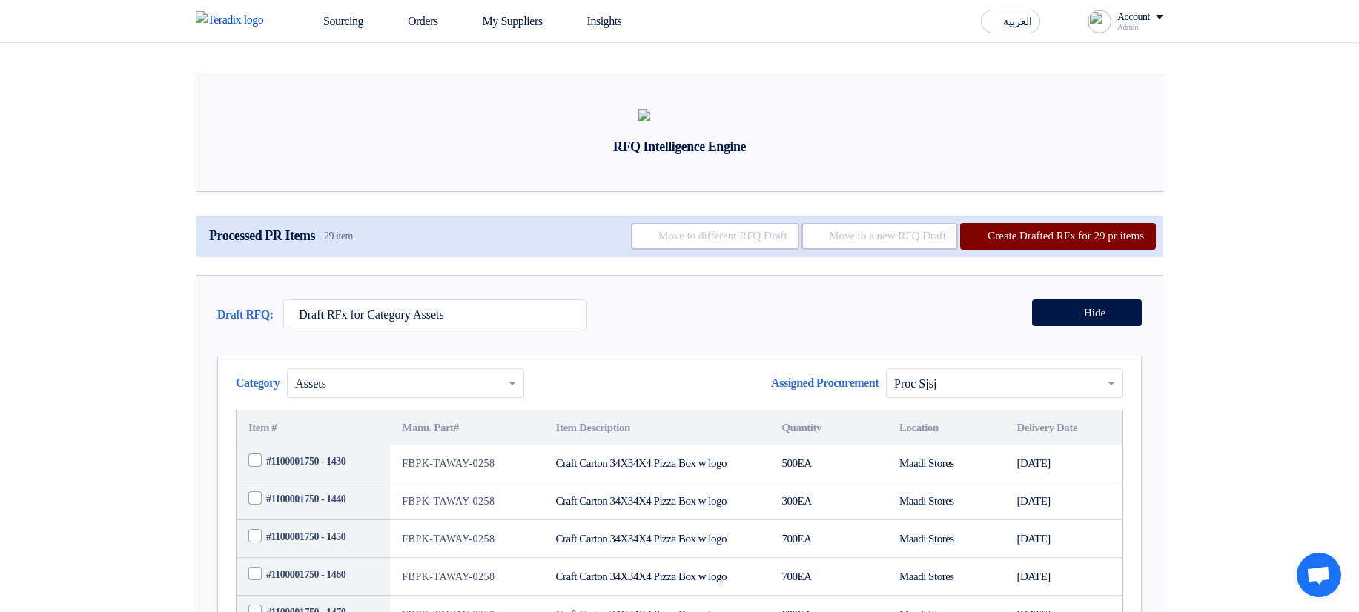
click at [1103, 250] on button "Create Drafted RFx for 29 pr items" at bounding box center [1058, 236] width 196 height 27
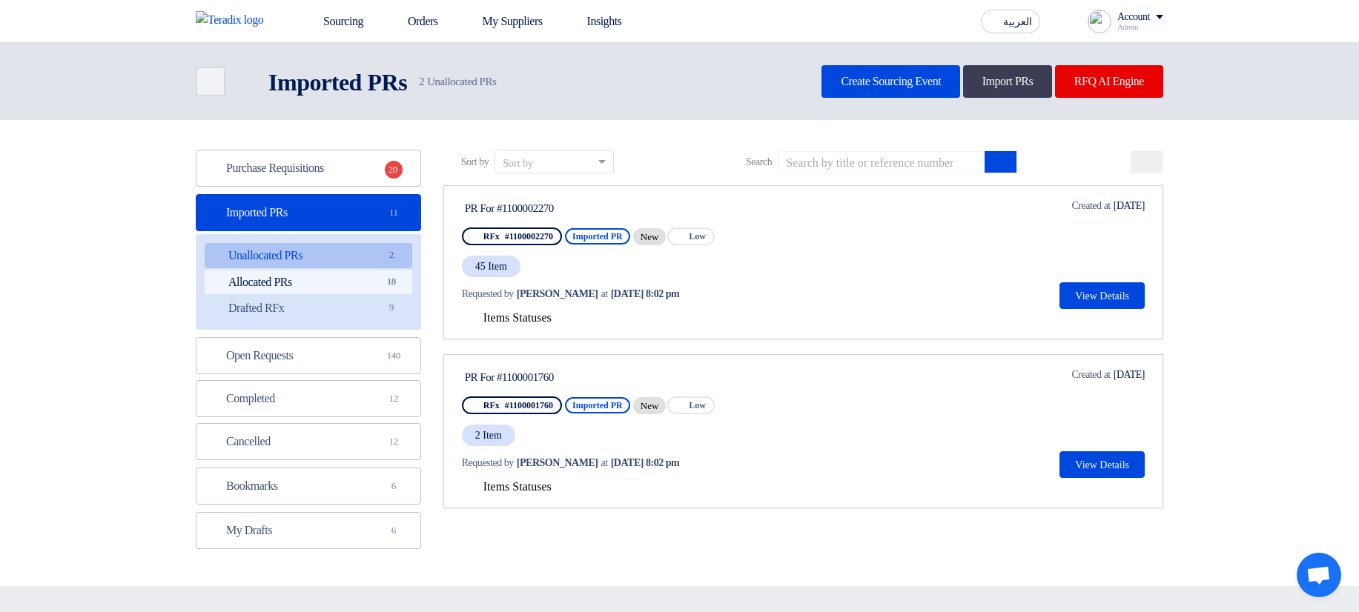
click at [368, 278] on link "Allocated PRs Allocated PRs 18" at bounding box center [309, 282] width 208 height 25
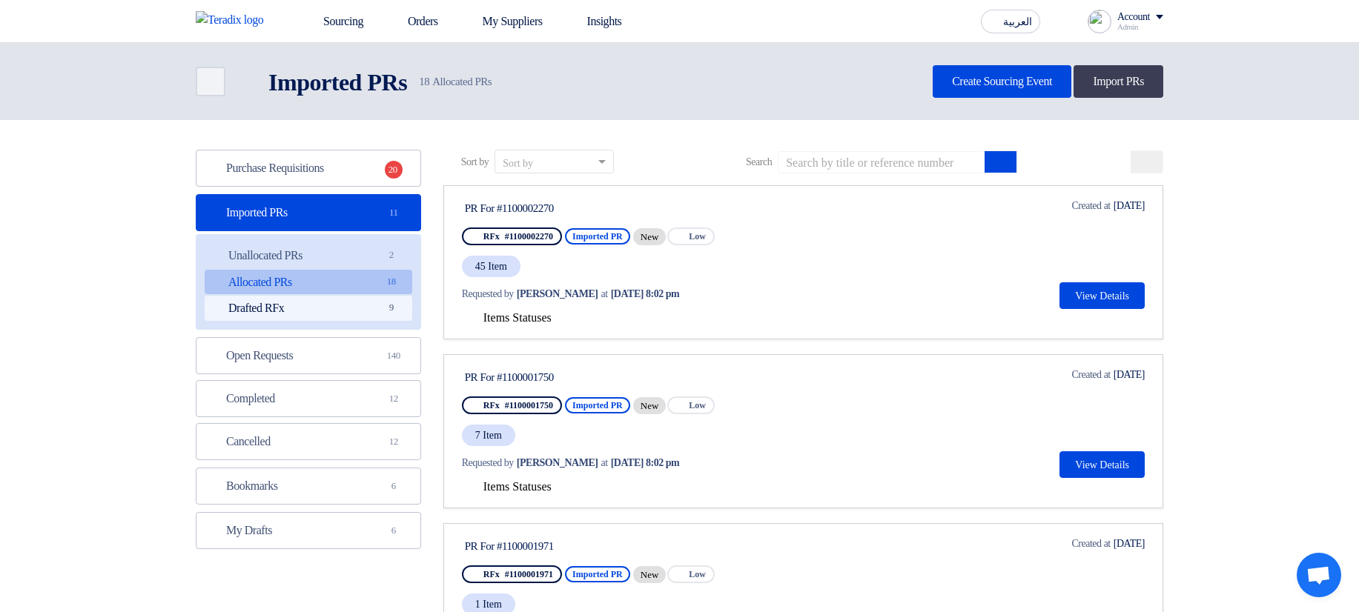
click at [356, 313] on link "Drafted RFx Drafted RFx 9" at bounding box center [309, 308] width 208 height 25
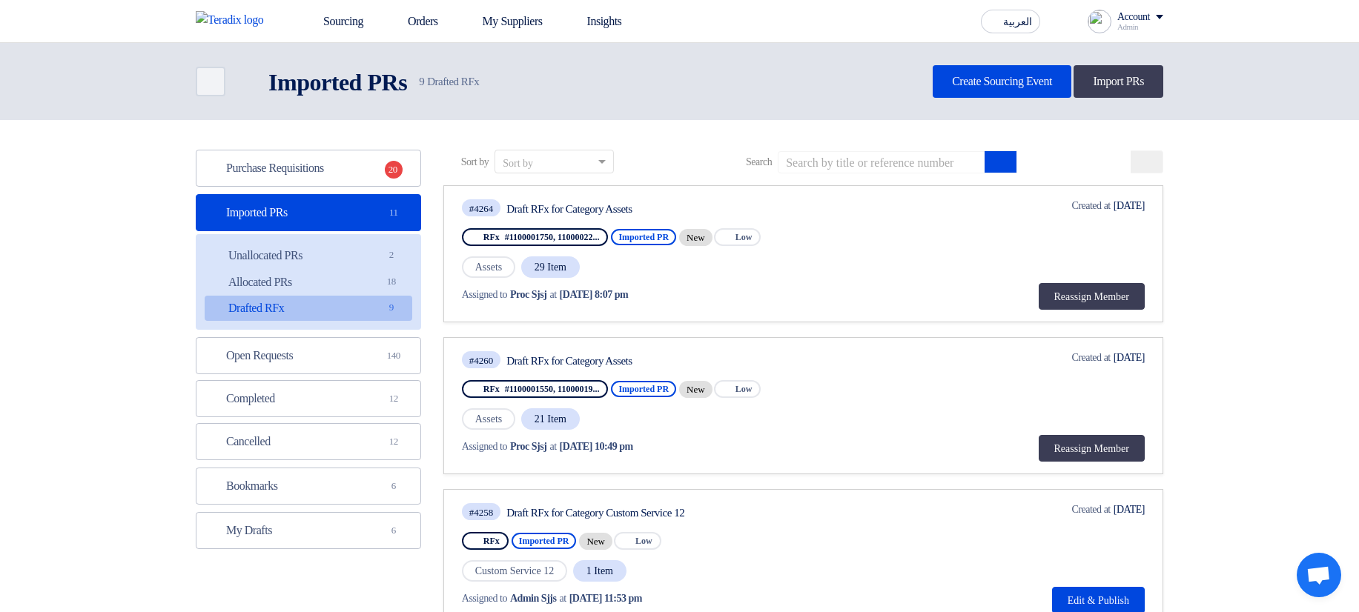
click at [582, 202] on div "Draft RFx for Category Assets" at bounding box center [645, 208] width 278 height 13
click at [546, 271] on span "29 Item" at bounding box center [550, 268] width 59 height 22
click at [788, 282] on div "Assigned to Proc Sjsj at Oct 9, 2025, 8:07 pm" at bounding box center [625, 295] width 326 height 30
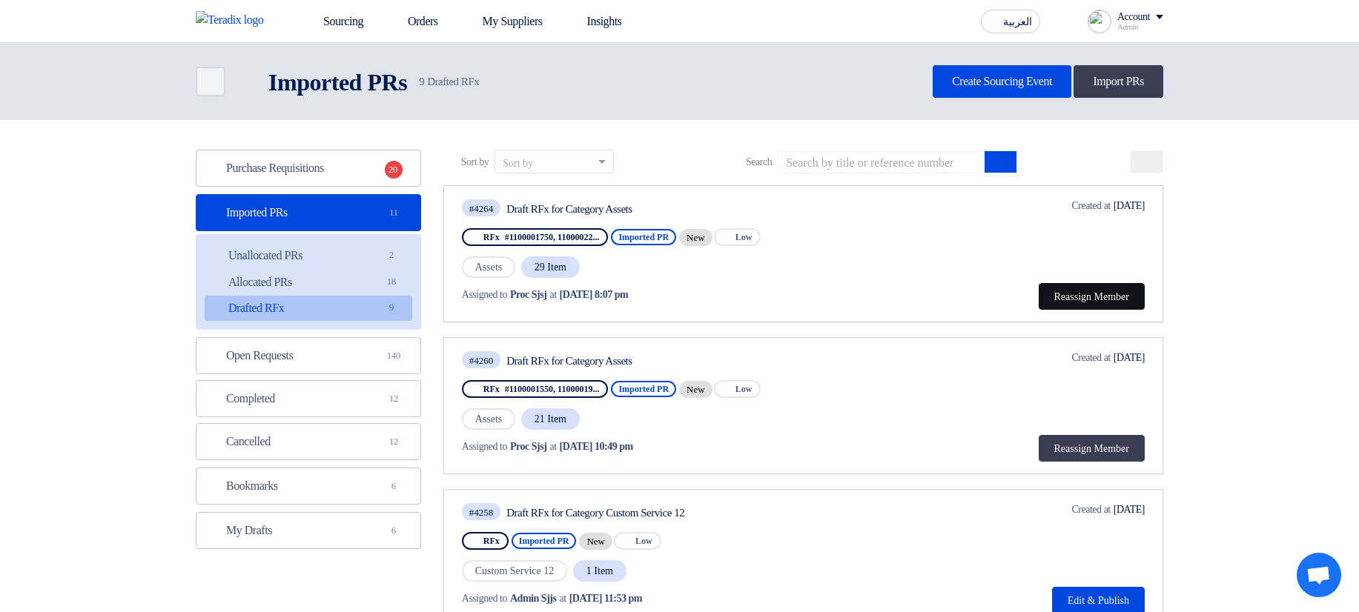
click at [1105, 292] on button "Reassign Member" at bounding box center [1092, 296] width 106 height 27
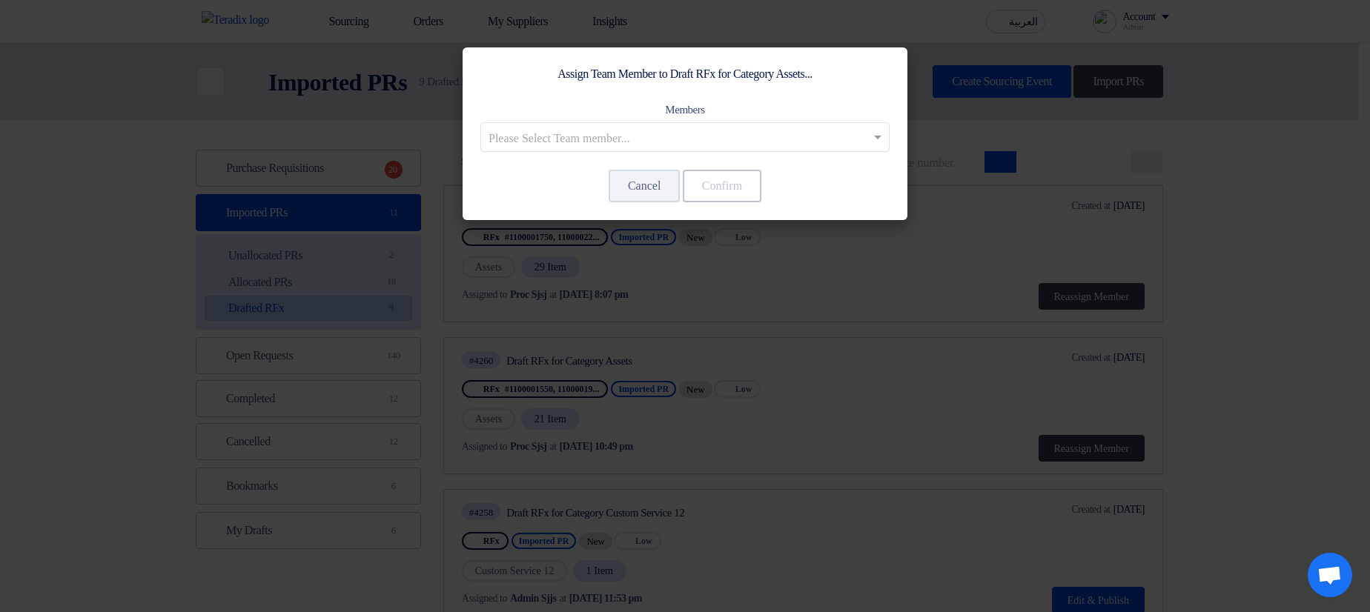
drag, startPoint x: 1286, startPoint y: 218, endPoint x: 1255, endPoint y: 209, distance: 31.7
click at [1286, 217] on modal-container "Assign Team Member to Draft RFx for Category Assets... Members Please Select Te…" at bounding box center [685, 306] width 1370 height 612
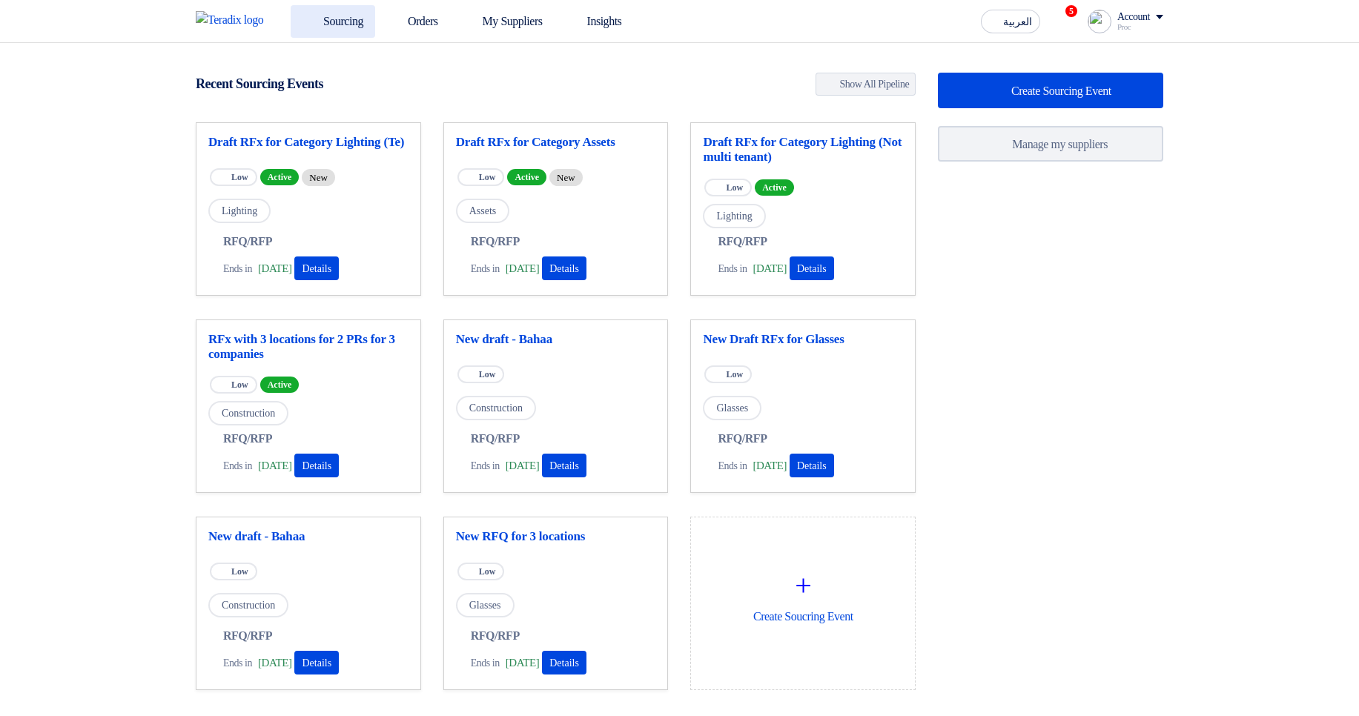
click at [345, 20] on link "Sourcing" at bounding box center [333, 21] width 85 height 33
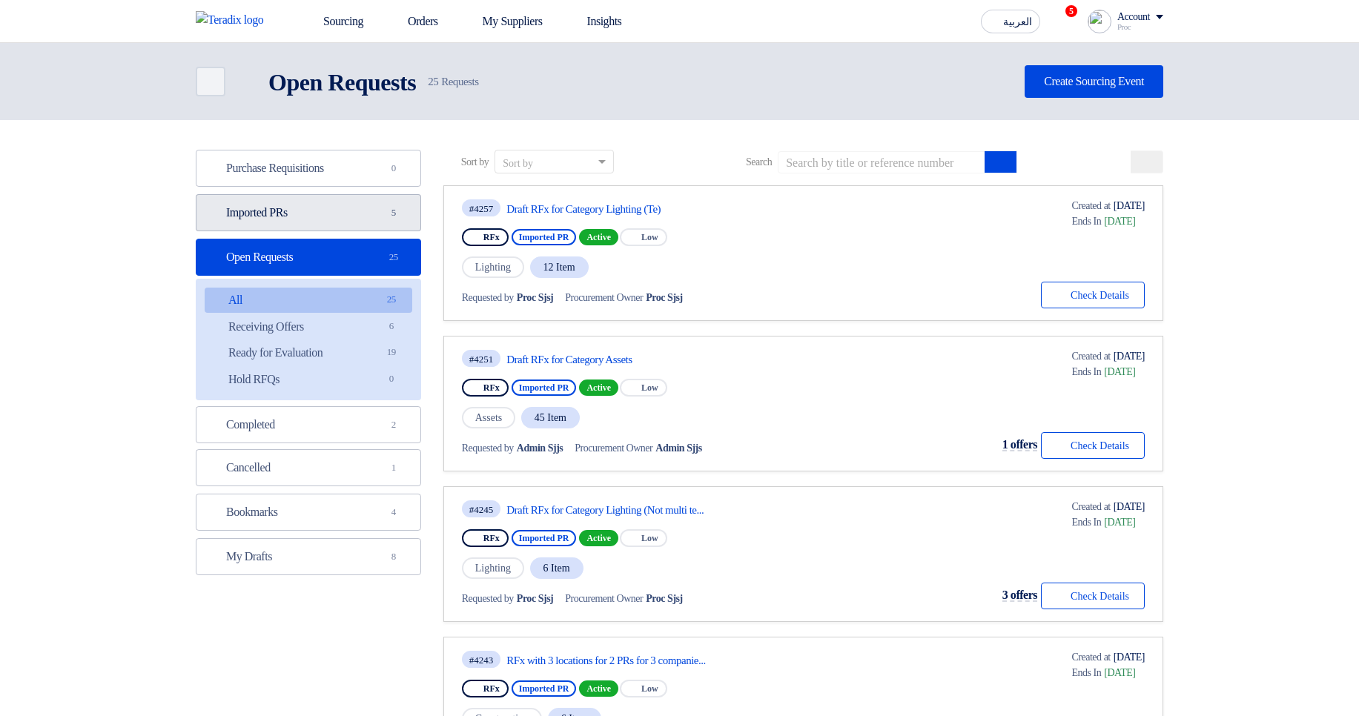
click at [361, 206] on link "Imported PRs Imported PRs 5" at bounding box center [308, 212] width 225 height 37
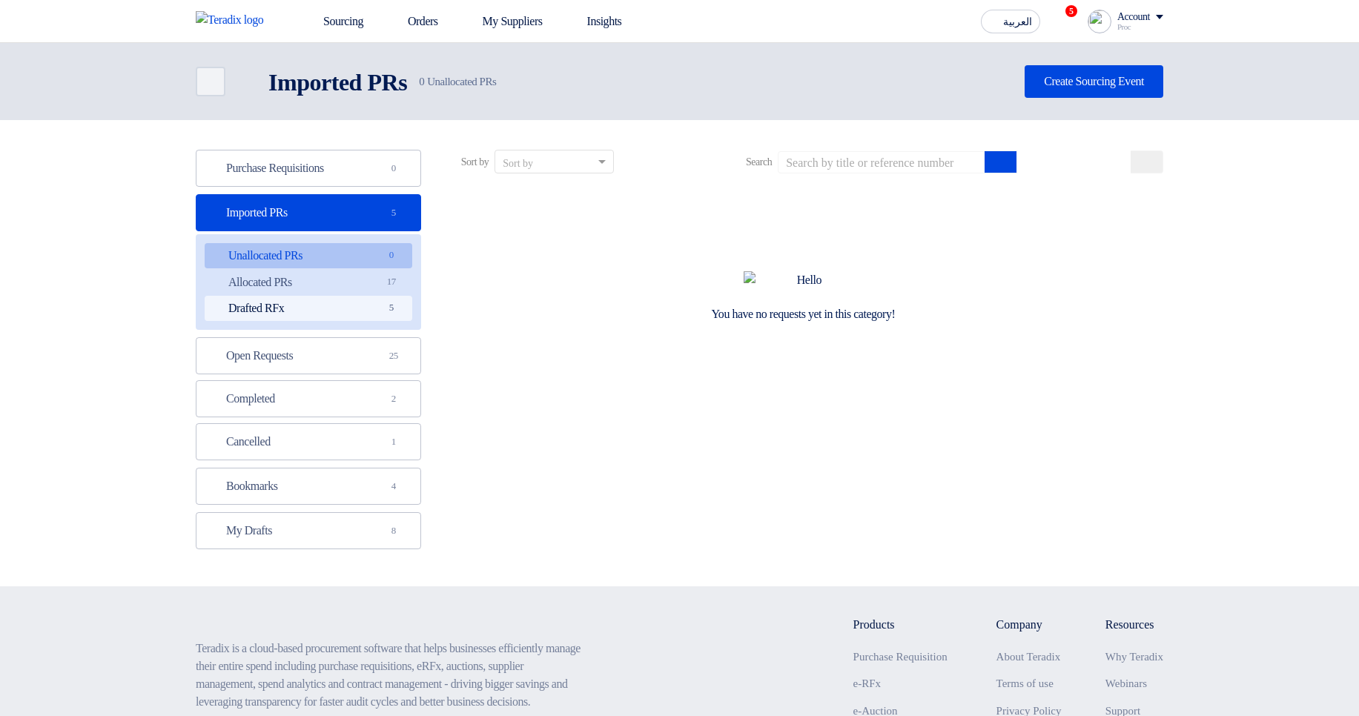
click at [357, 301] on link "Drafted RFx Drafted RFx 5" at bounding box center [309, 308] width 208 height 25
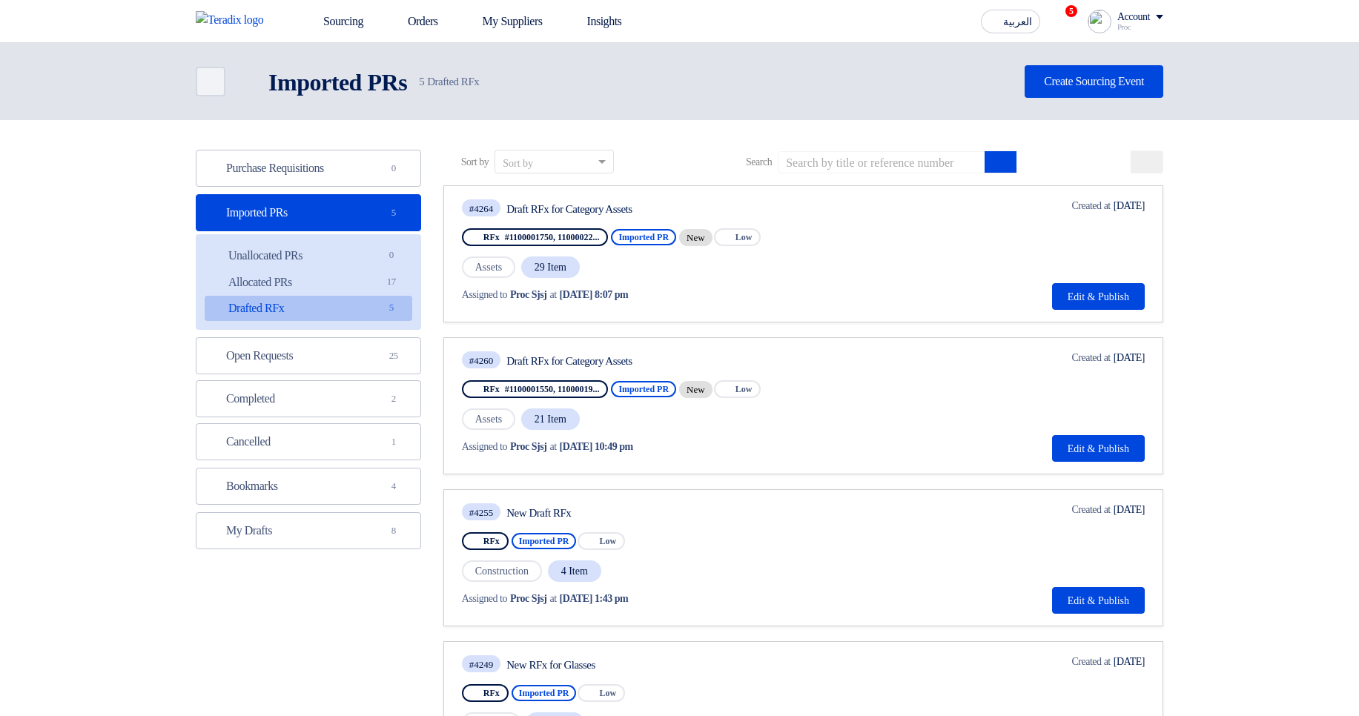
drag, startPoint x: 598, startPoint y: 208, endPoint x: 801, endPoint y: 212, distance: 202.4
click at [707, 208] on div "Draft RFx for Category Assets" at bounding box center [645, 208] width 278 height 13
click at [784, 212] on div "Draft RFx for Category Assets" at bounding box center [645, 208] width 278 height 13
click at [1127, 300] on button "Edit & Publish" at bounding box center [1098, 296] width 93 height 27
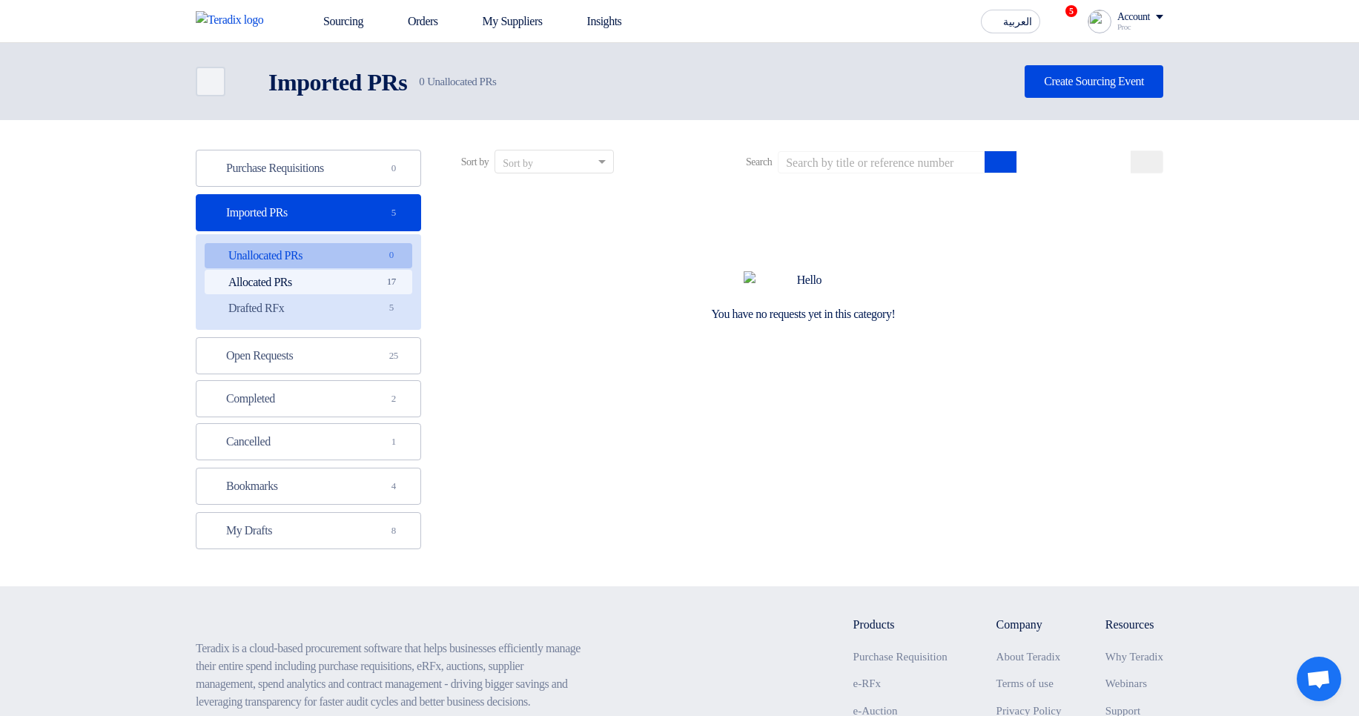
click at [368, 277] on link "Allocated PRs Allocated PRs 17" at bounding box center [309, 282] width 208 height 25
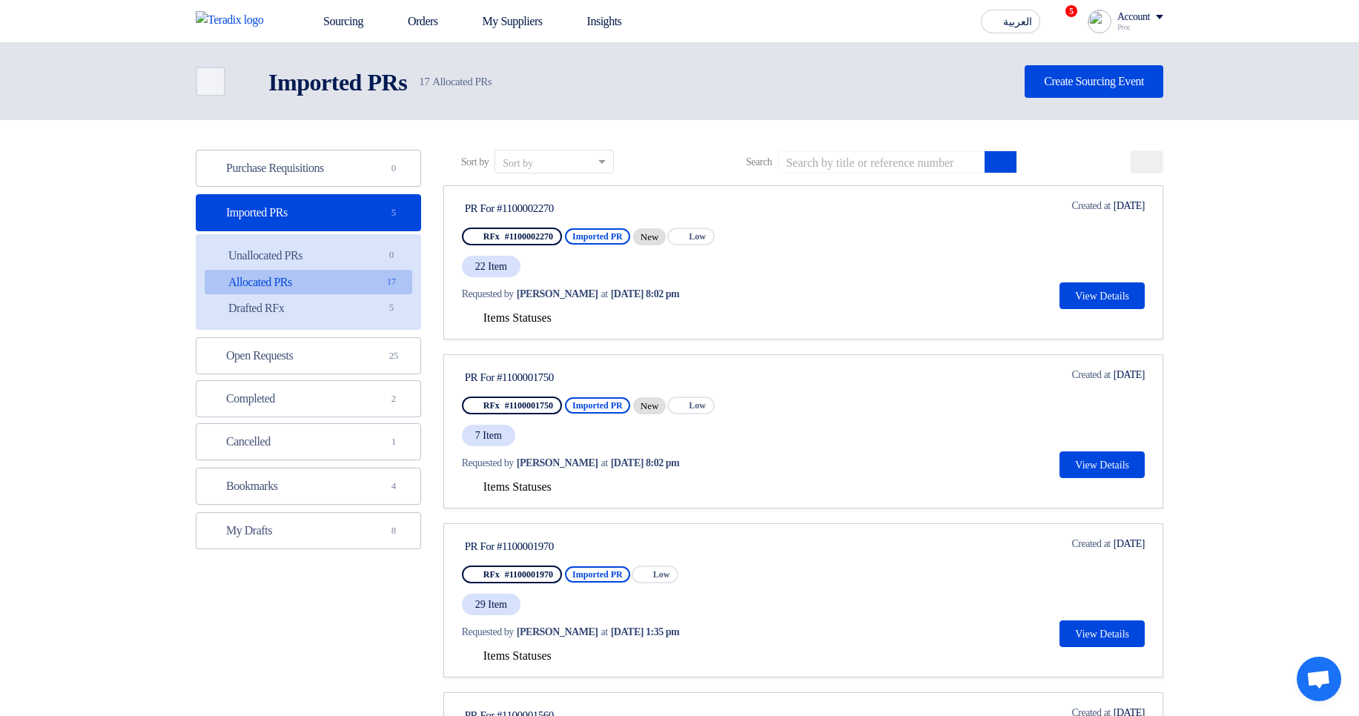
click at [715, 238] on div "Priority Low" at bounding box center [690, 237] width 47 height 18
click at [715, 237] on div "Priority Low" at bounding box center [690, 237] width 47 height 18
click at [836, 237] on div "PR For #1100002270 RFx #1100002270 Imported PR New Priority Low 22 Item Request…" at bounding box center [803, 253] width 683 height 111
click at [798, 318] on div "Items Statuses" at bounding box center [803, 318] width 683 height 18
